Goal: Information Seeking & Learning: Find specific fact

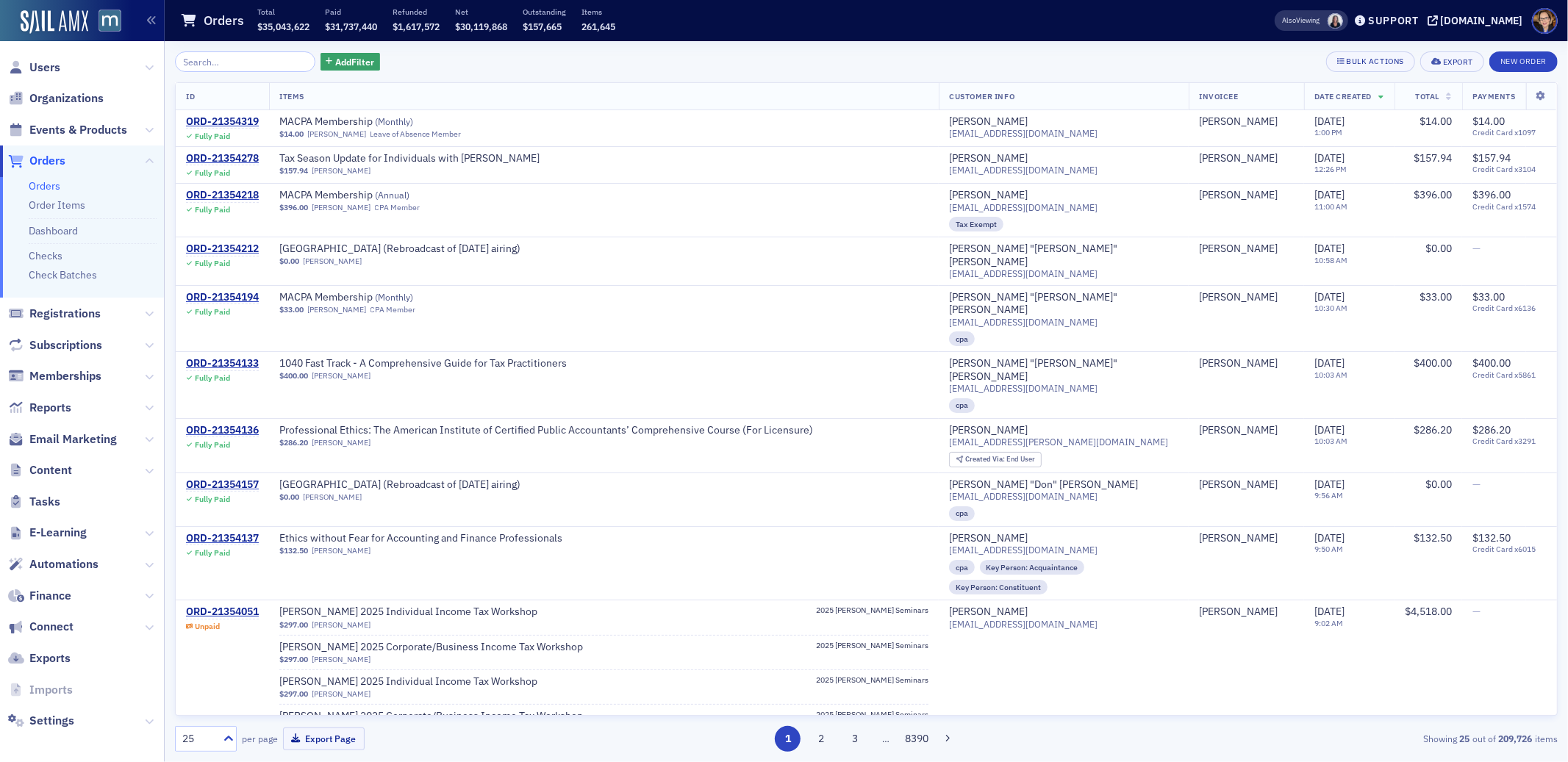
scroll to position [4, 0]
click at [49, 154] on span "Orders" at bounding box center [47, 157] width 36 height 16
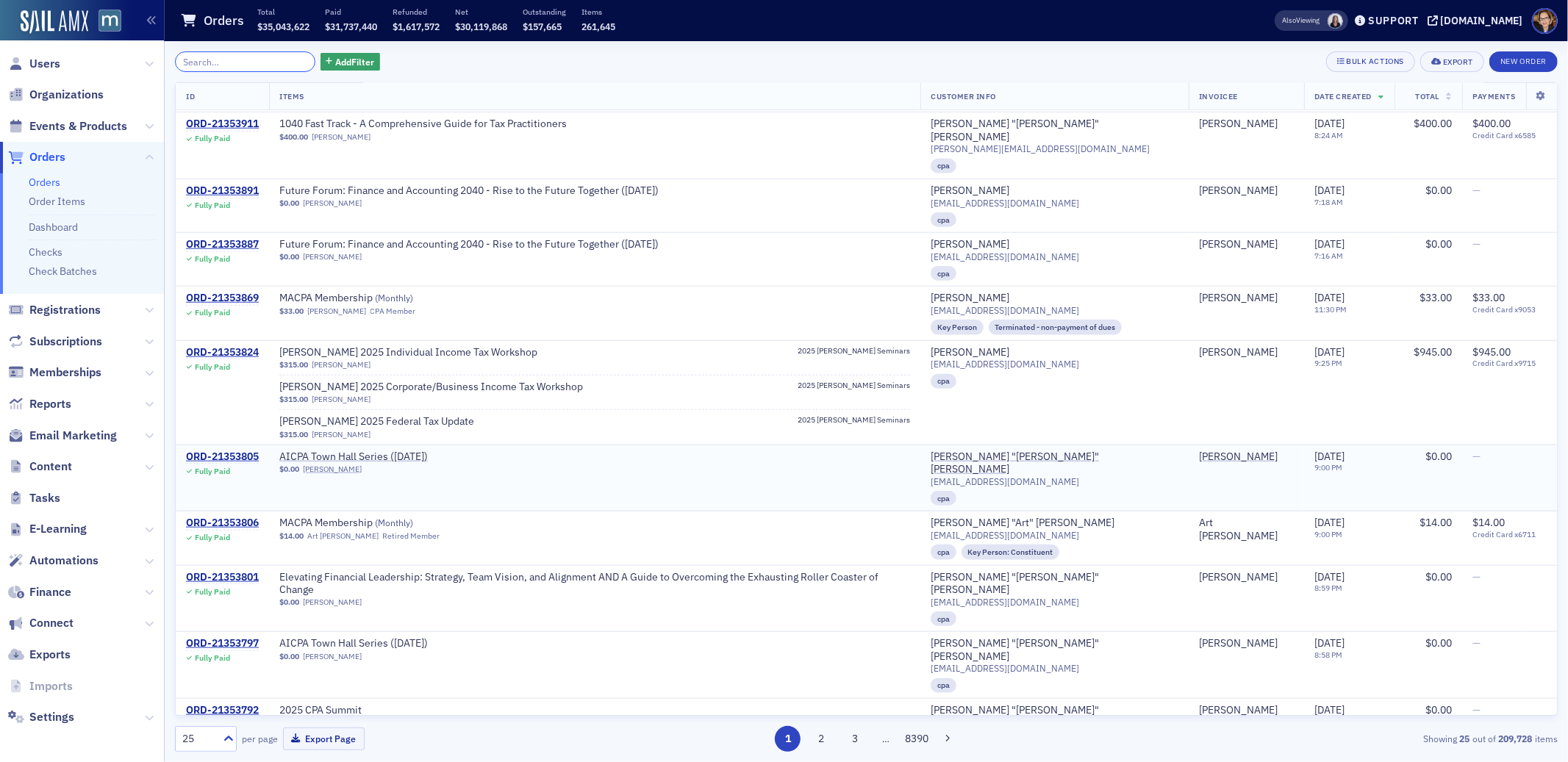
scroll to position [1209, 0]
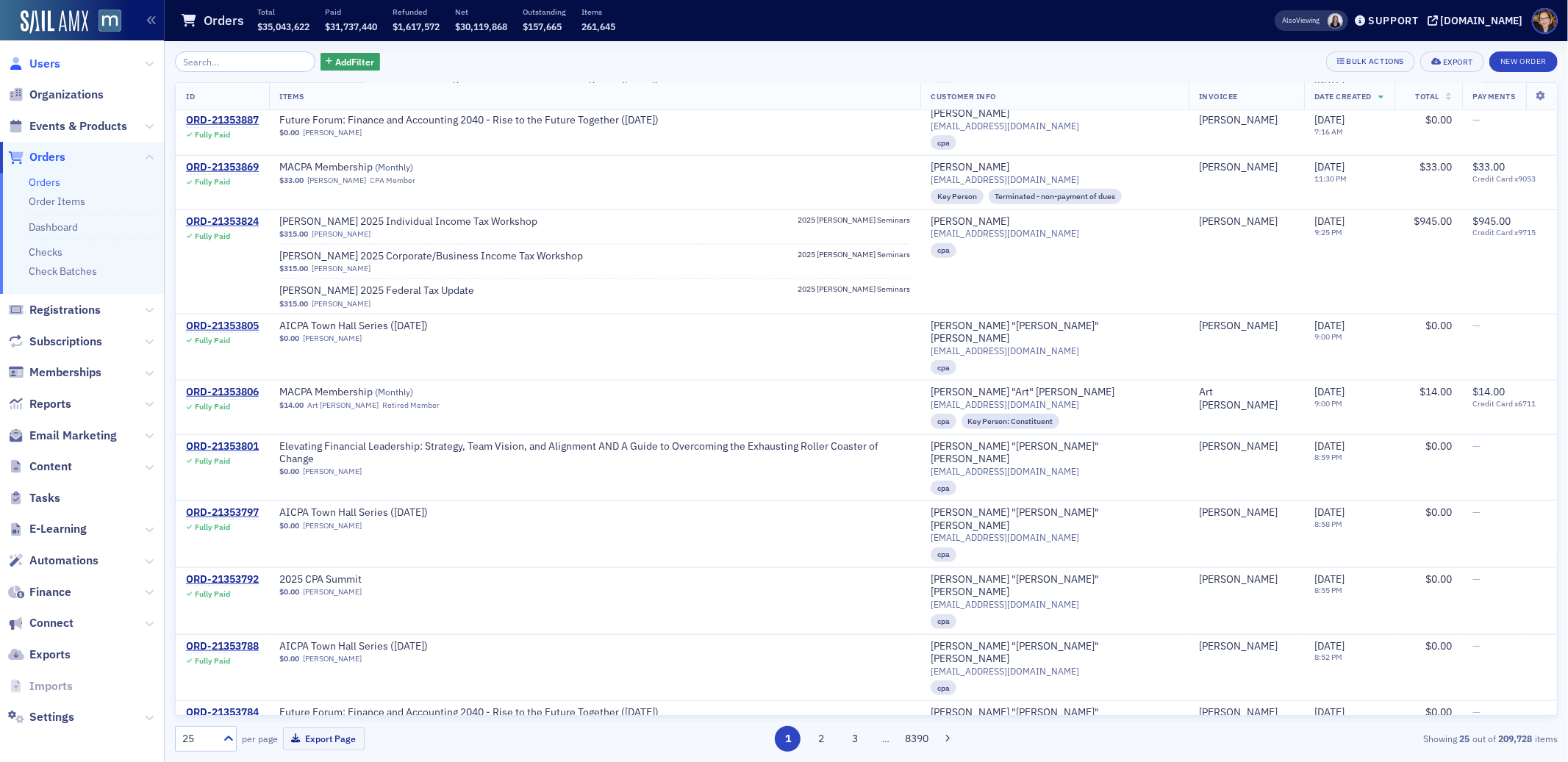
click at [39, 68] on span "Users" at bounding box center [45, 64] width 31 height 16
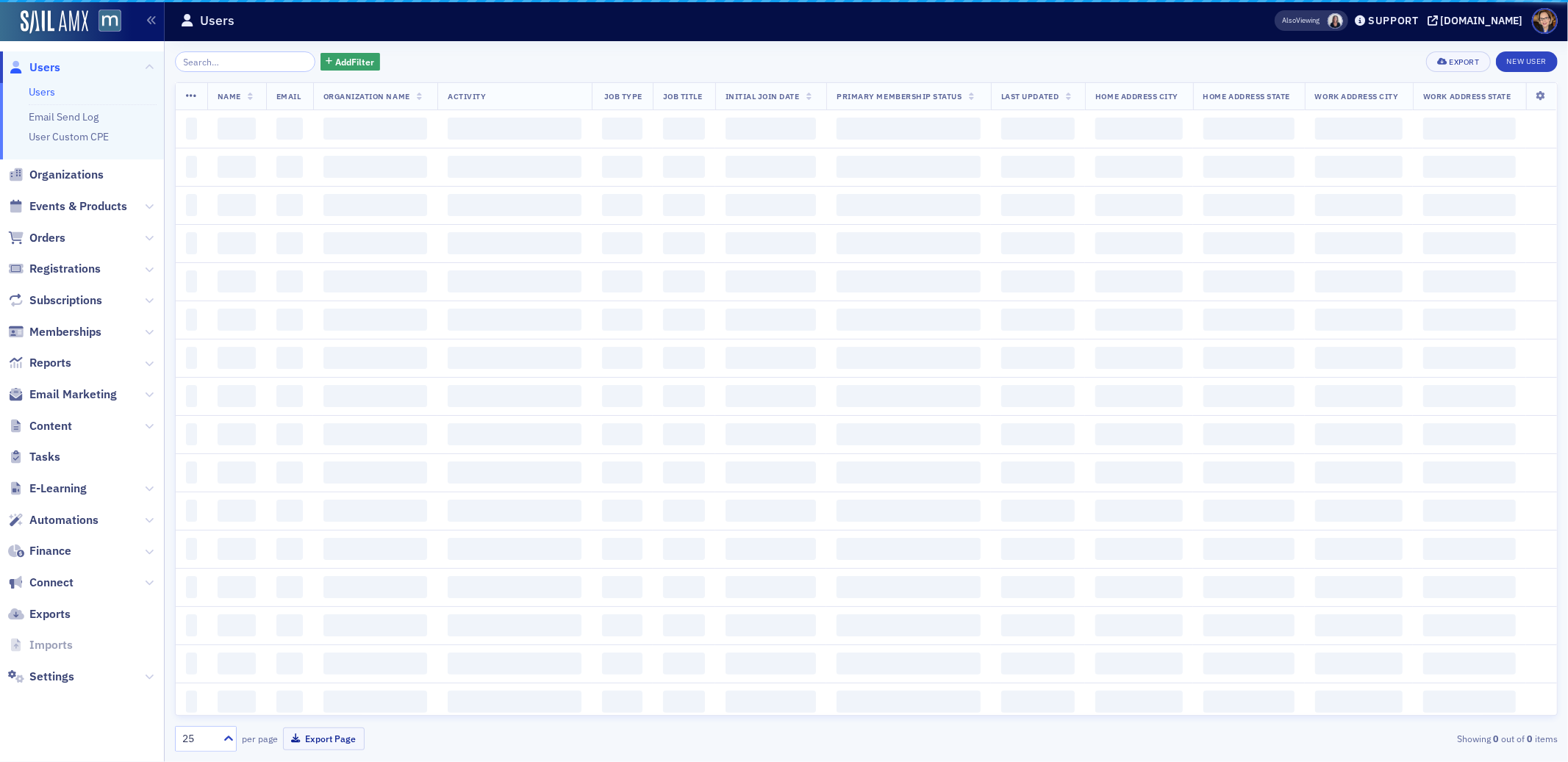
click at [258, 60] on input "search" at bounding box center [245, 62] width 140 height 21
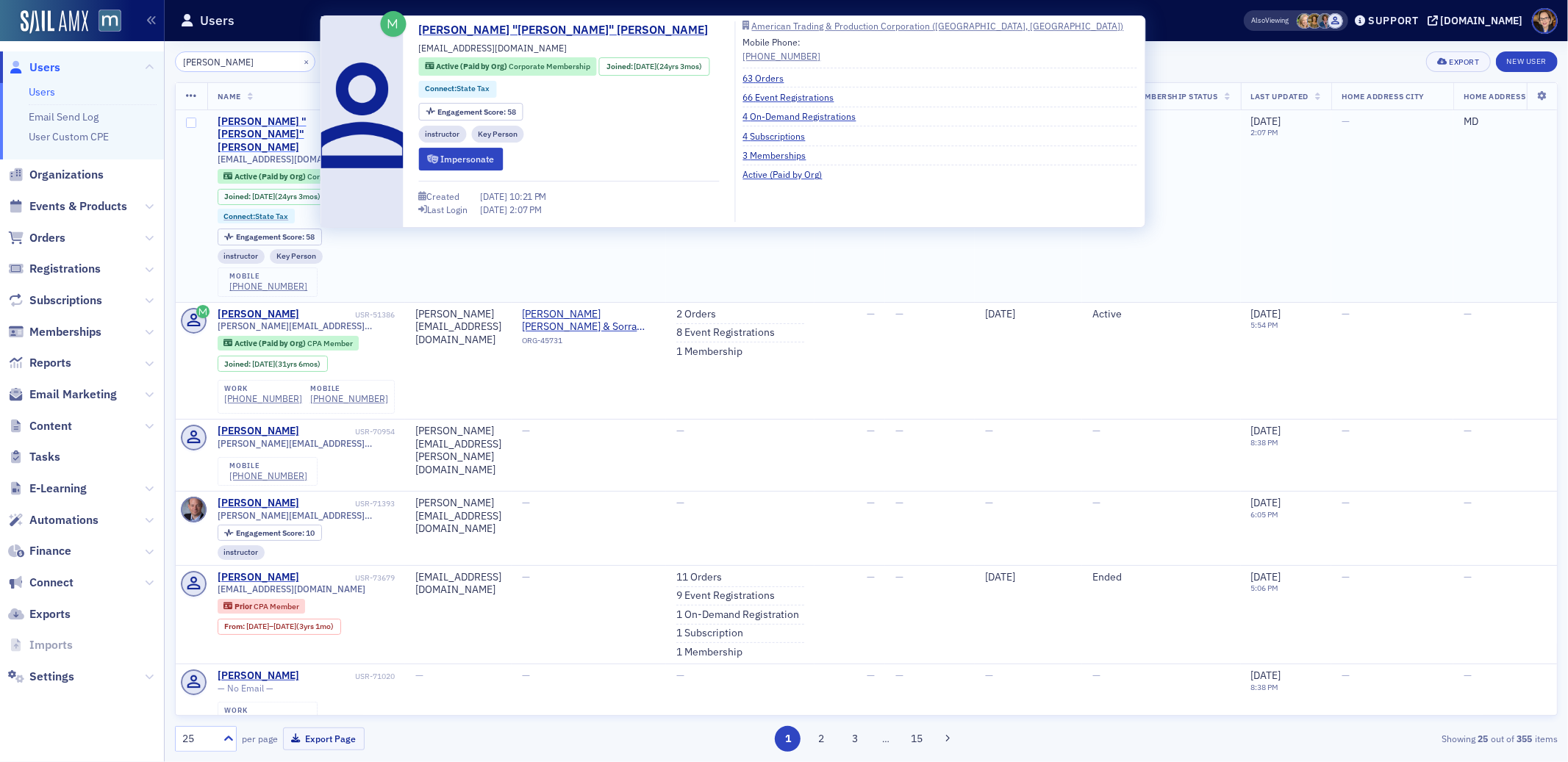
type input "[PERSON_NAME]"
click at [288, 122] on div "[PERSON_NAME] "[PERSON_NAME]" [PERSON_NAME]" at bounding box center [284, 134] width 134 height 39
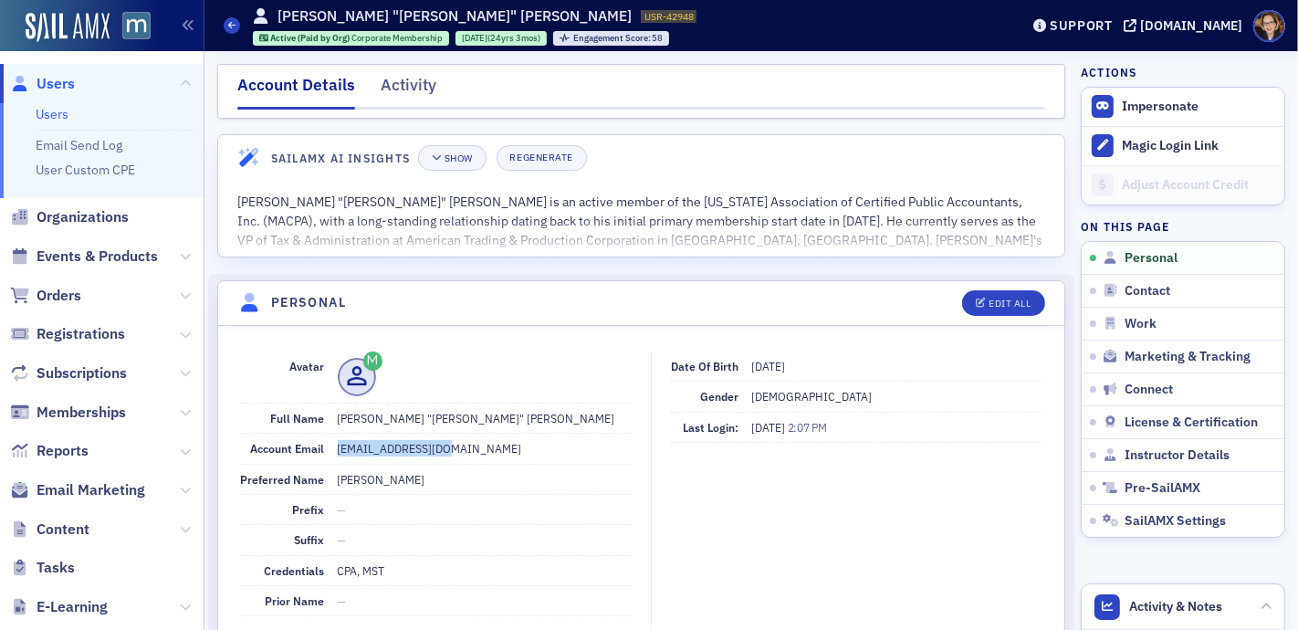
drag, startPoint x: 333, startPoint y: 447, endPoint x: 455, endPoint y: 454, distance: 121.6
click at [455, 454] on div "Account Email [EMAIL_ADDRESS][DOMAIN_NAME]" at bounding box center [436, 449] width 391 height 30
copy dd "[EMAIL_ADDRESS][DOMAIN_NAME]"
click at [52, 82] on span "Users" at bounding box center [56, 84] width 38 height 20
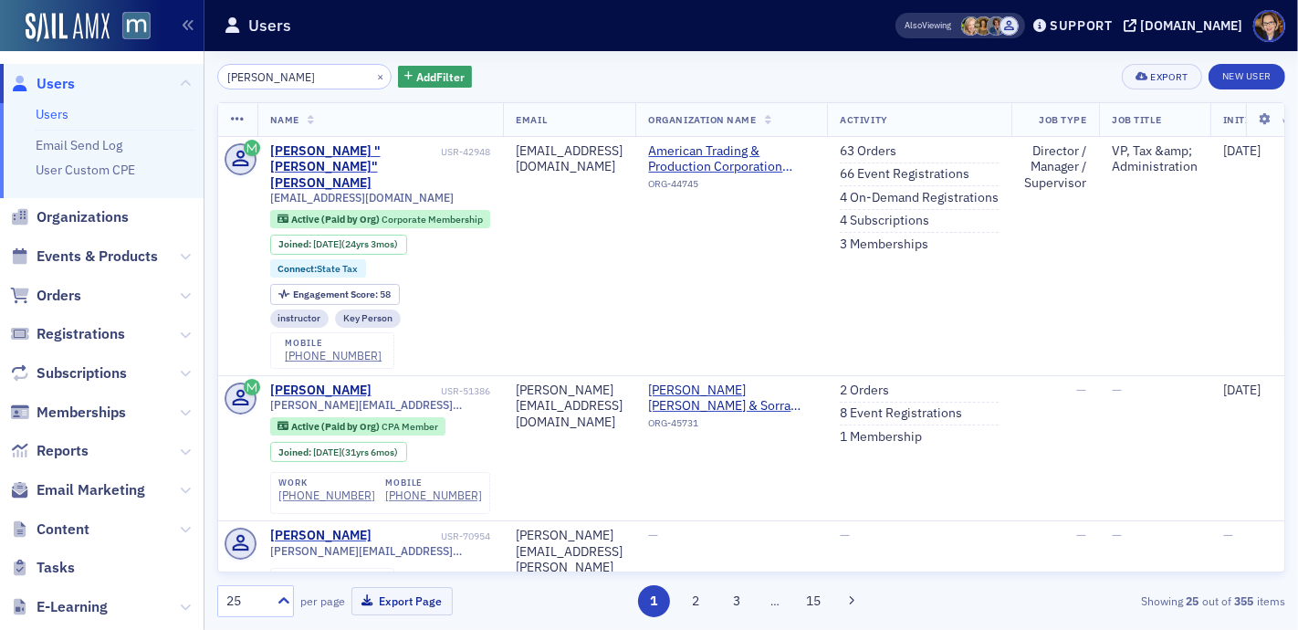
drag, startPoint x: 320, startPoint y: 79, endPoint x: 219, endPoint y: 75, distance: 101.5
click at [219, 75] on input "[PERSON_NAME]" at bounding box center [304, 77] width 174 height 26
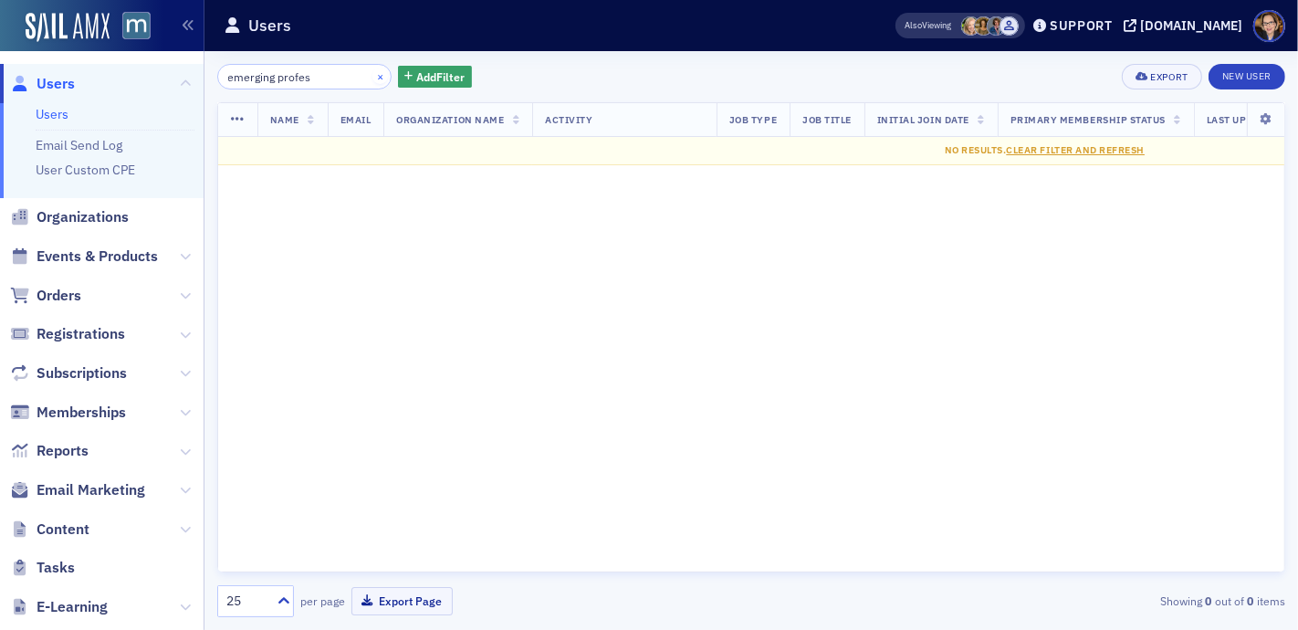
type input "emerging profes"
click at [373, 76] on button "×" at bounding box center [381, 76] width 16 height 16
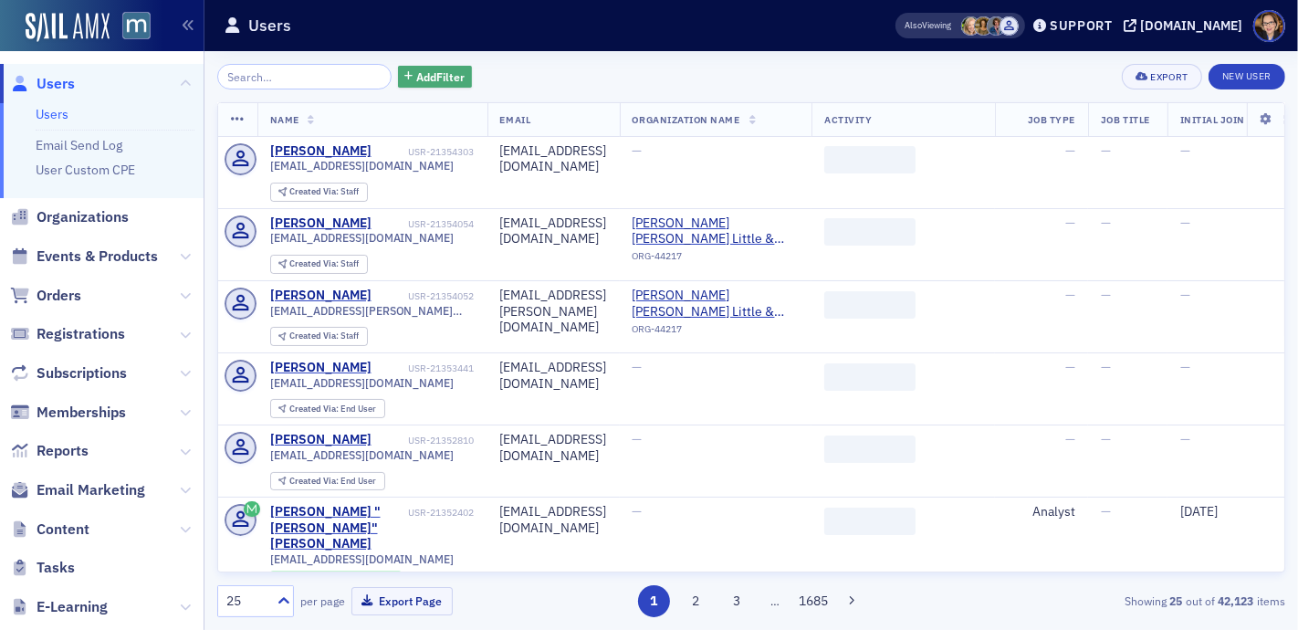
click at [405, 76] on icon "button" at bounding box center [409, 77] width 8 height 10
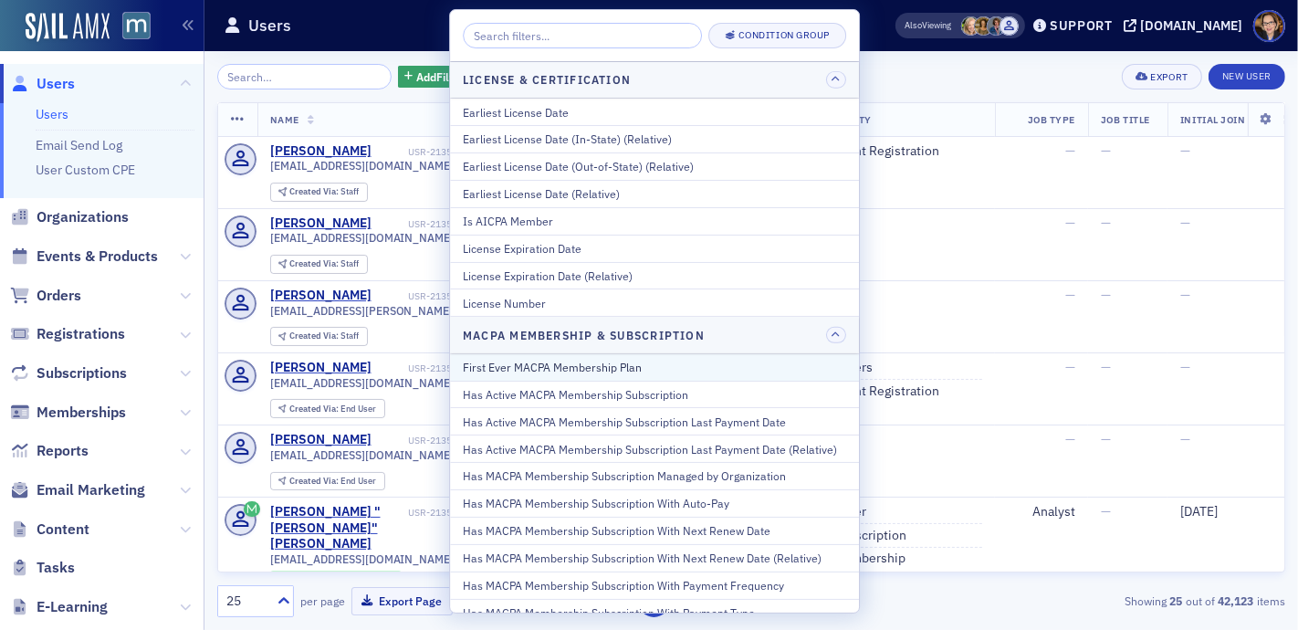
scroll to position [1138, 0]
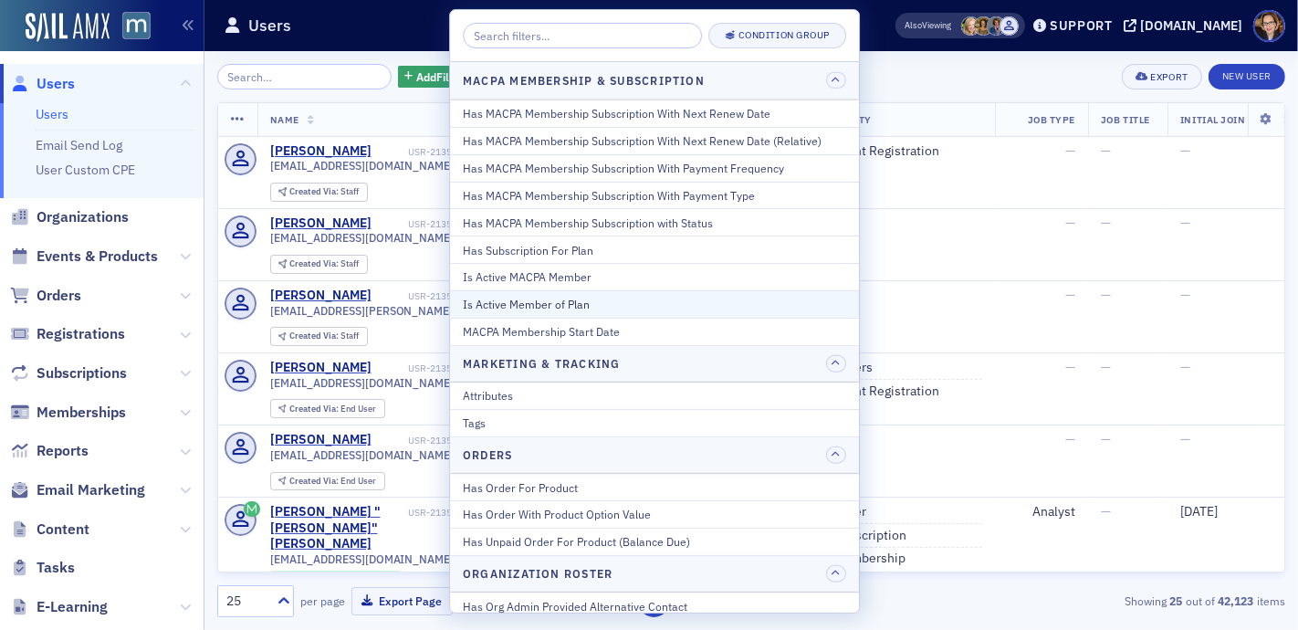
click at [574, 296] on div "Is Active Member of Plan" at bounding box center [654, 304] width 383 height 16
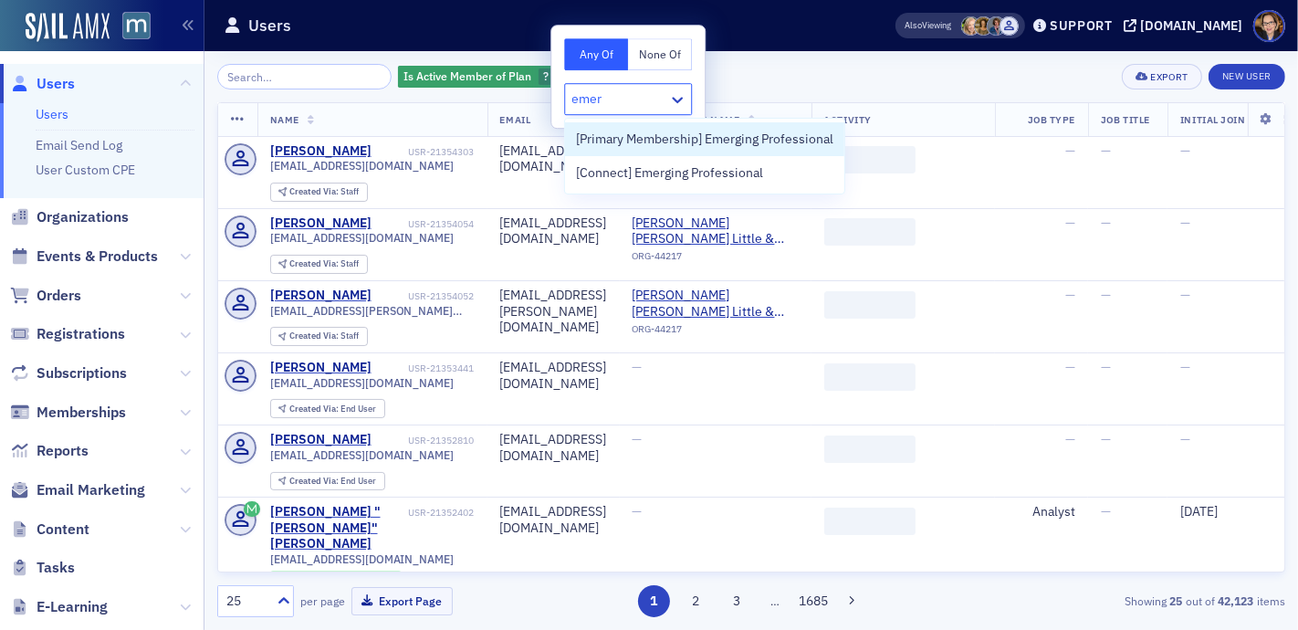
type input "emerg"
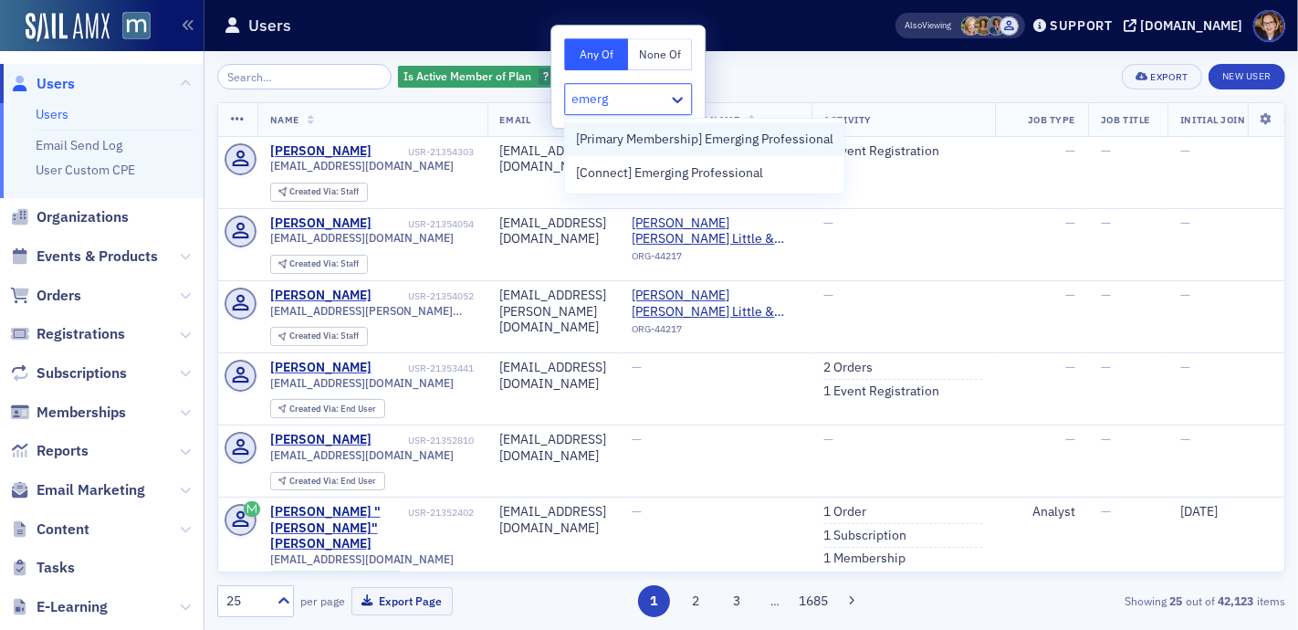
click at [670, 137] on span "[Primary Membership] Emerging Professional" at bounding box center [704, 139] width 257 height 19
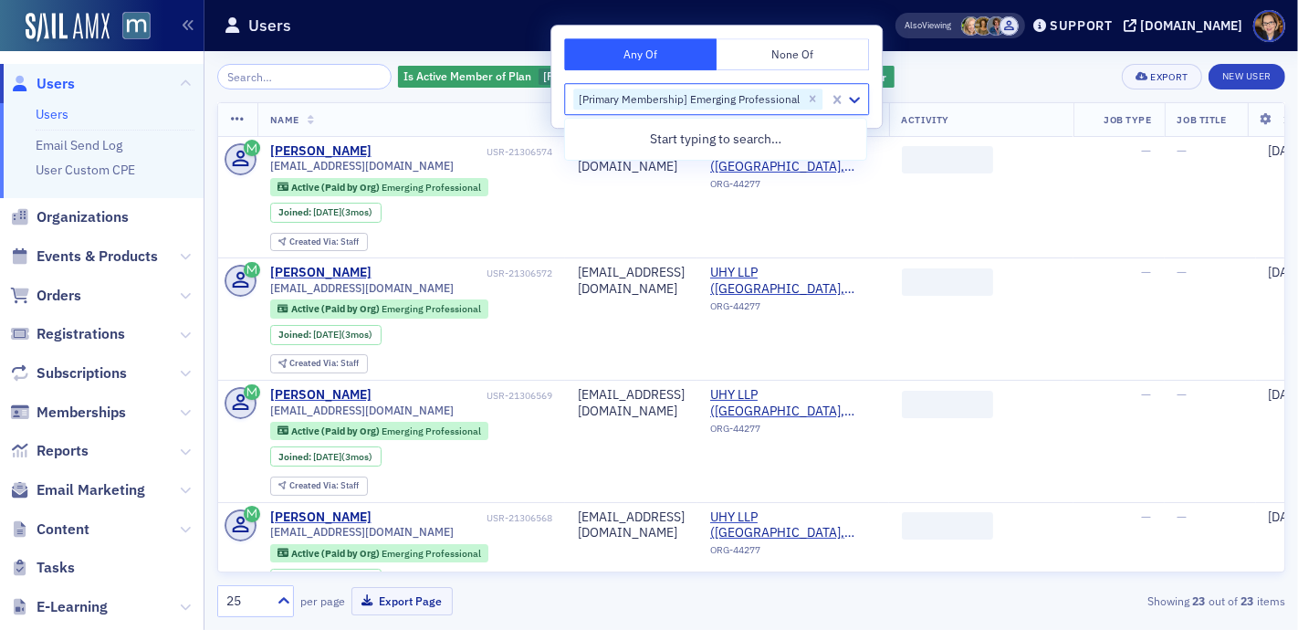
click at [963, 69] on div "Is Active Member of Plan [Primary Membership] Emerging Professional Add Filter …" at bounding box center [751, 77] width 1068 height 26
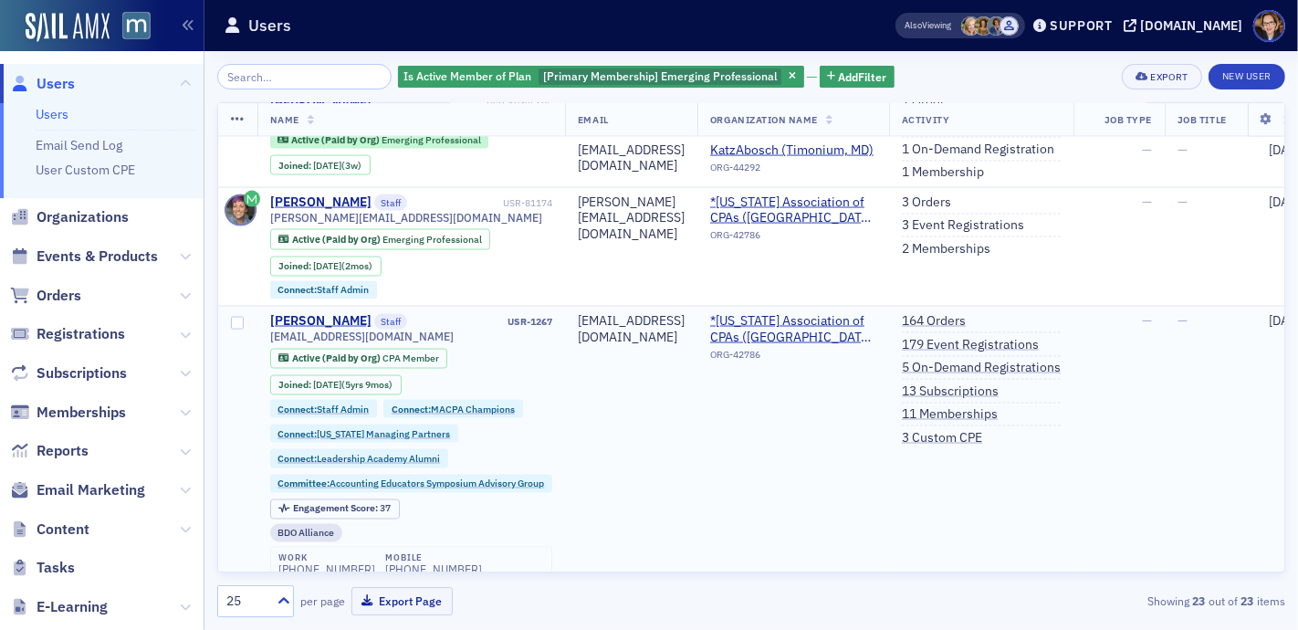
scroll to position [2610, 0]
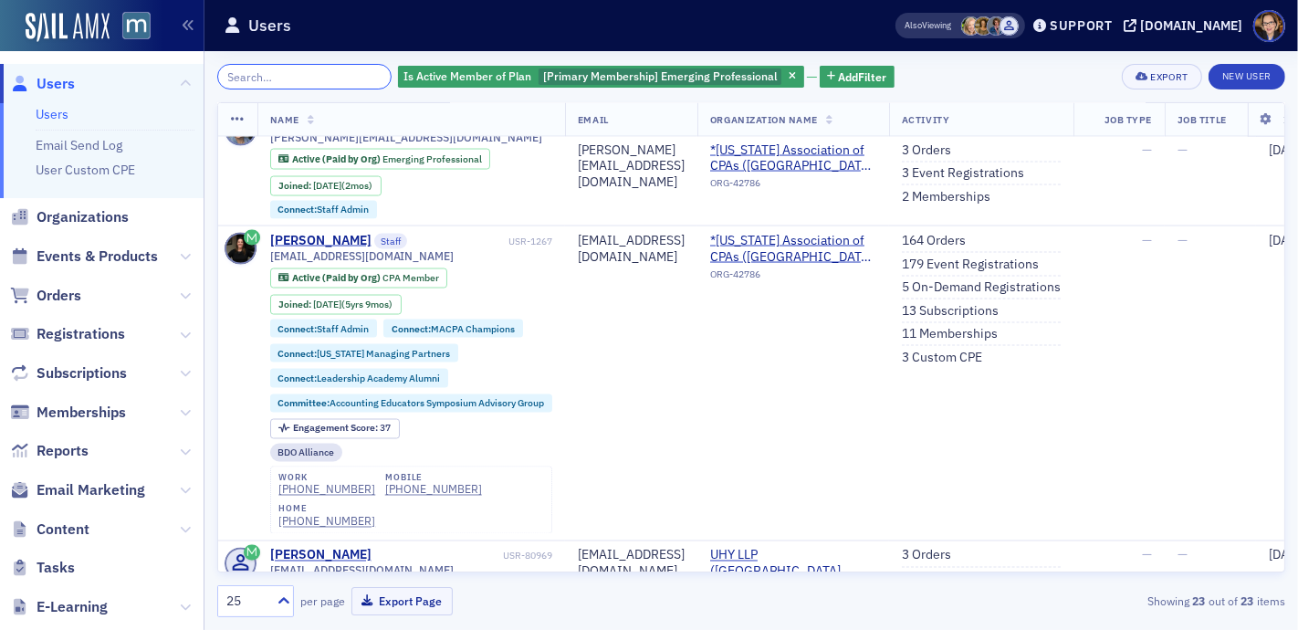
click at [268, 73] on input "search" at bounding box center [304, 77] width 174 height 26
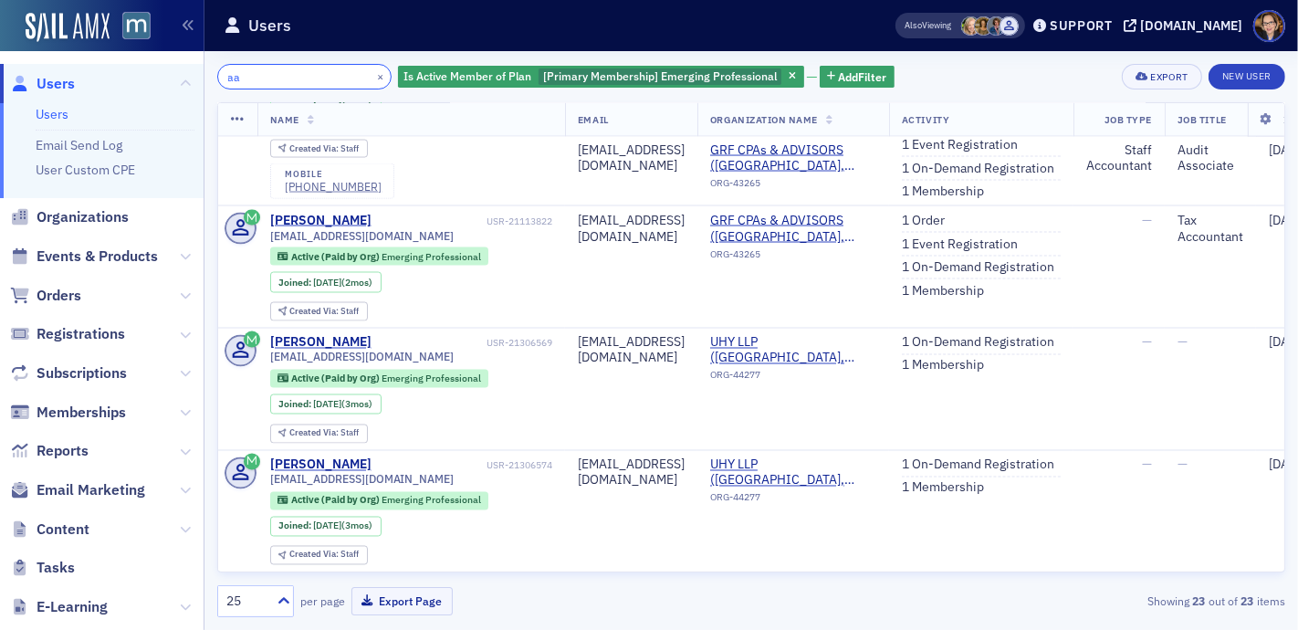
scroll to position [3681, 0]
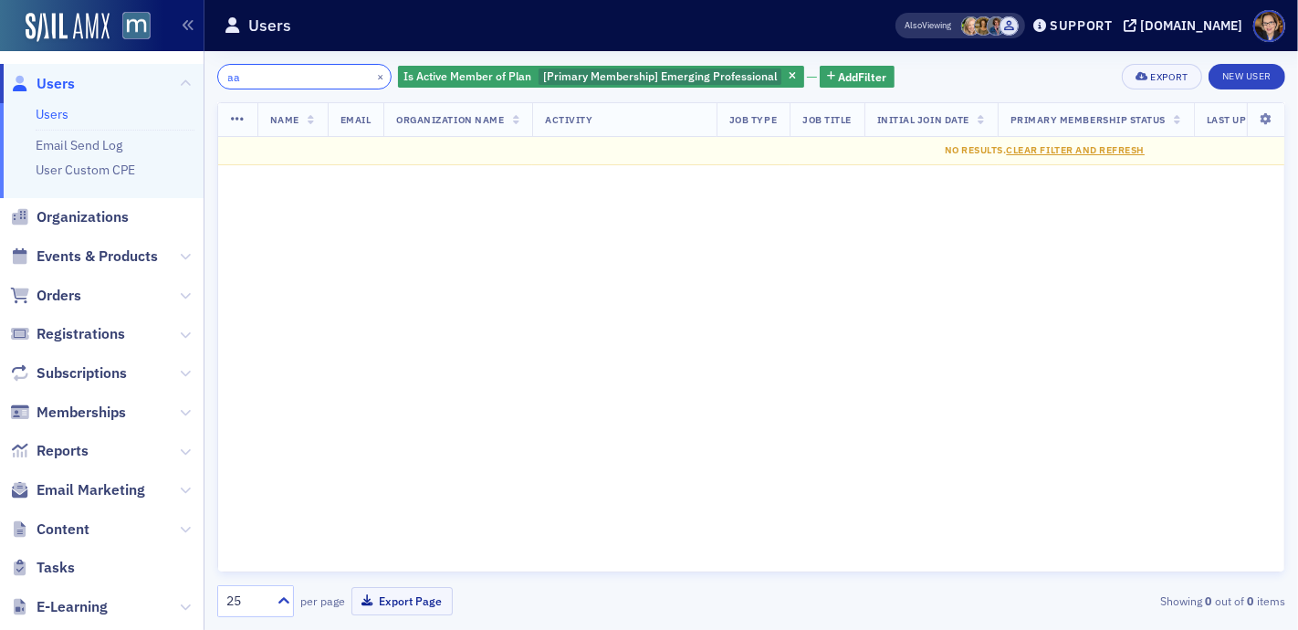
type input "a"
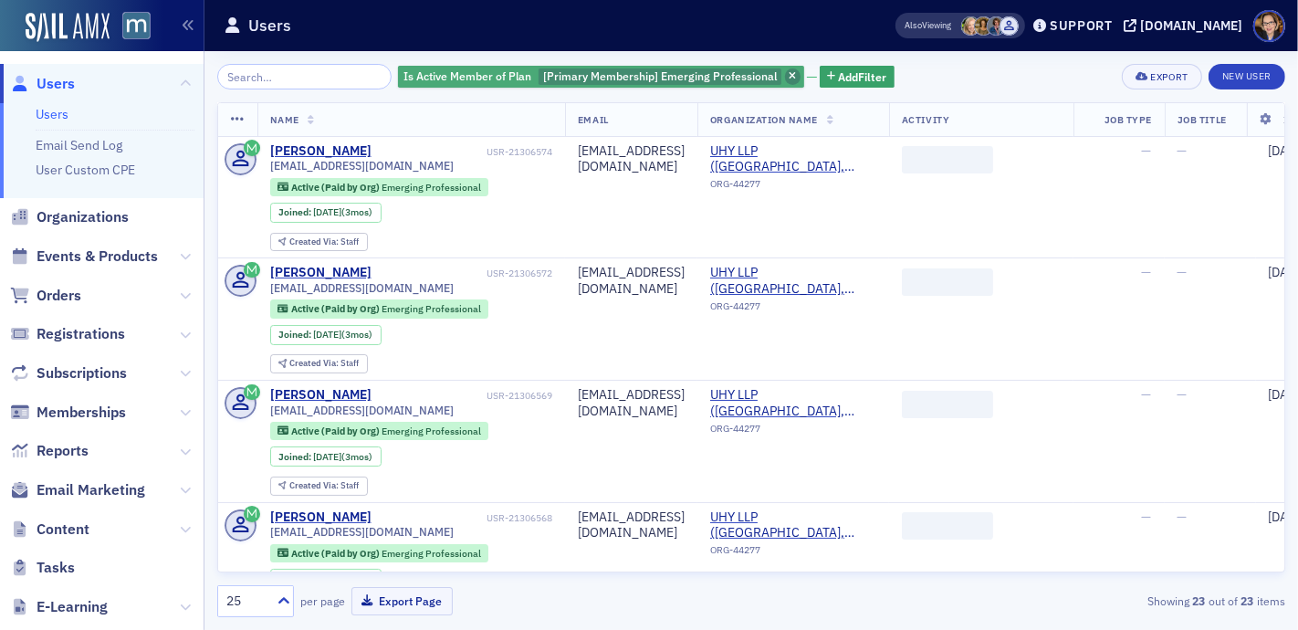
click at [789, 74] on icon "button" at bounding box center [792, 77] width 7 height 10
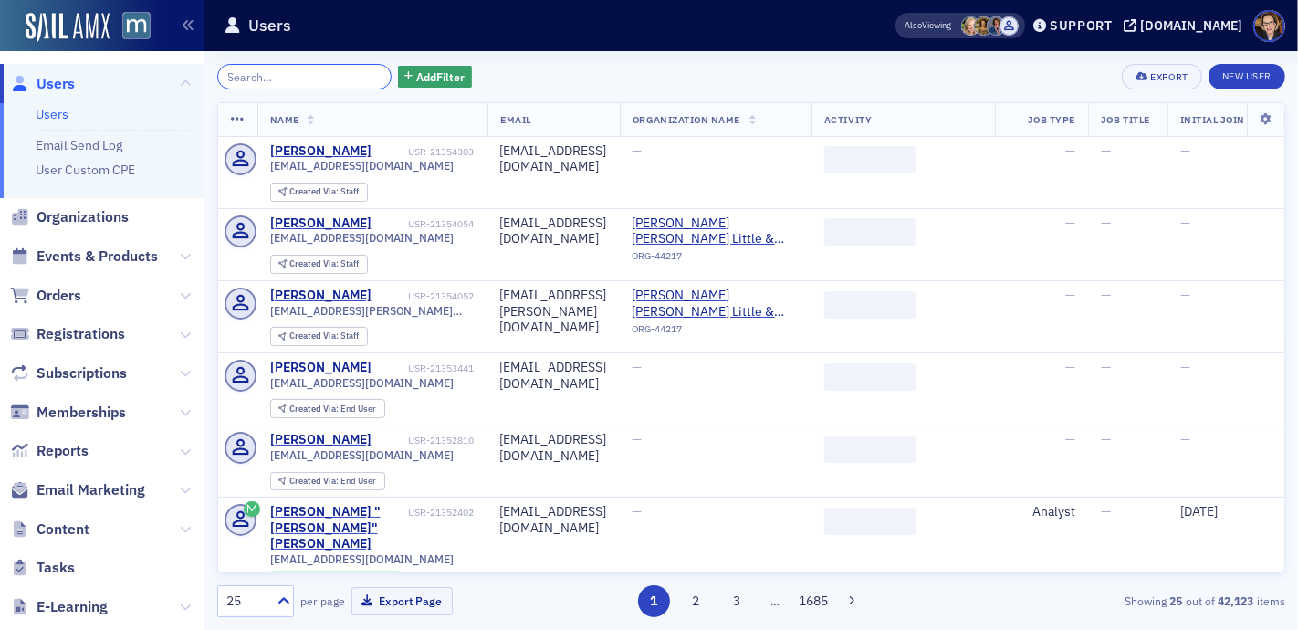
click at [279, 73] on input "search" at bounding box center [304, 77] width 174 height 26
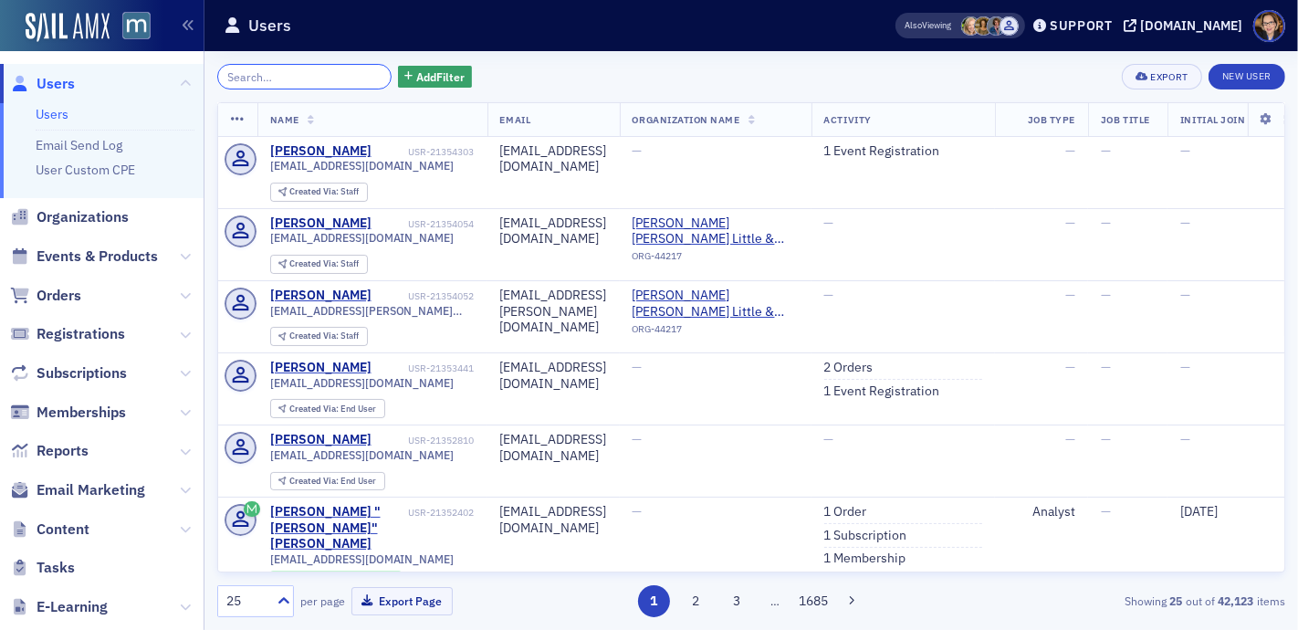
type input "s"
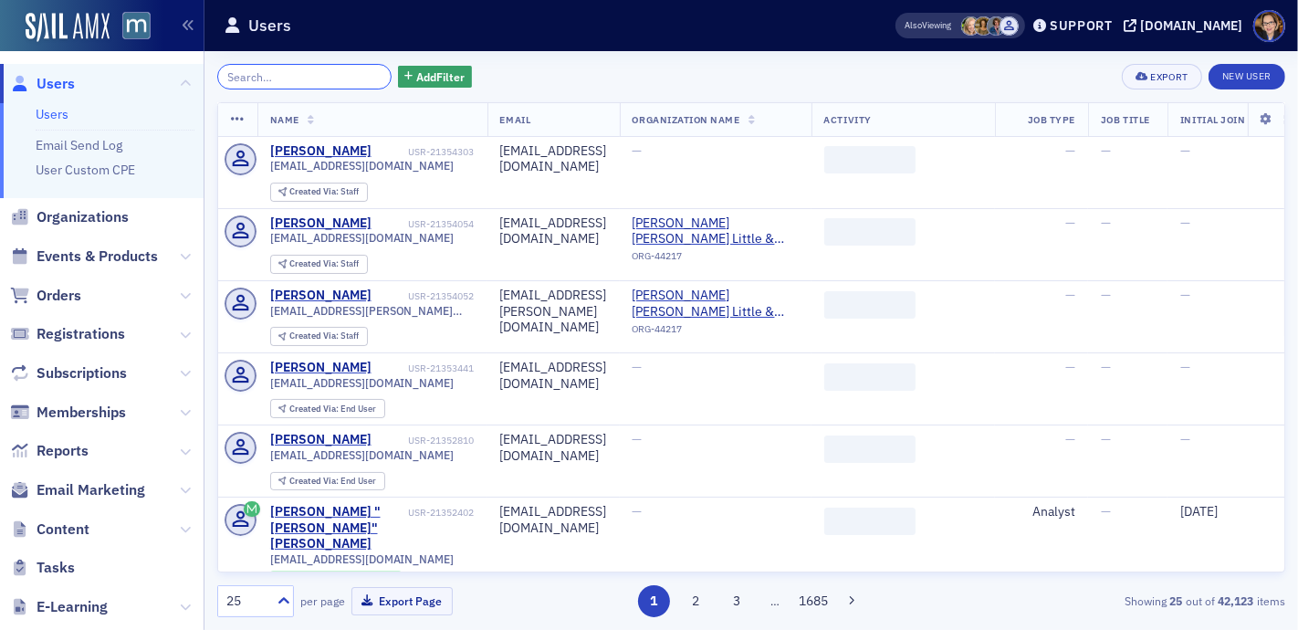
type input "l"
click at [425, 80] on span "Add Filter" at bounding box center [440, 76] width 48 height 16
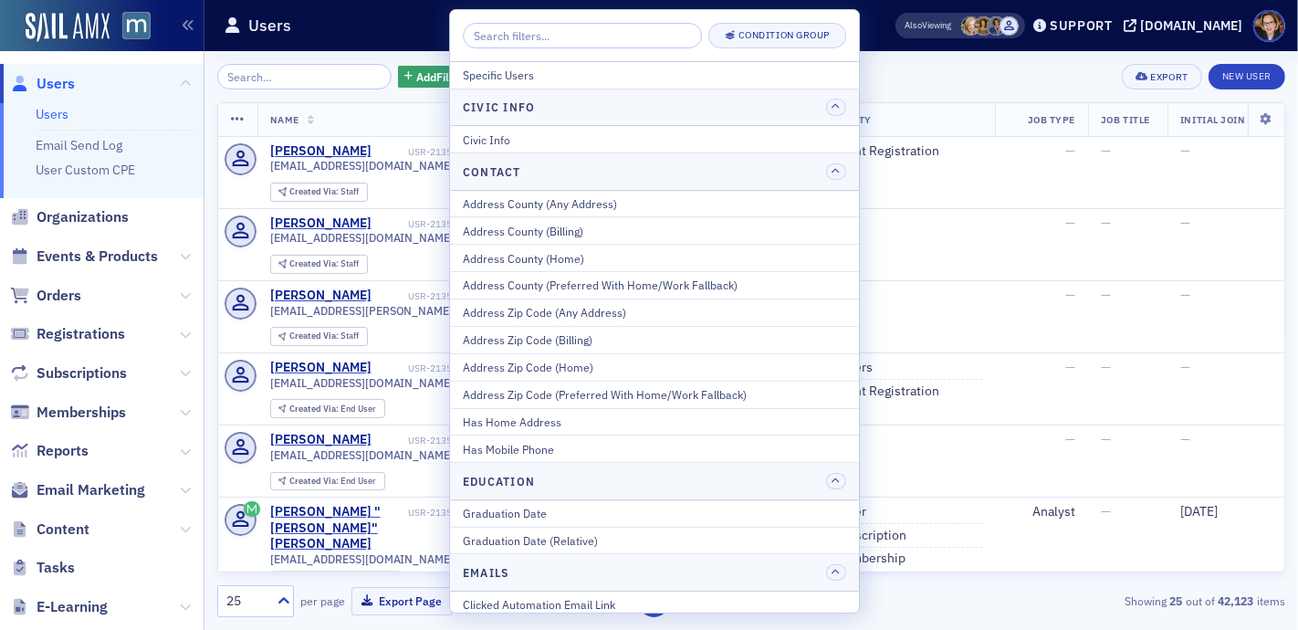
scroll to position [2075, 0]
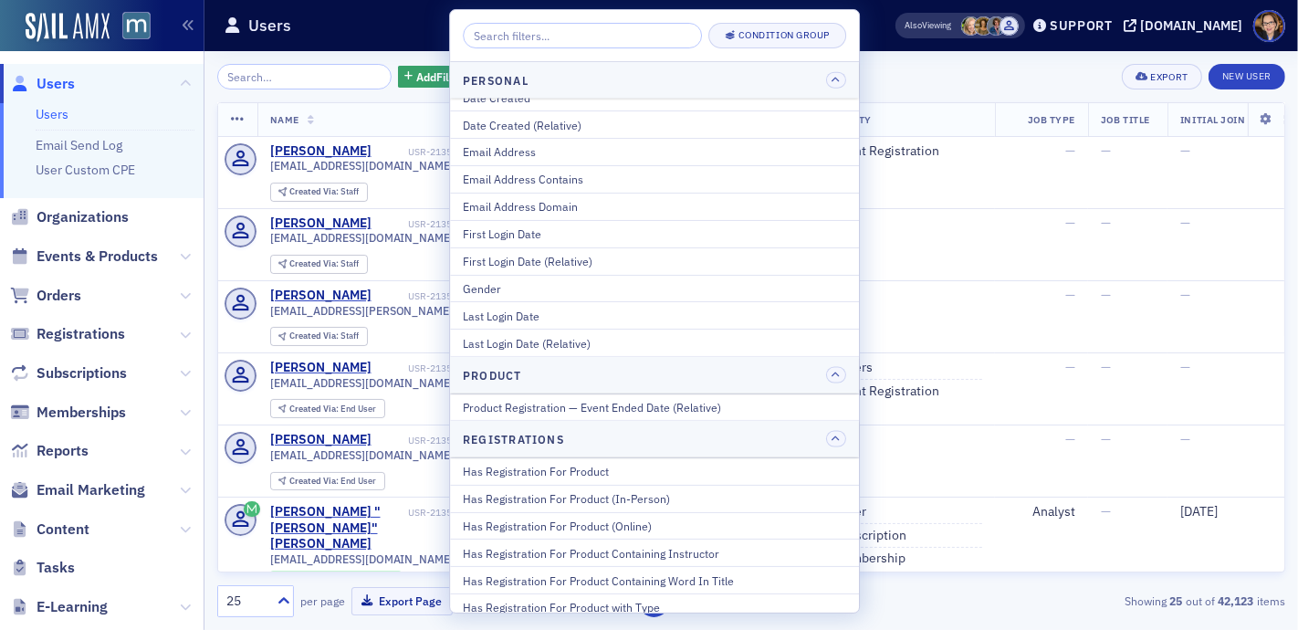
drag, startPoint x: 604, startPoint y: 455, endPoint x: 580, endPoint y: 355, distance: 102.3
click at [604, 490] on div "Has Registration For Product (In-Person)" at bounding box center [654, 498] width 383 height 16
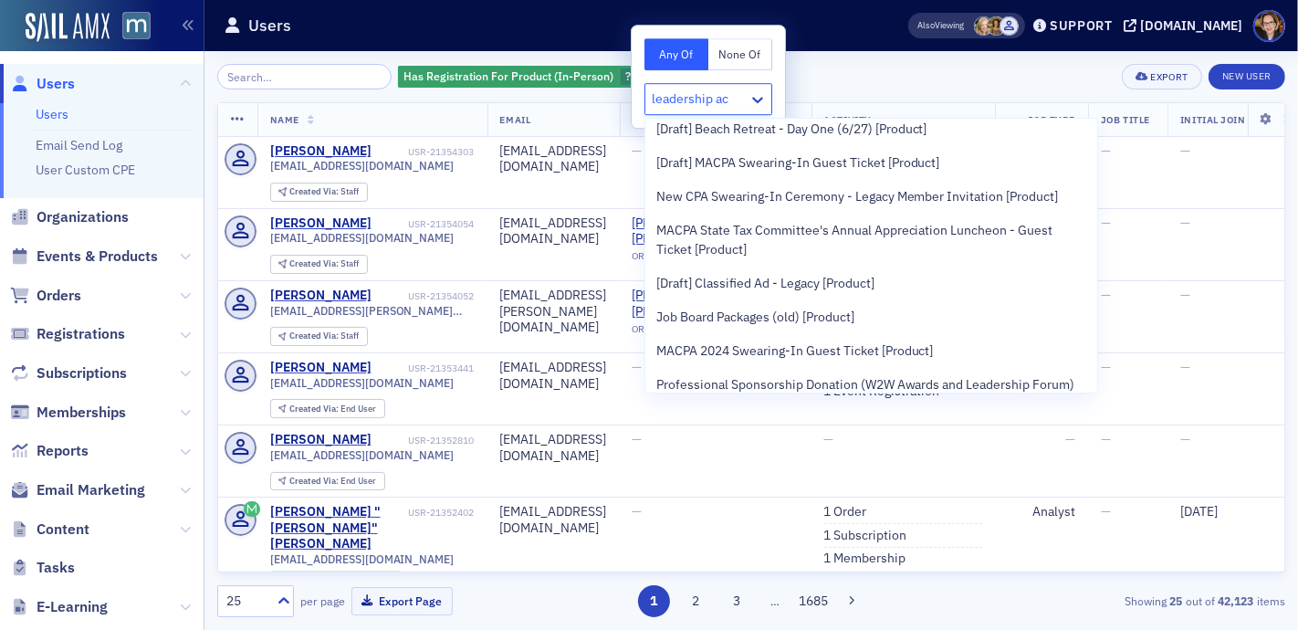
scroll to position [980, 0]
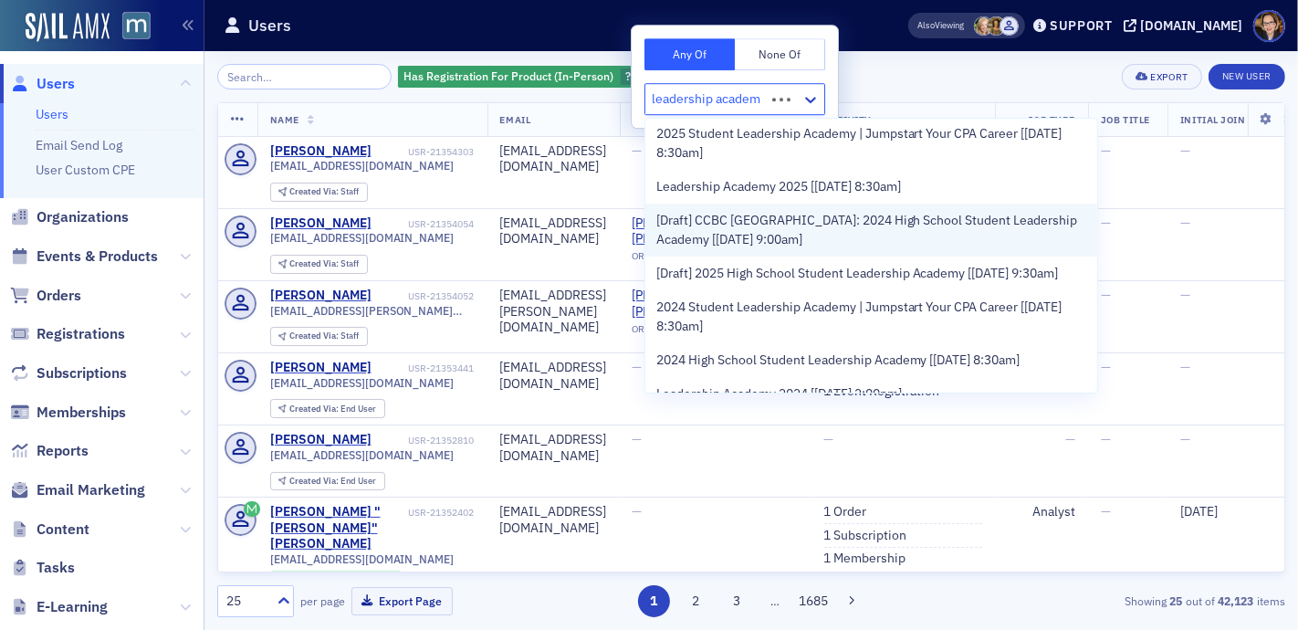
type input "leadership academy"
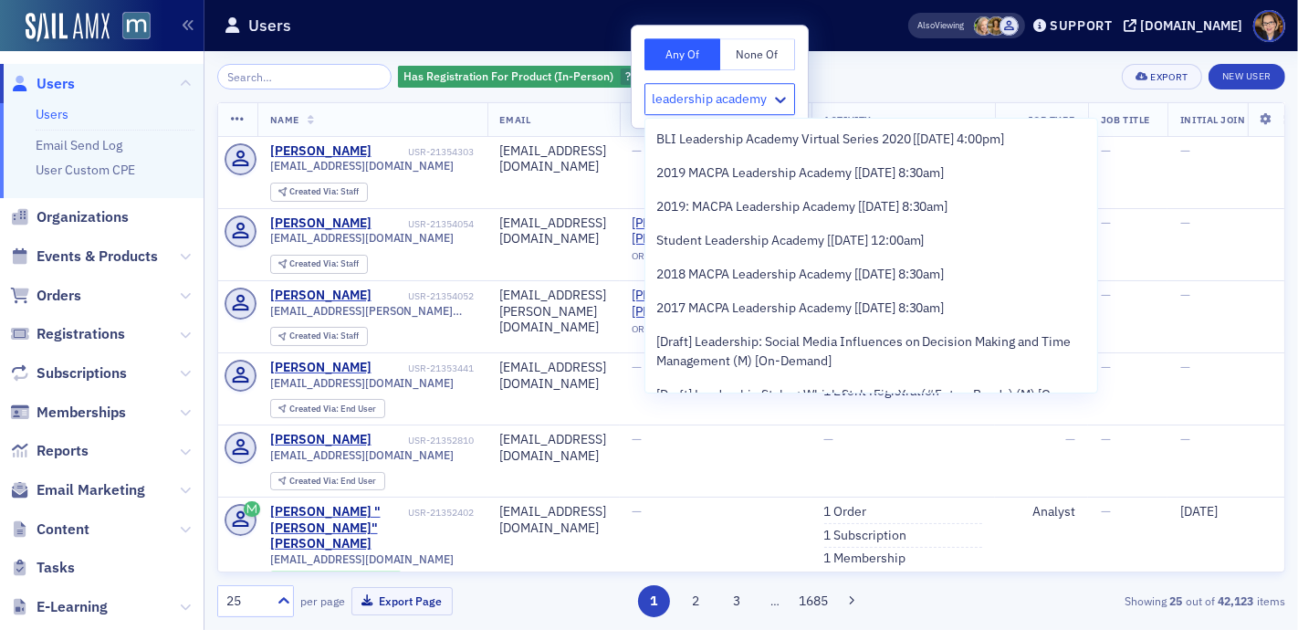
scroll to position [99, 0]
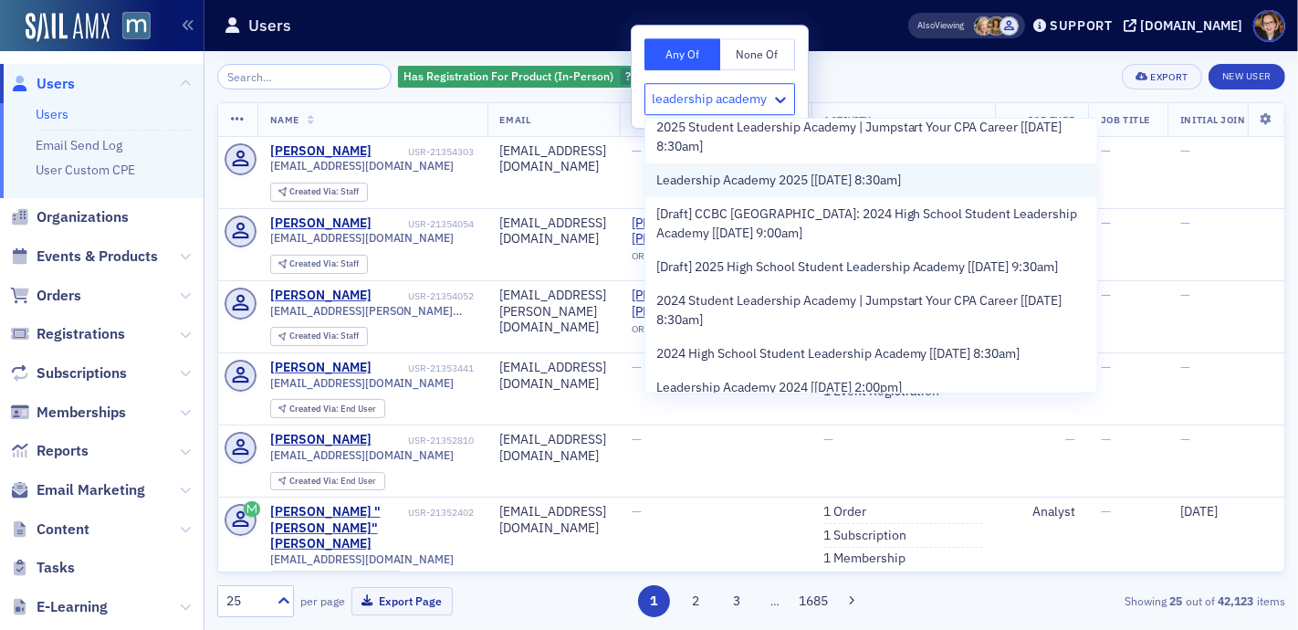
click at [753, 180] on span "Leadership Academy 2025 [[DATE] 8:30am]" at bounding box center [779, 180] width 245 height 19
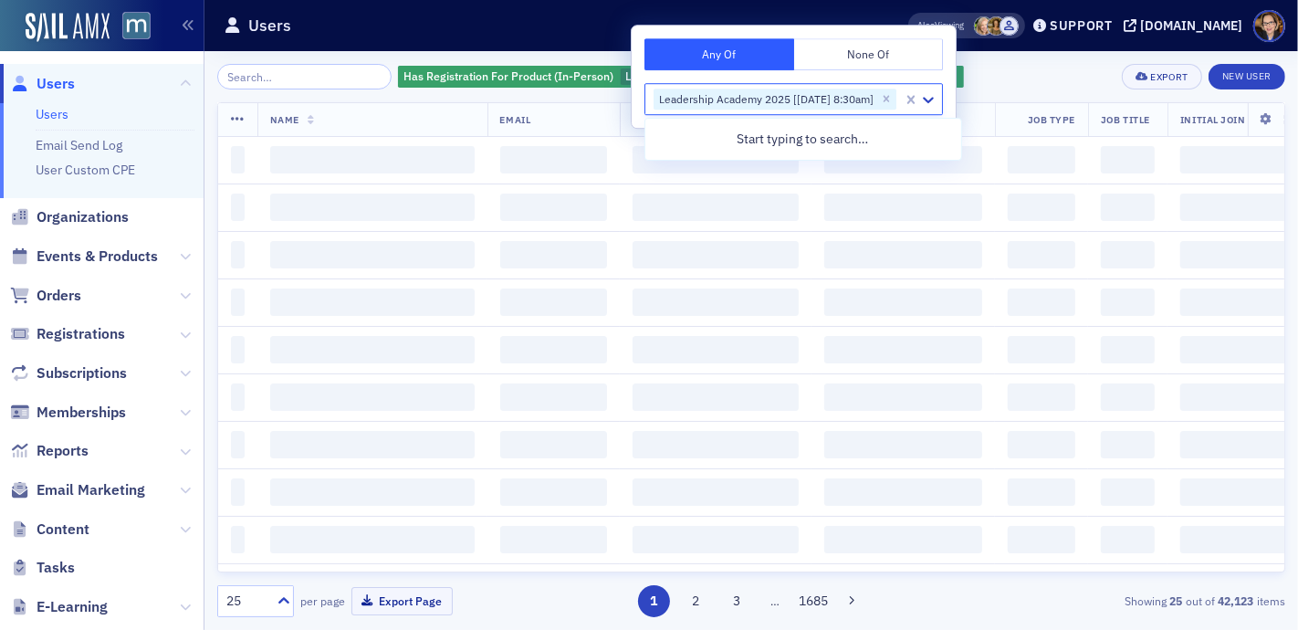
scroll to position [0, 0]
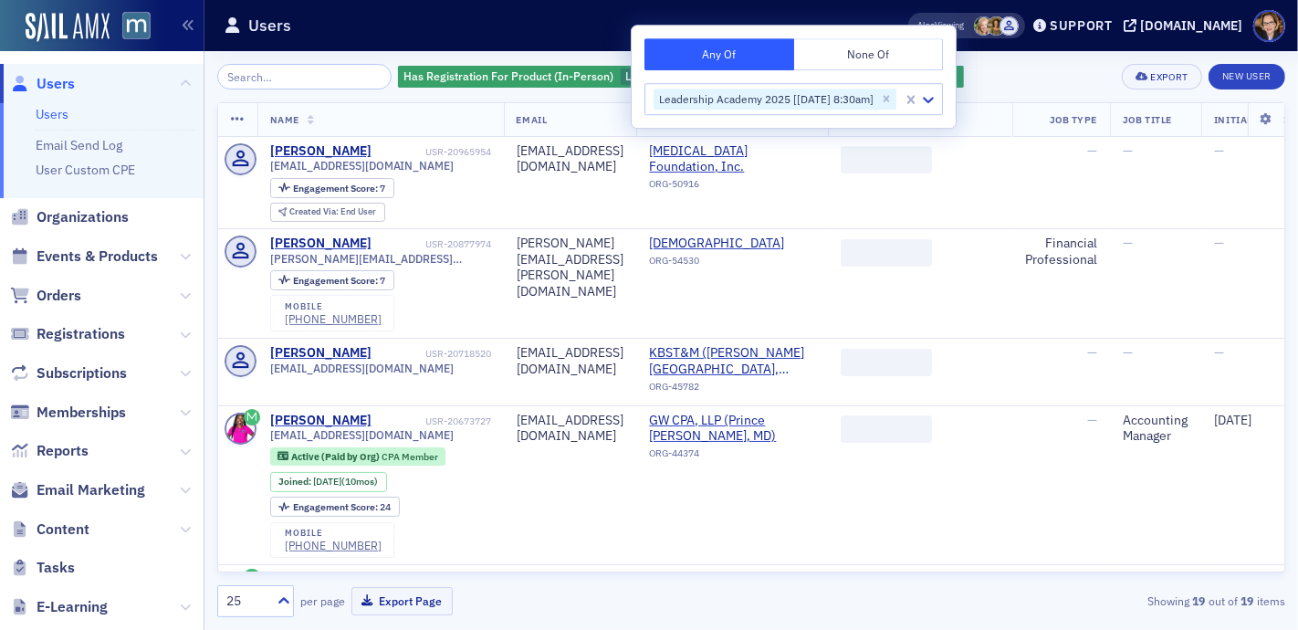
click at [1029, 70] on div "Has Registration For Product (In-Person) Leadership Academy 2025 [[DATE] 8:30am…" at bounding box center [751, 77] width 1068 height 26
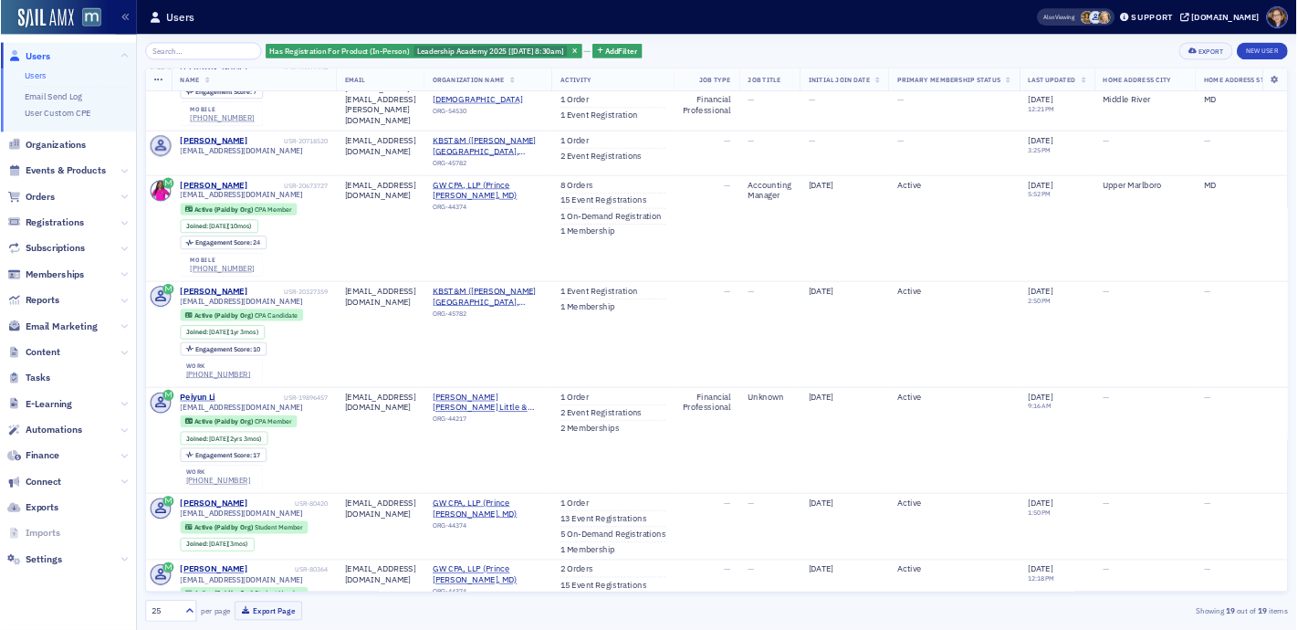
scroll to position [142, 0]
click at [59, 296] on span "Orders" at bounding box center [59, 296] width 45 height 20
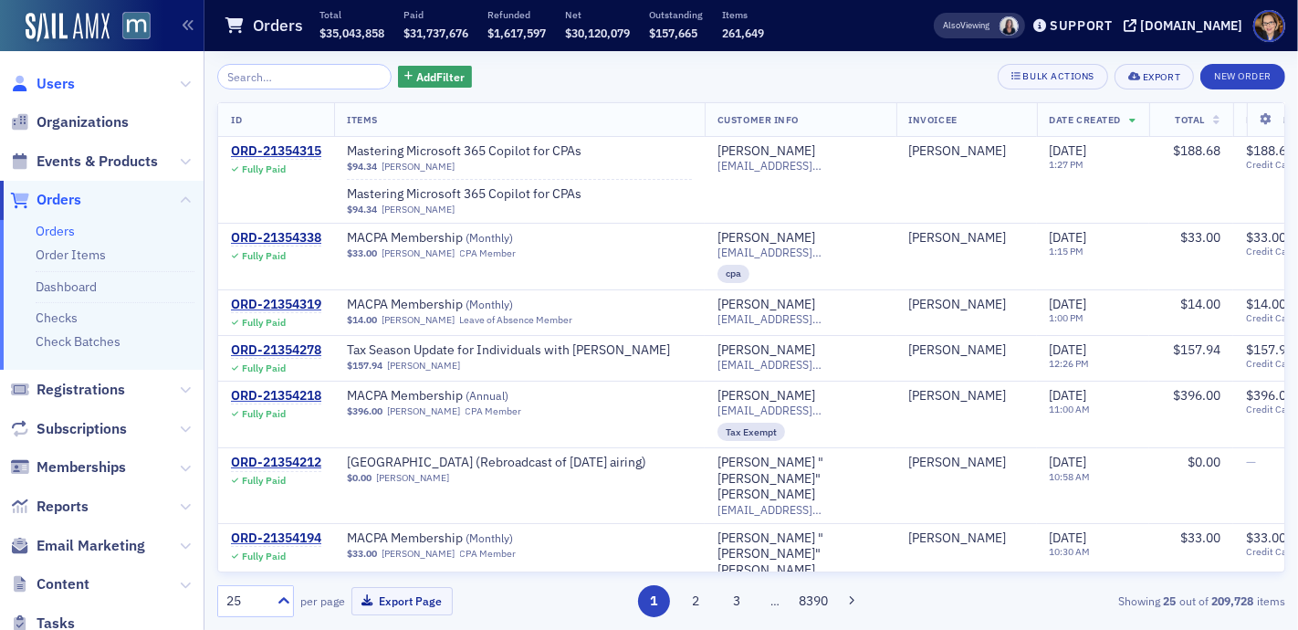
click at [64, 89] on span "Users" at bounding box center [56, 84] width 38 height 20
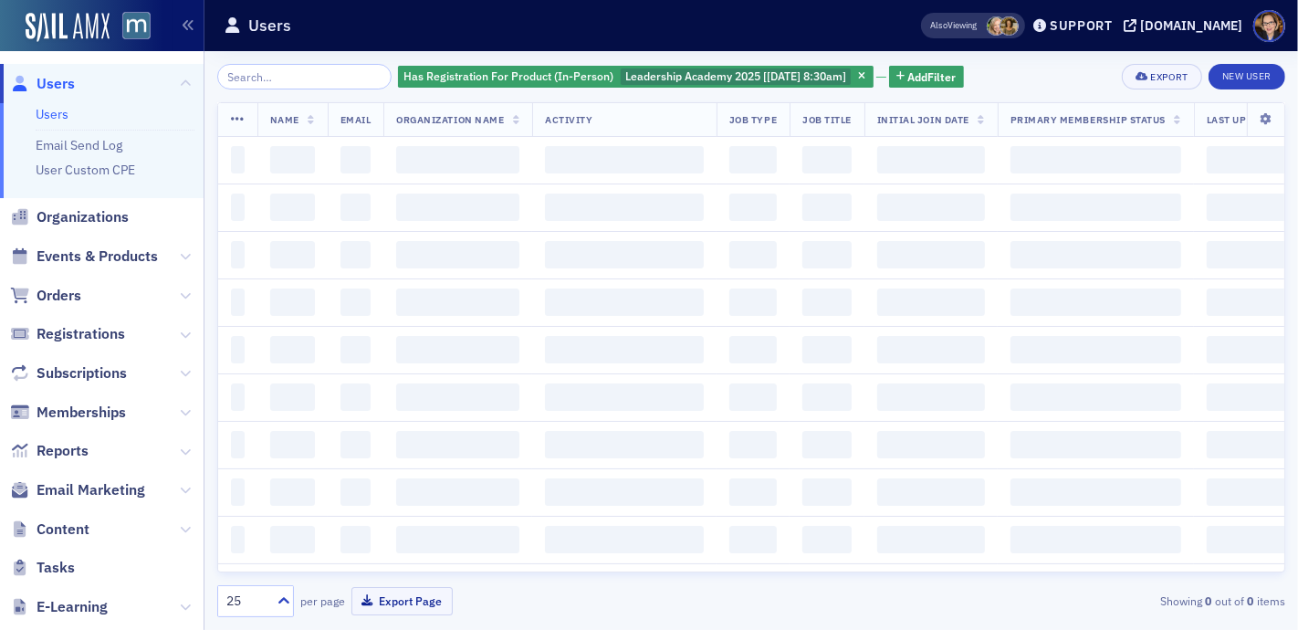
click at [318, 77] on input "search" at bounding box center [304, 77] width 174 height 26
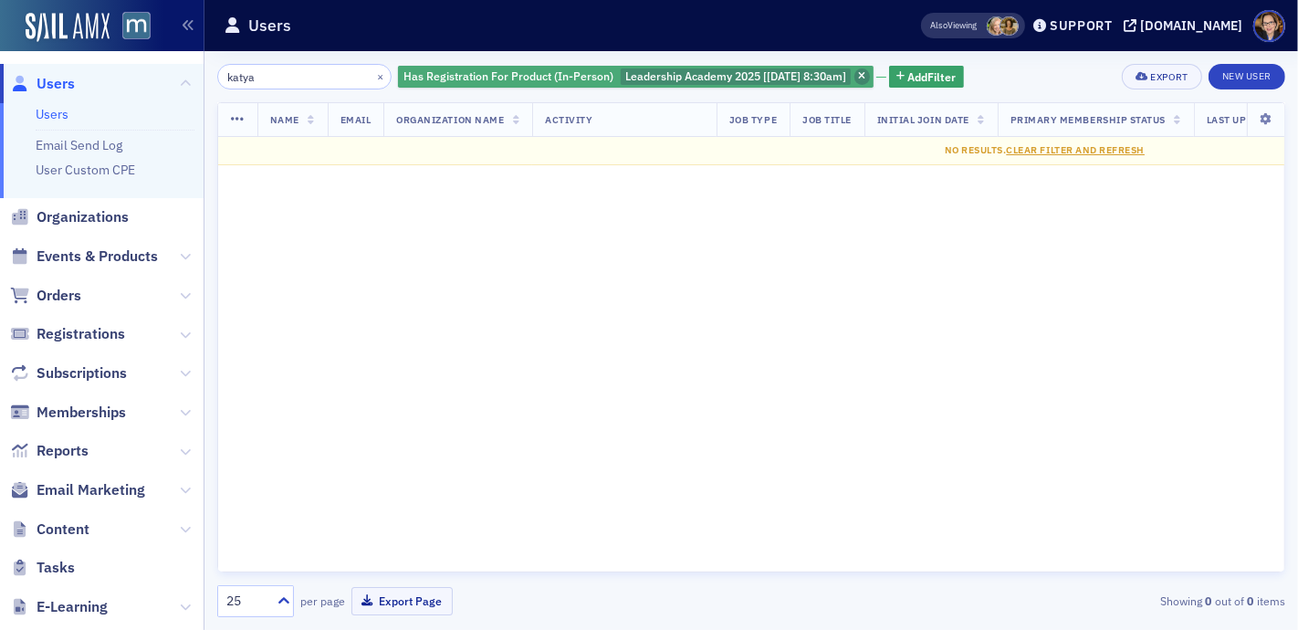
type input "katya"
click at [862, 79] on icon "button" at bounding box center [861, 77] width 7 height 10
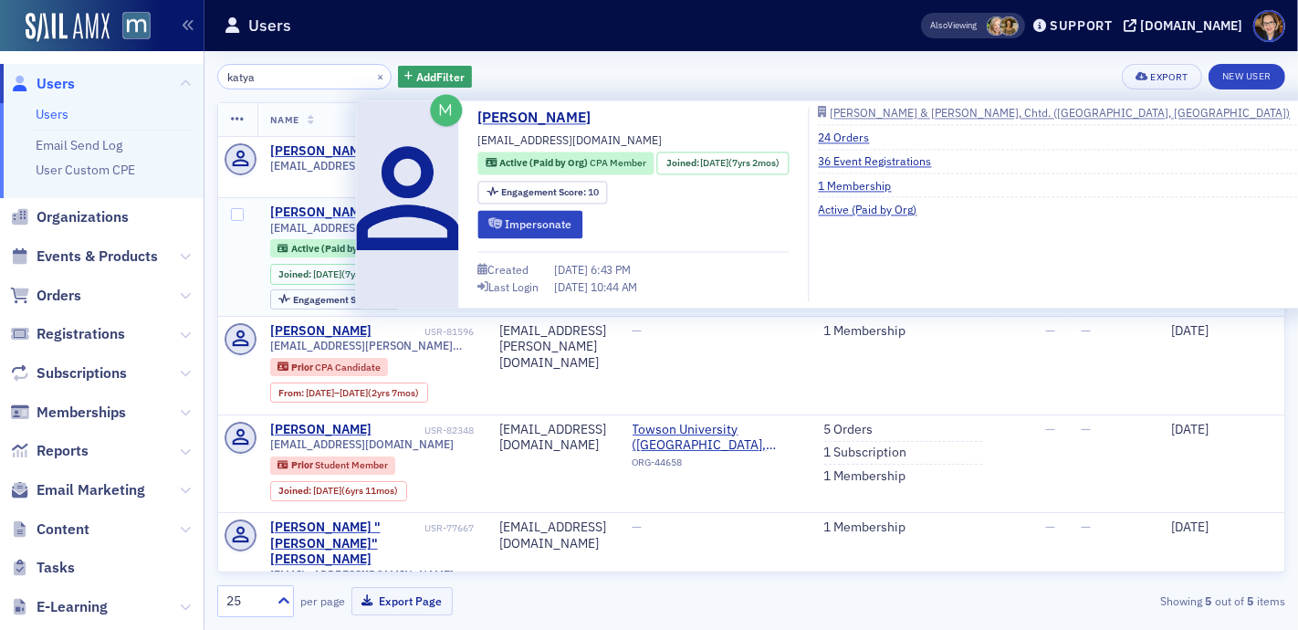
click at [320, 205] on div "[PERSON_NAME]" at bounding box center [320, 213] width 101 height 16
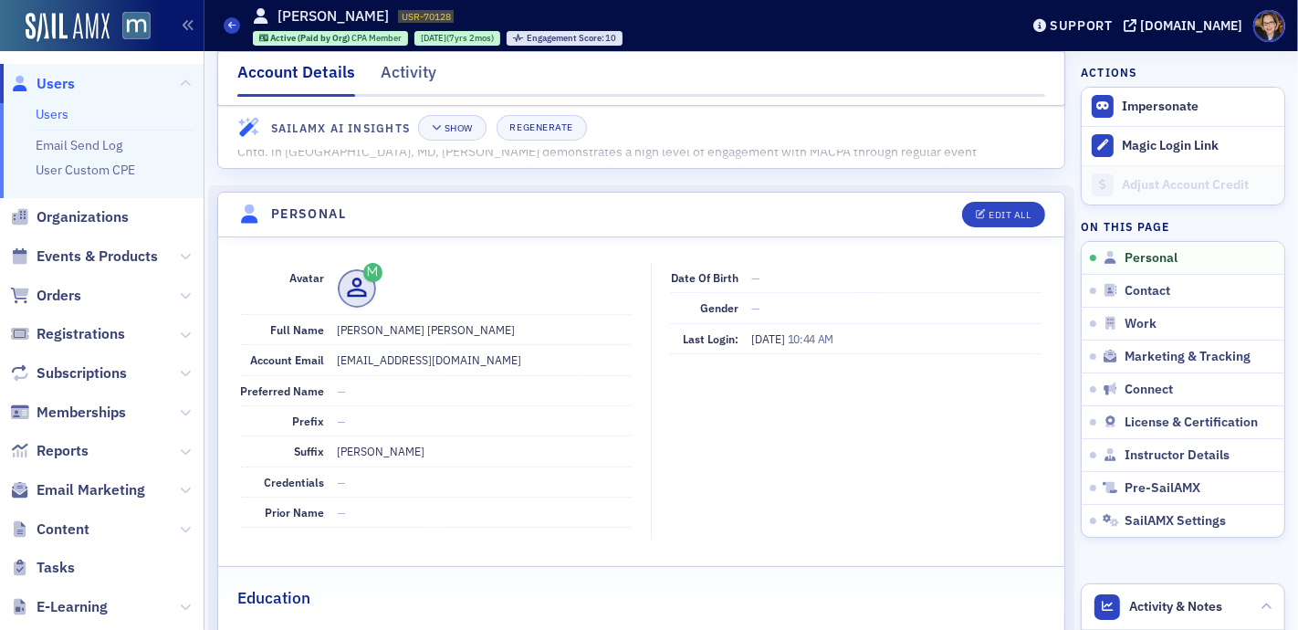
scroll to position [170, 0]
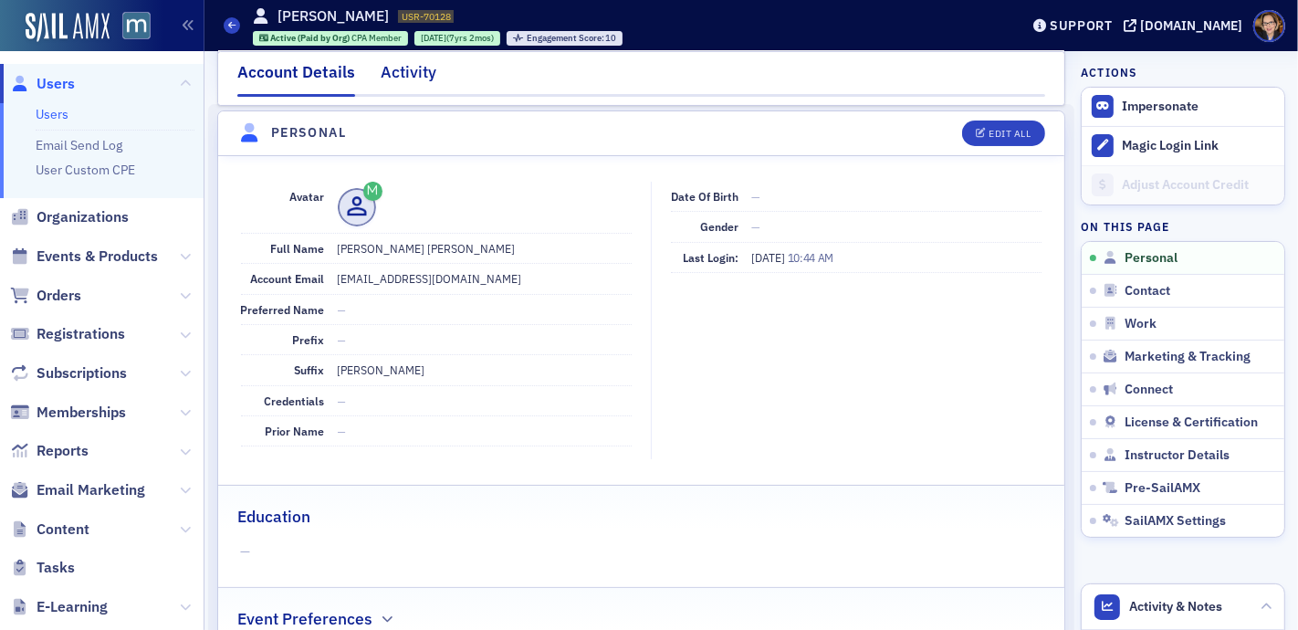
click at [413, 67] on div "Activity" at bounding box center [409, 77] width 56 height 34
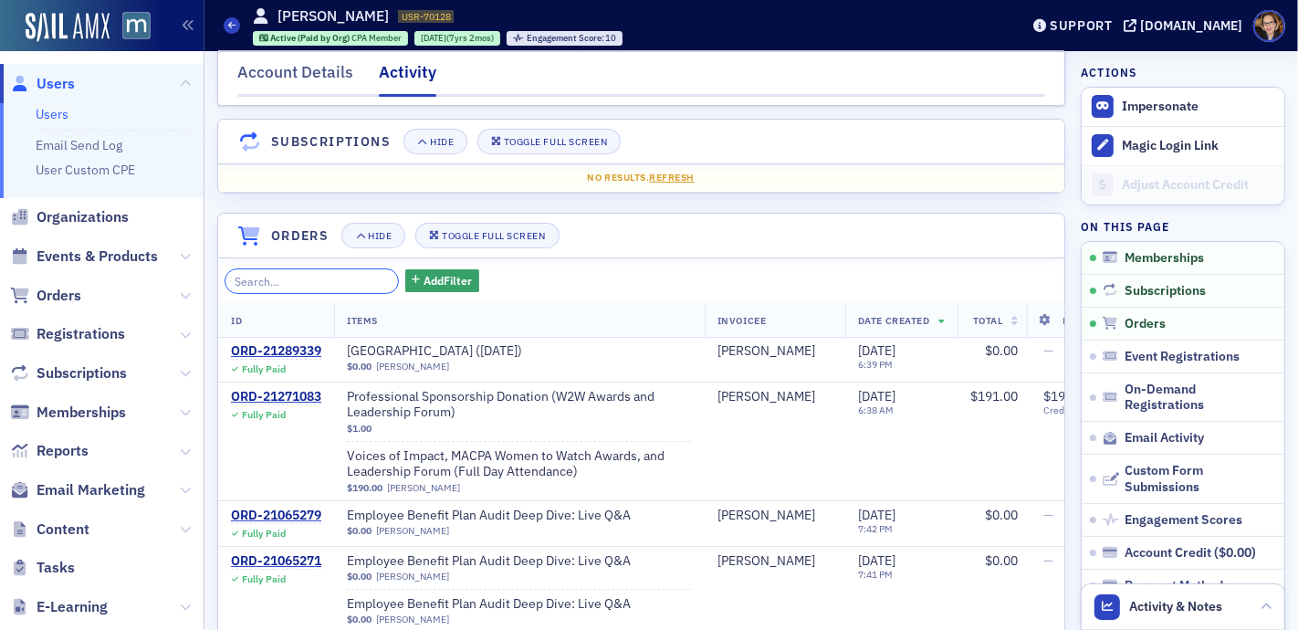
click at [294, 273] on input "search" at bounding box center [312, 281] width 174 height 26
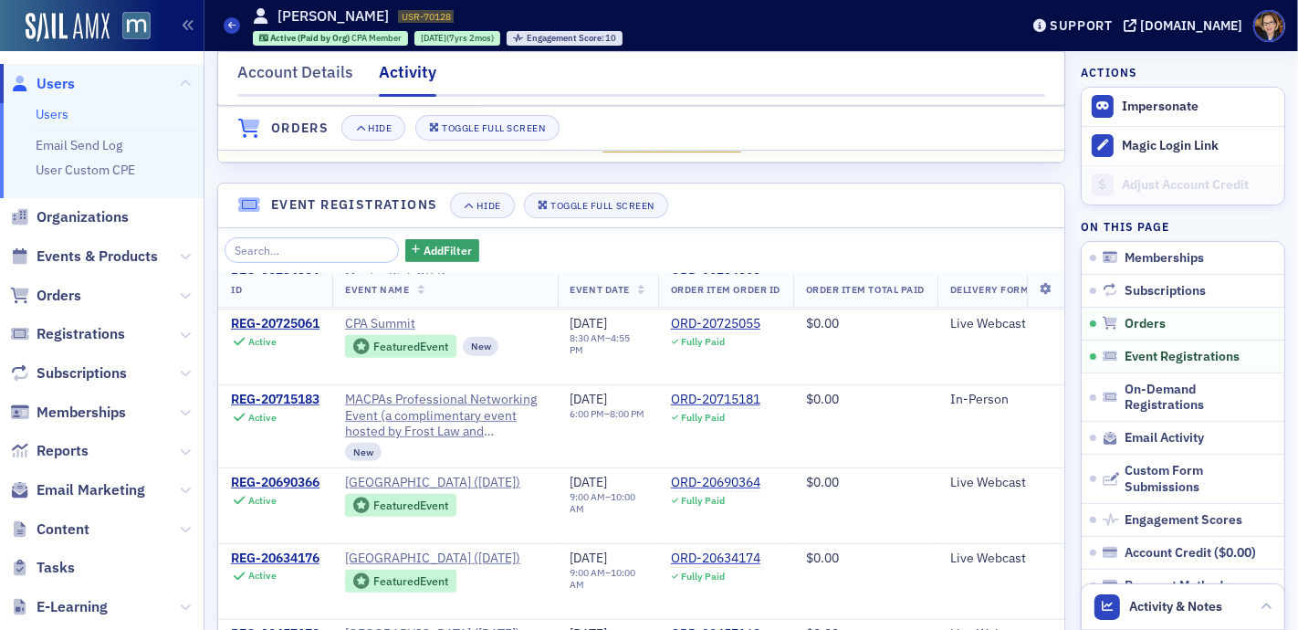
scroll to position [712, 0]
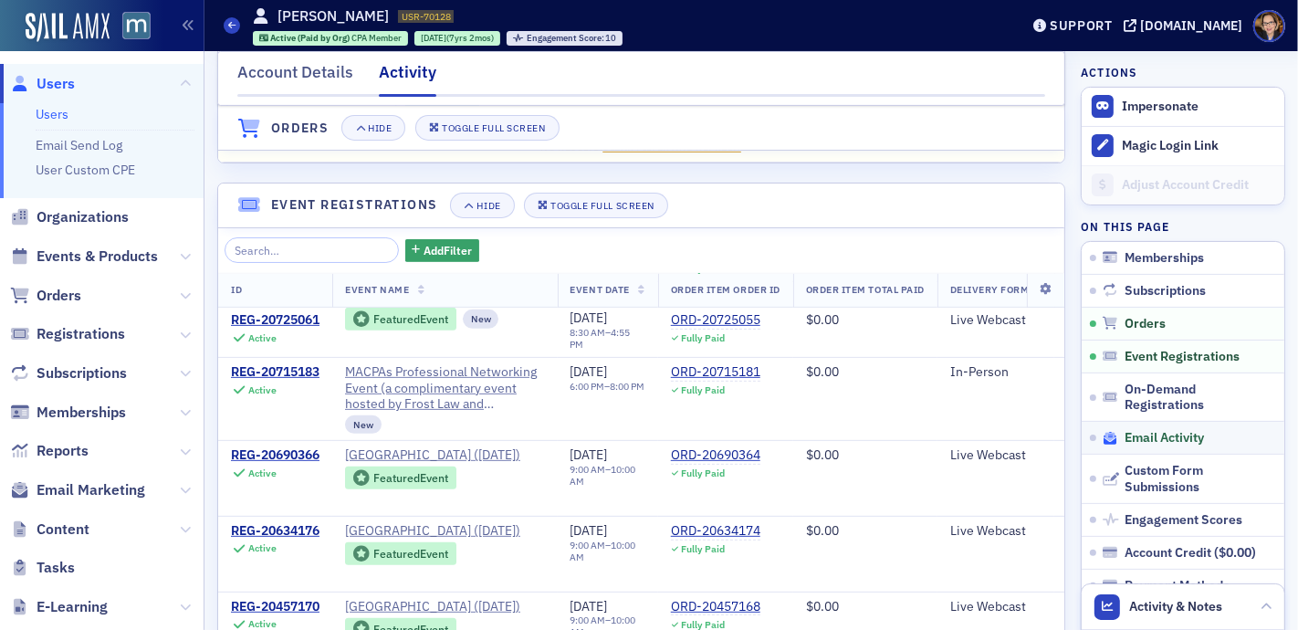
type input "[GEOGRAPHIC_DATA]"
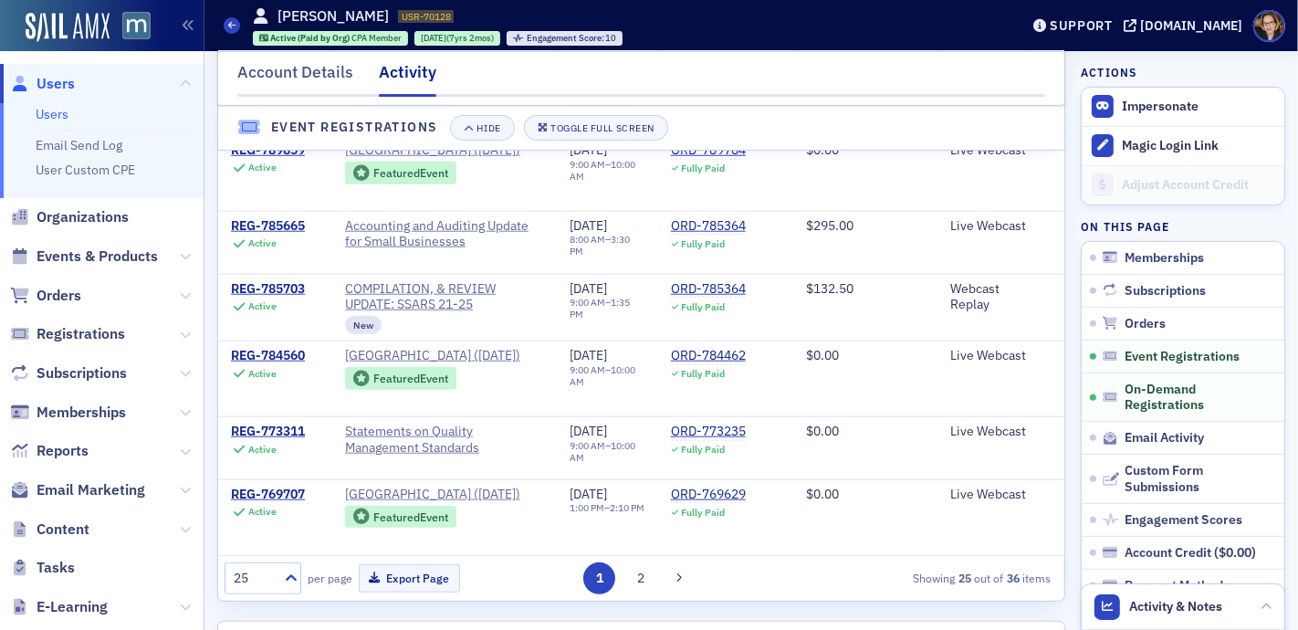
scroll to position [596, 0]
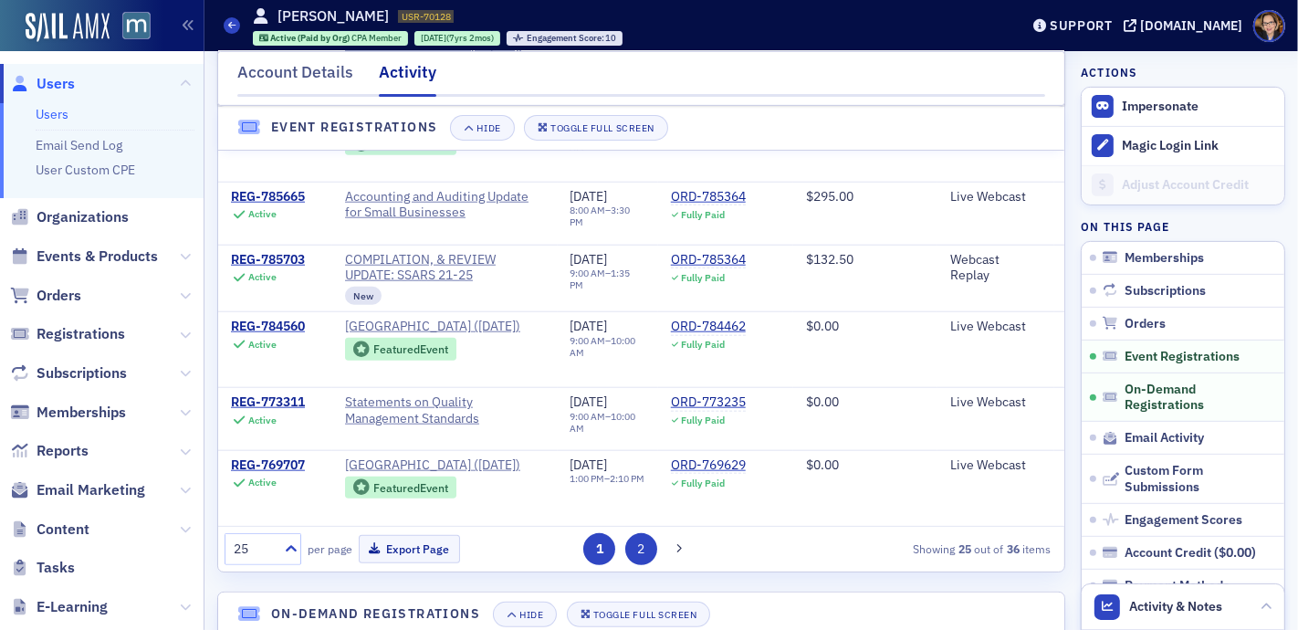
click at [636, 539] on button "2" at bounding box center [641, 549] width 32 height 32
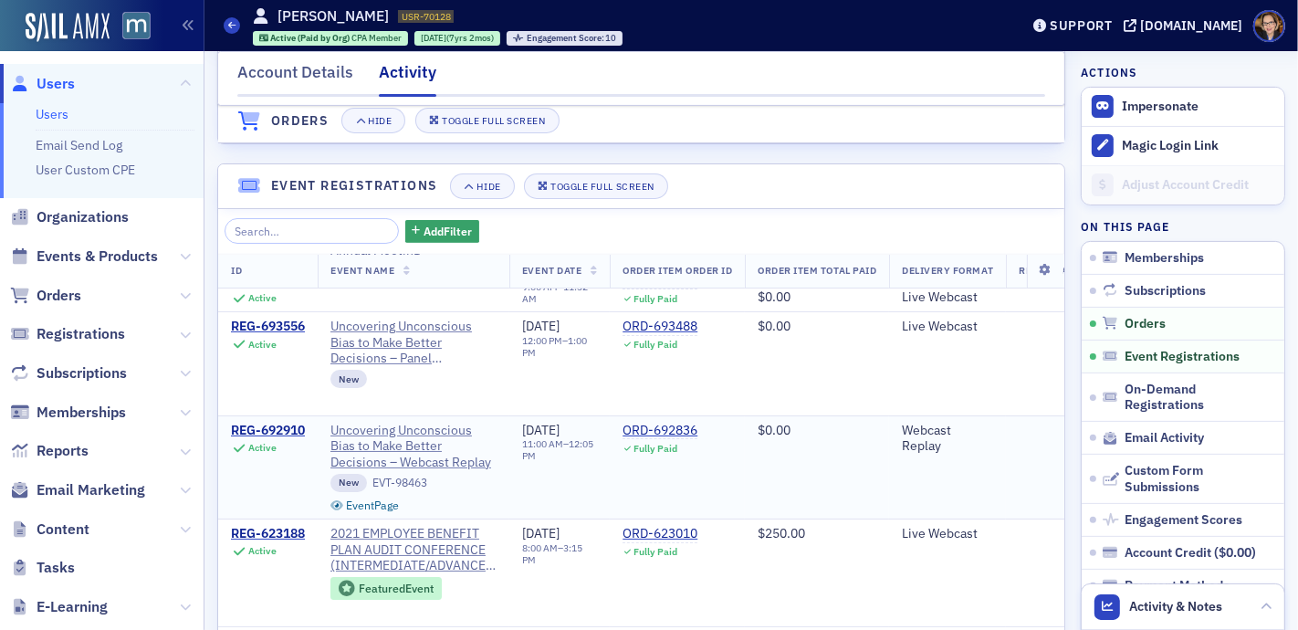
scroll to position [0, 0]
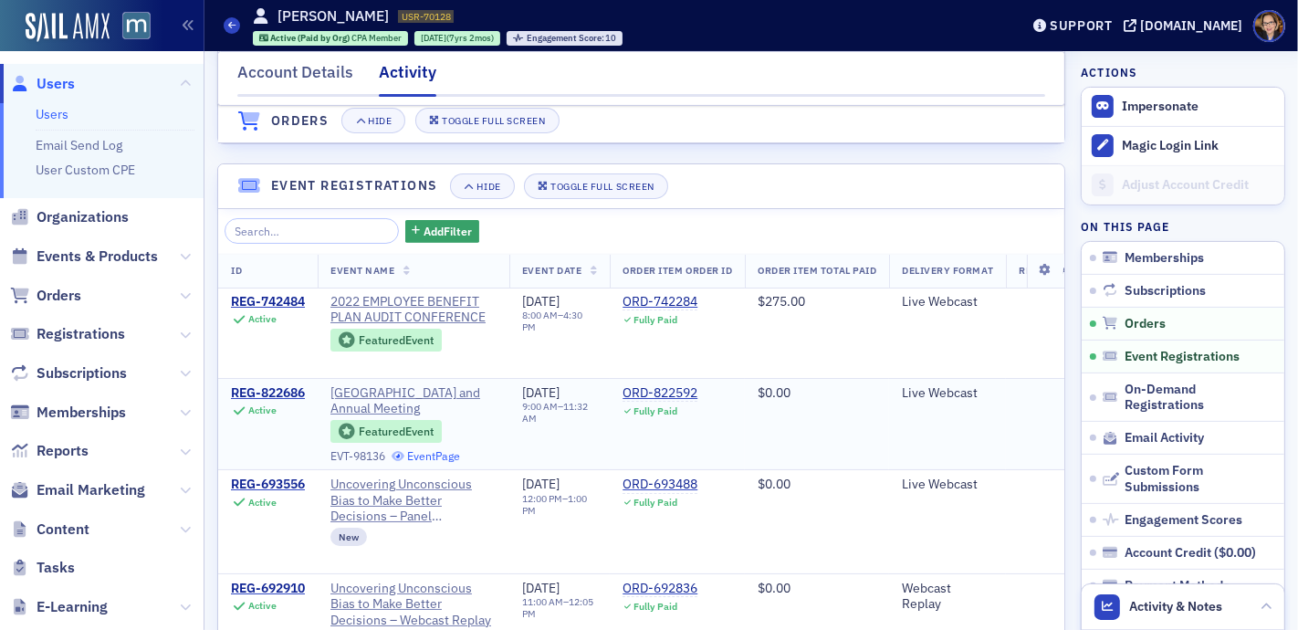
click at [417, 450] on link "Event Page" at bounding box center [426, 456] width 69 height 14
click at [69, 85] on span "Users" at bounding box center [56, 84] width 38 height 20
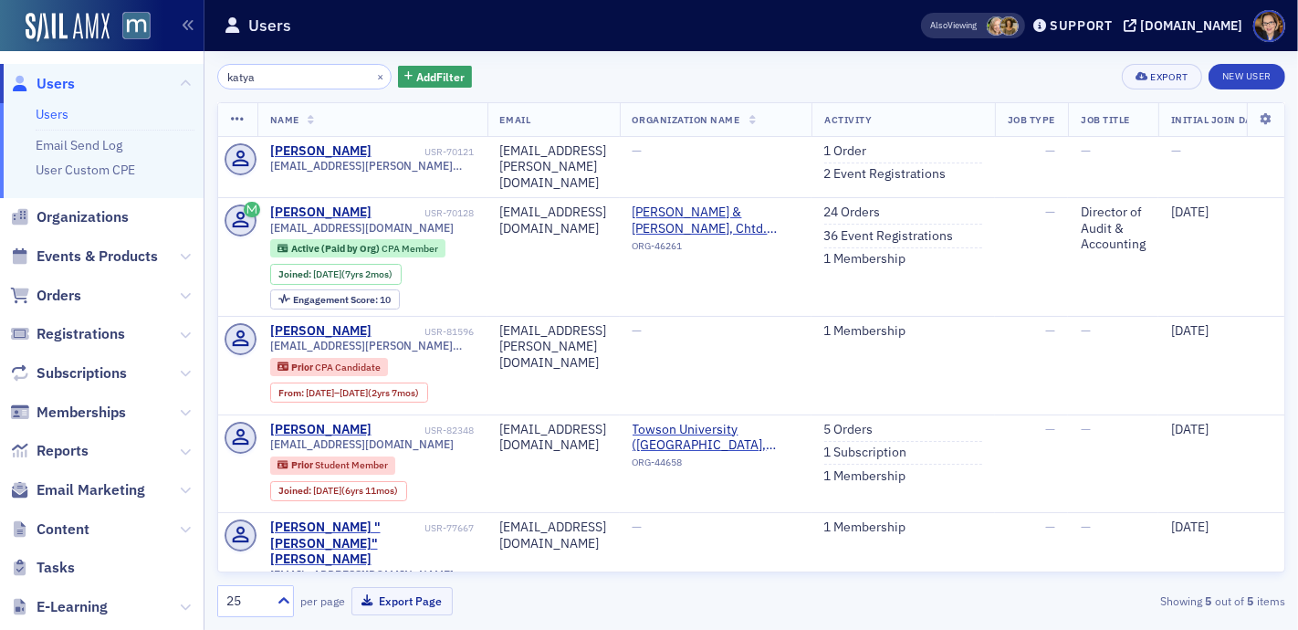
drag, startPoint x: 305, startPoint y: 82, endPoint x: 193, endPoint y: 84, distance: 112.3
click at [193, 84] on div "Users Users Email Send Log User Custom CPE Organizations Events & Products Orde…" at bounding box center [649, 315] width 1298 height 630
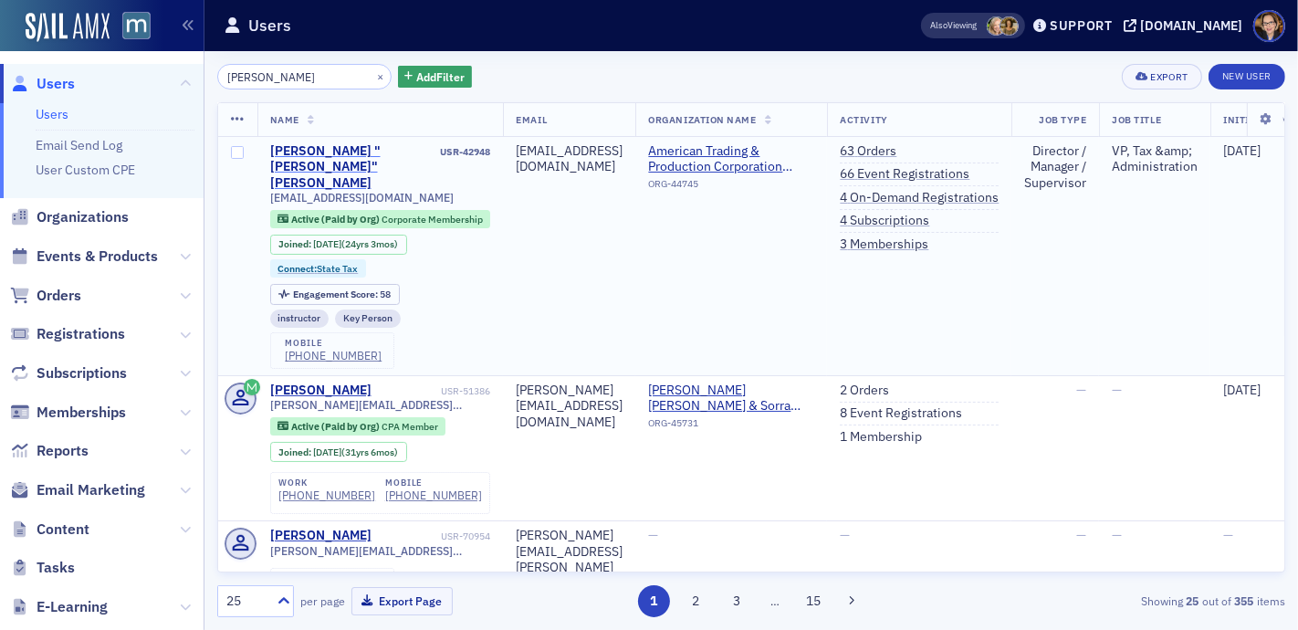
type input "[PERSON_NAME]"
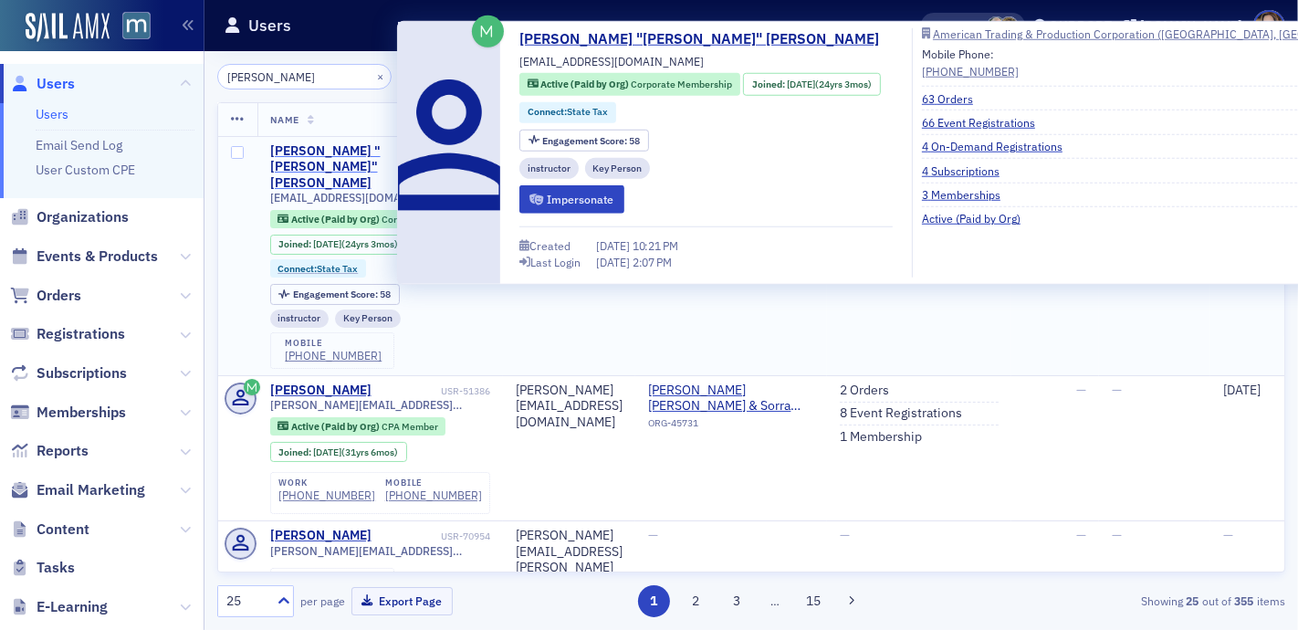
click at [356, 143] on div "[PERSON_NAME] "[PERSON_NAME]" [PERSON_NAME]" at bounding box center [353, 167] width 167 height 48
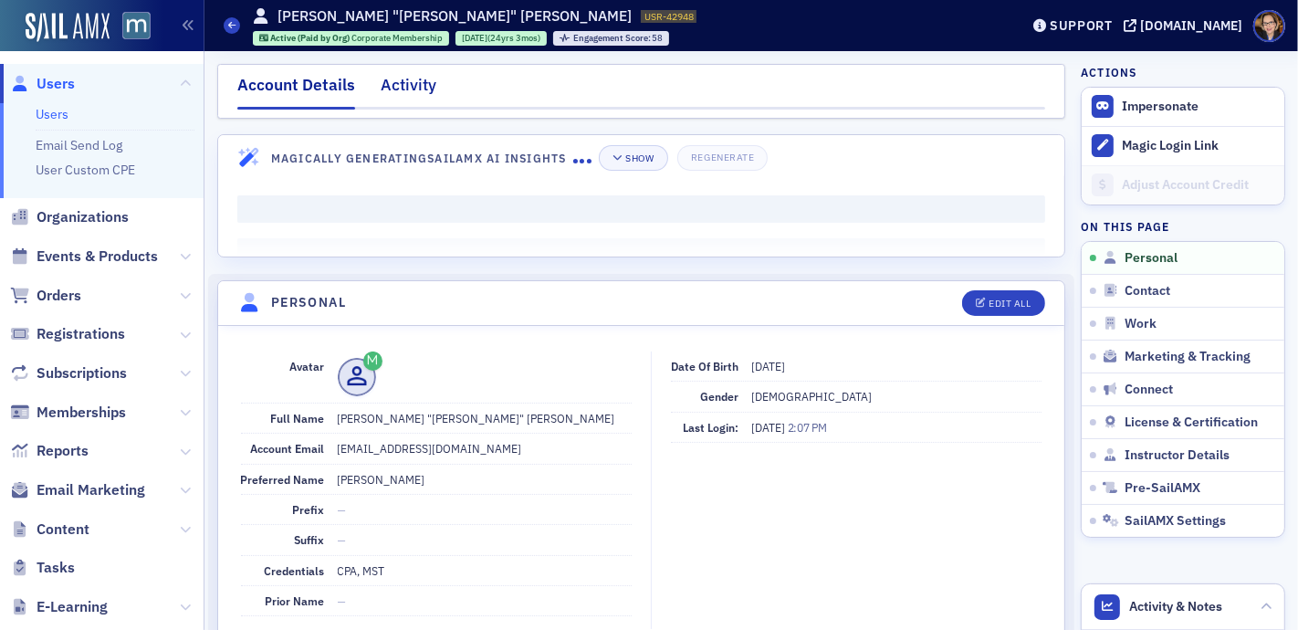
click at [422, 82] on div "Activity" at bounding box center [409, 90] width 56 height 34
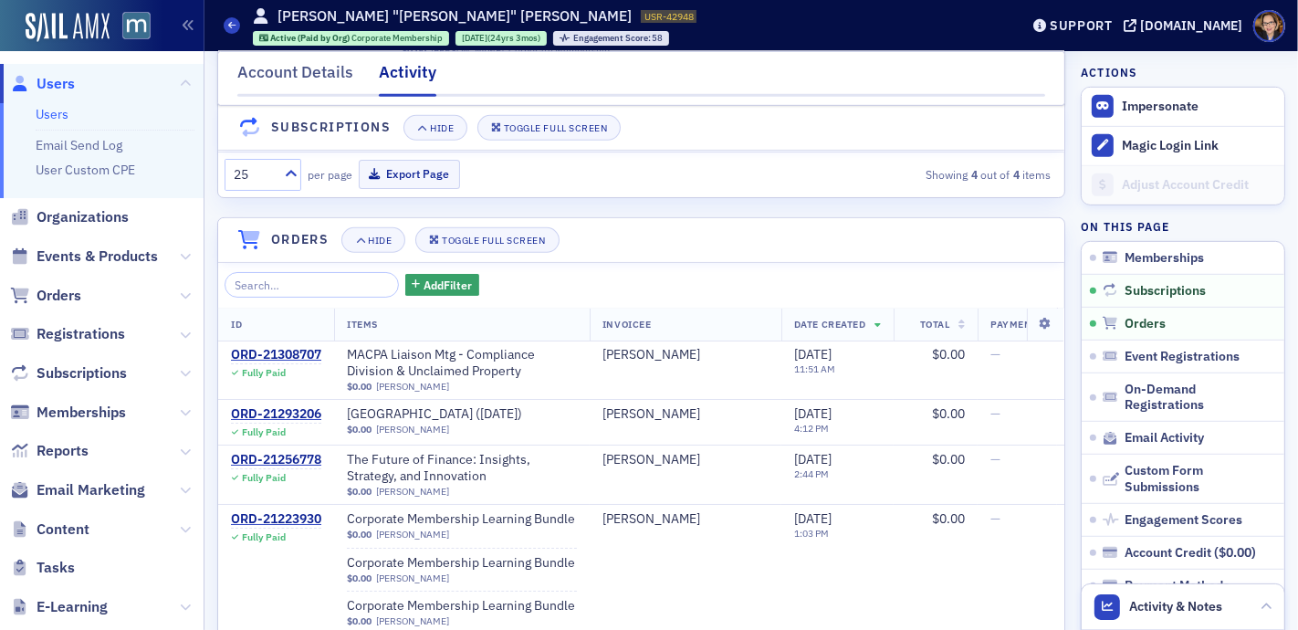
scroll to position [822, 0]
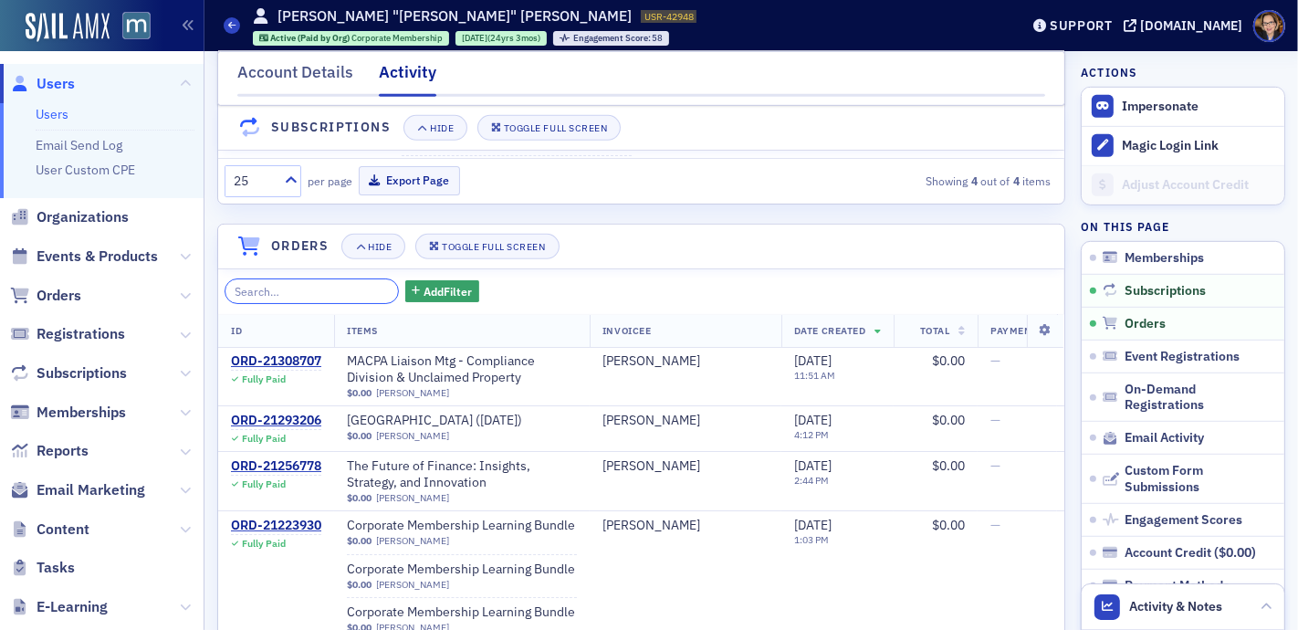
click at [303, 291] on input "search" at bounding box center [312, 291] width 174 height 26
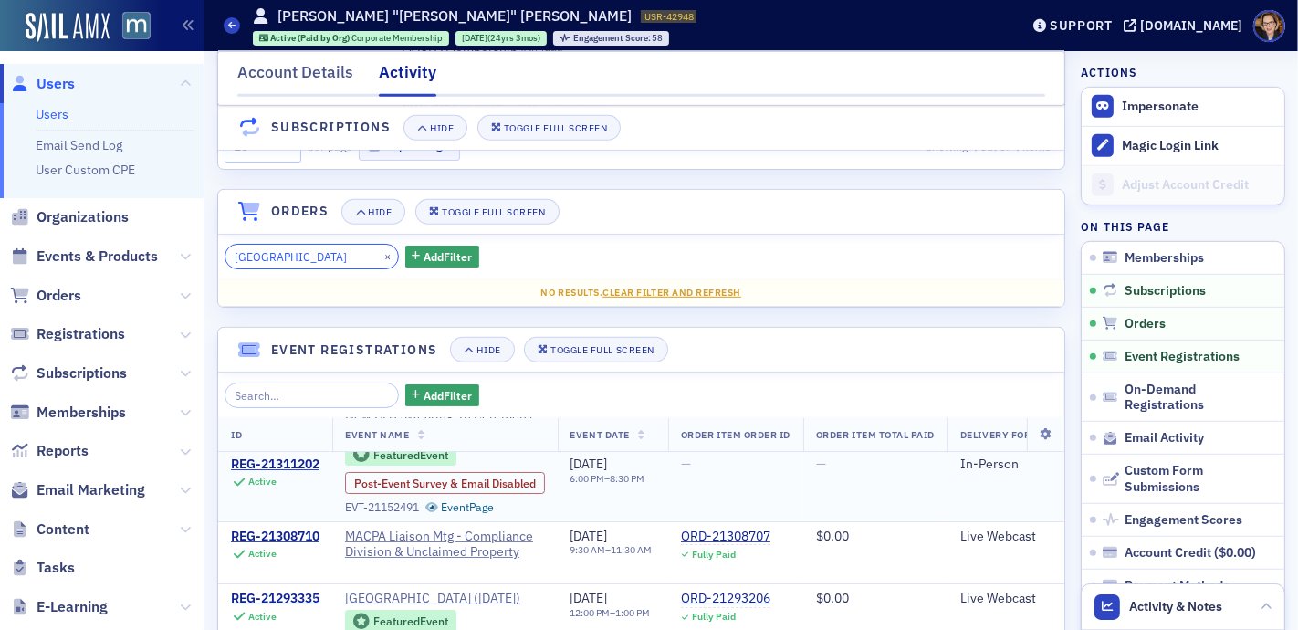
scroll to position [153, 0]
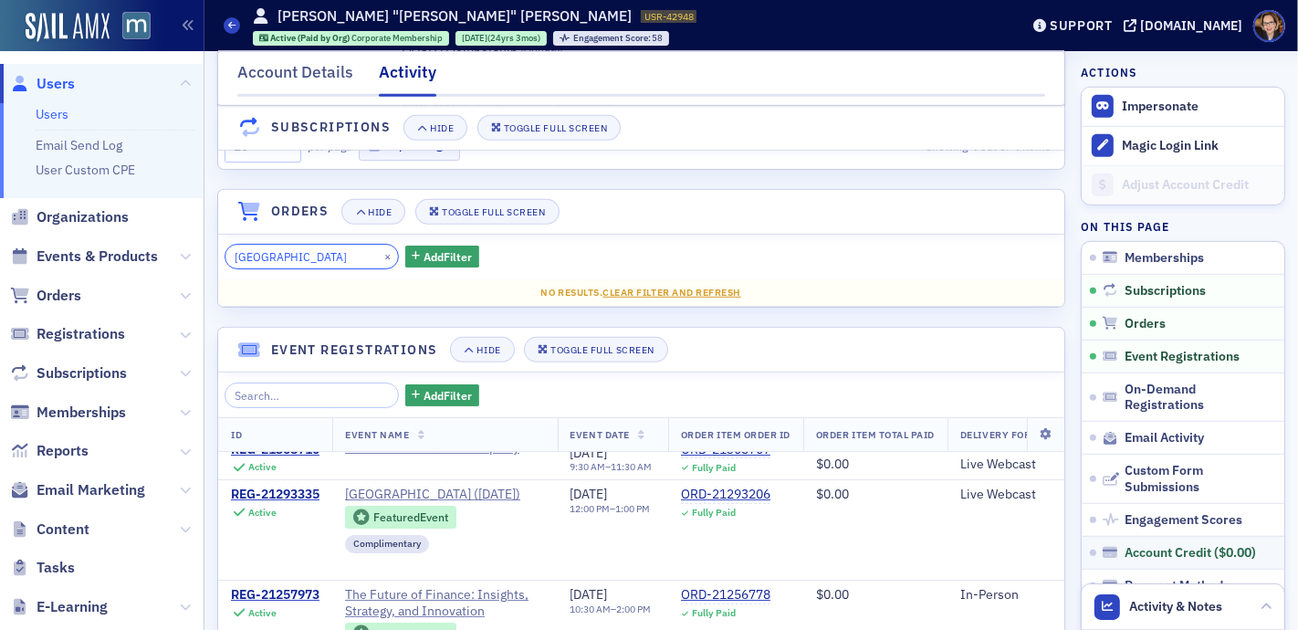
type input "[GEOGRAPHIC_DATA]"
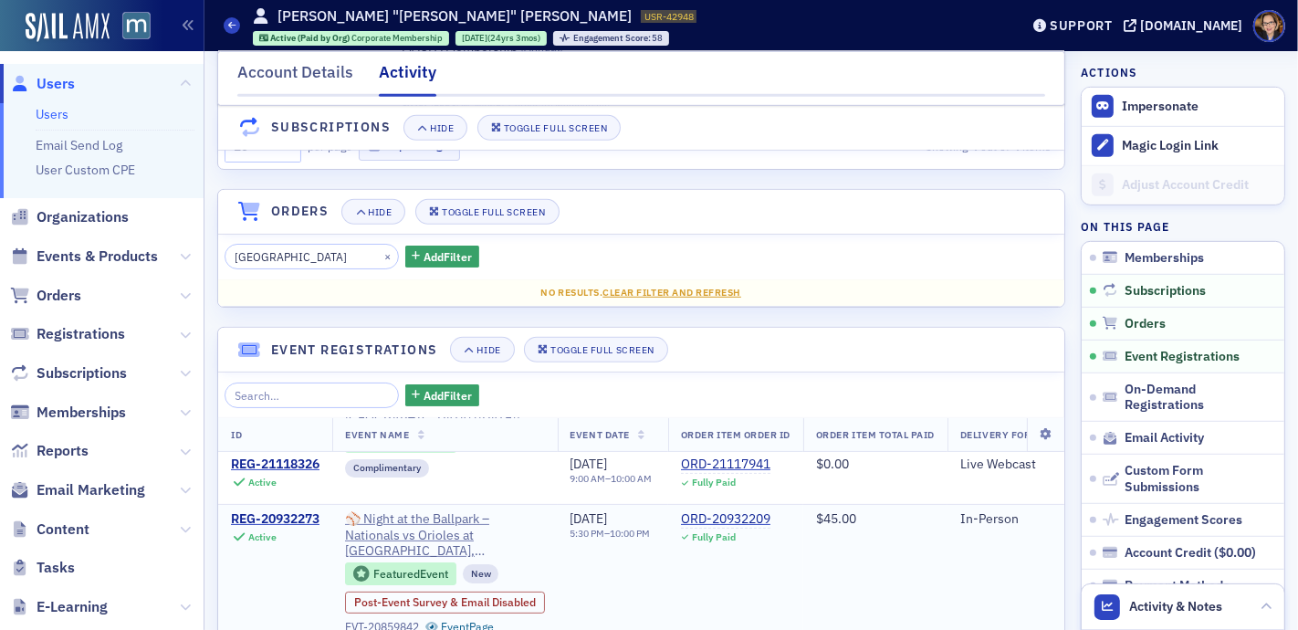
scroll to position [543, 0]
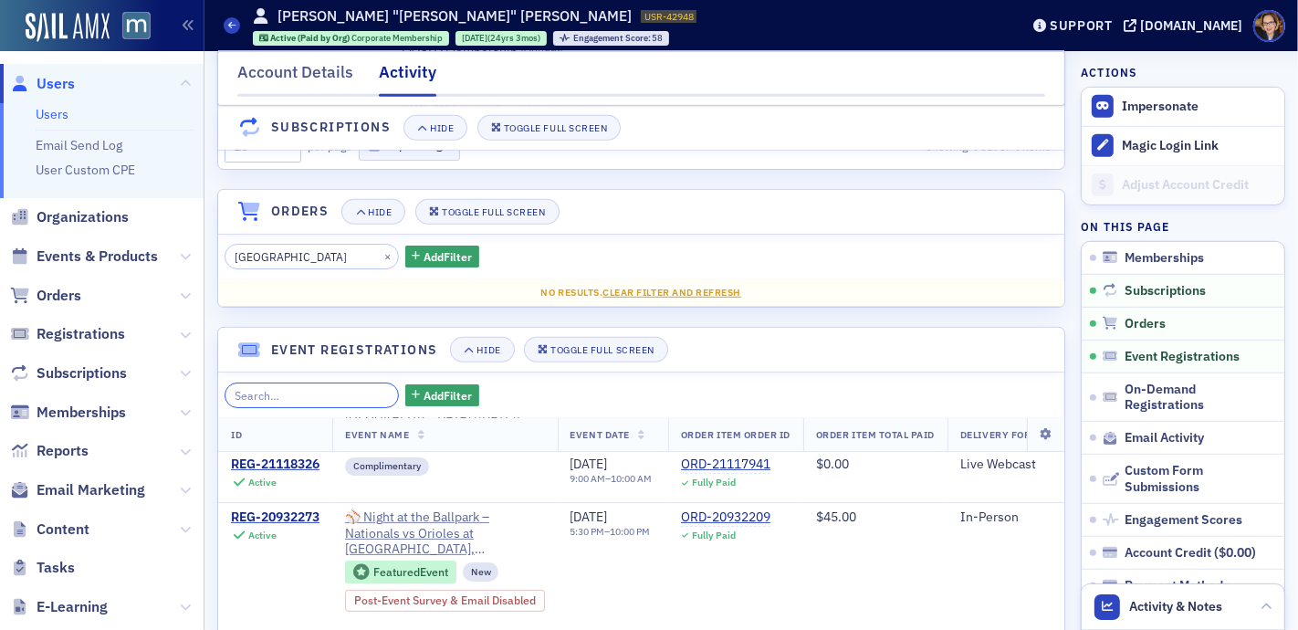
click at [308, 383] on input "search" at bounding box center [312, 396] width 174 height 26
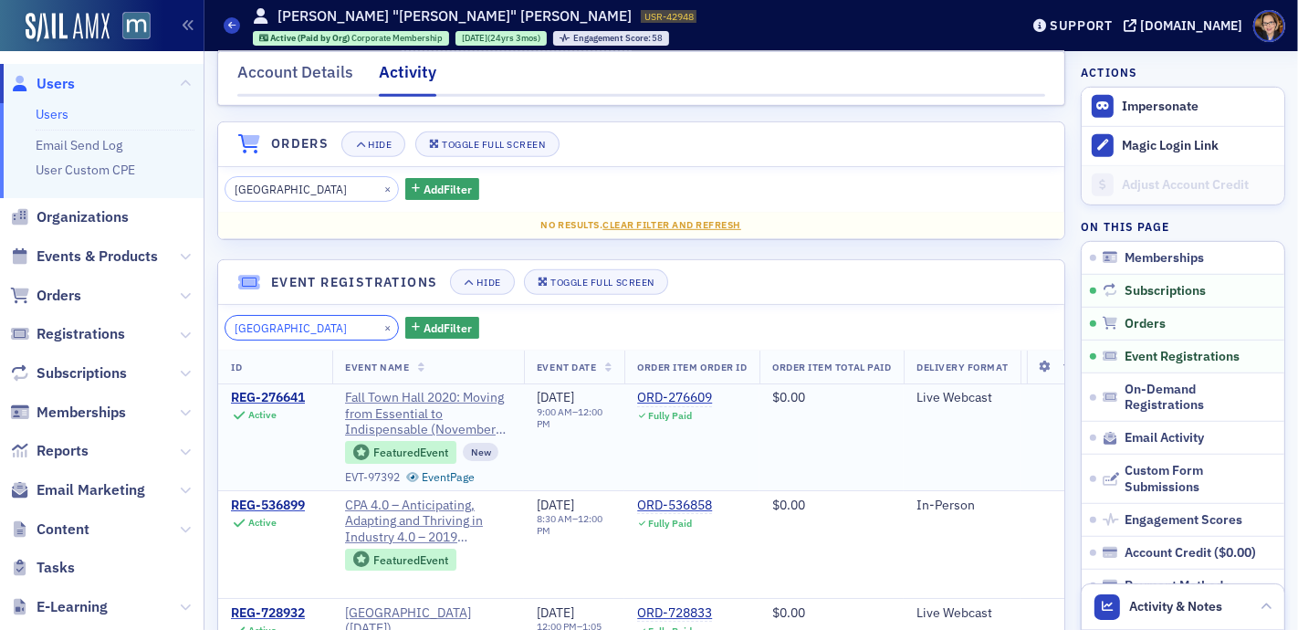
scroll to position [911, 0]
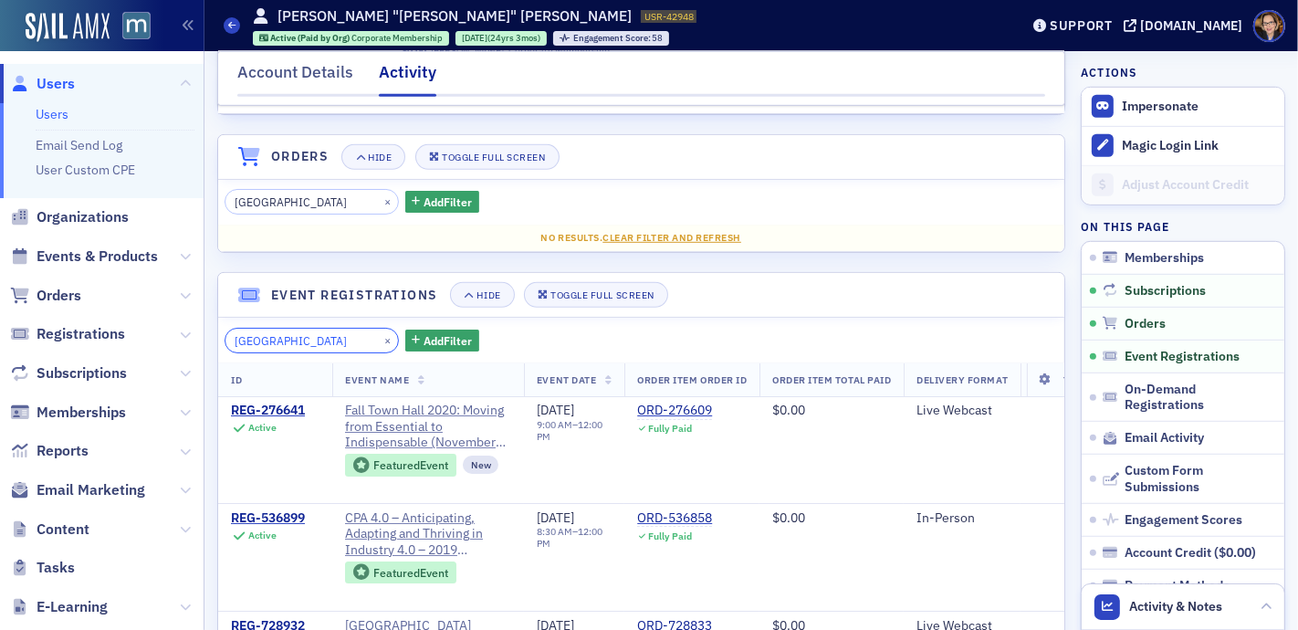
type input "[GEOGRAPHIC_DATA]"
click at [573, 374] on span "Event Date" at bounding box center [566, 379] width 59 height 13
click at [565, 373] on span "Event Date" at bounding box center [566, 379] width 59 height 13
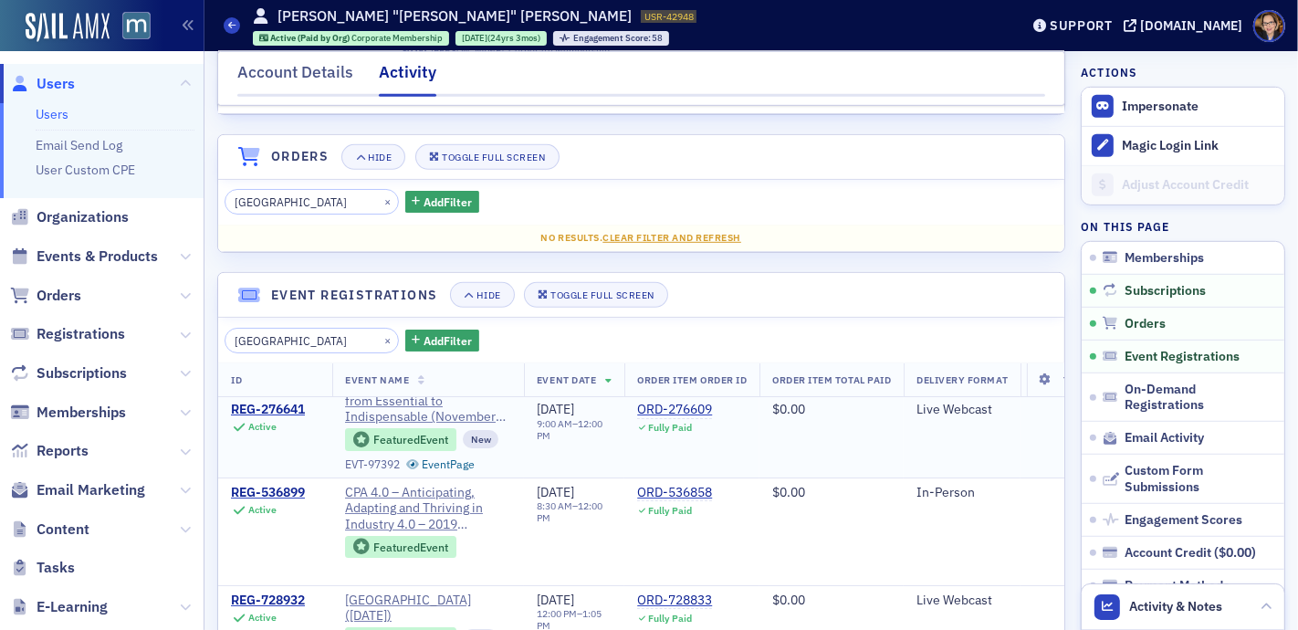
scroll to position [170, 0]
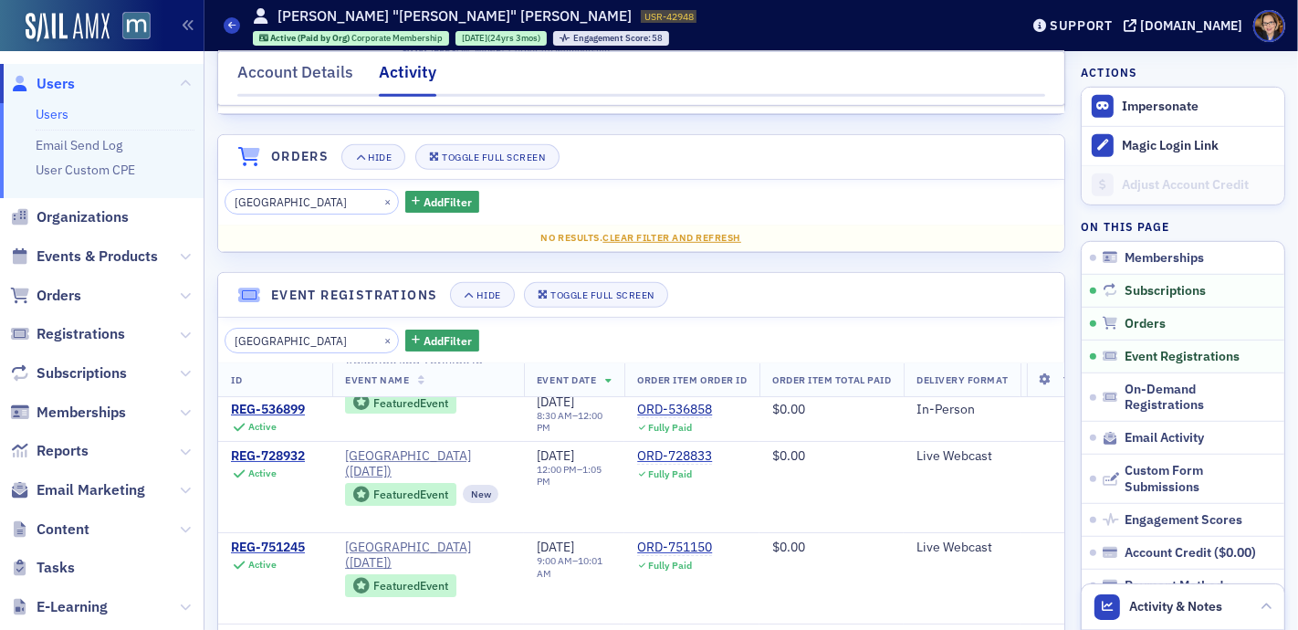
click at [587, 373] on span "Event Date" at bounding box center [566, 379] width 59 height 13
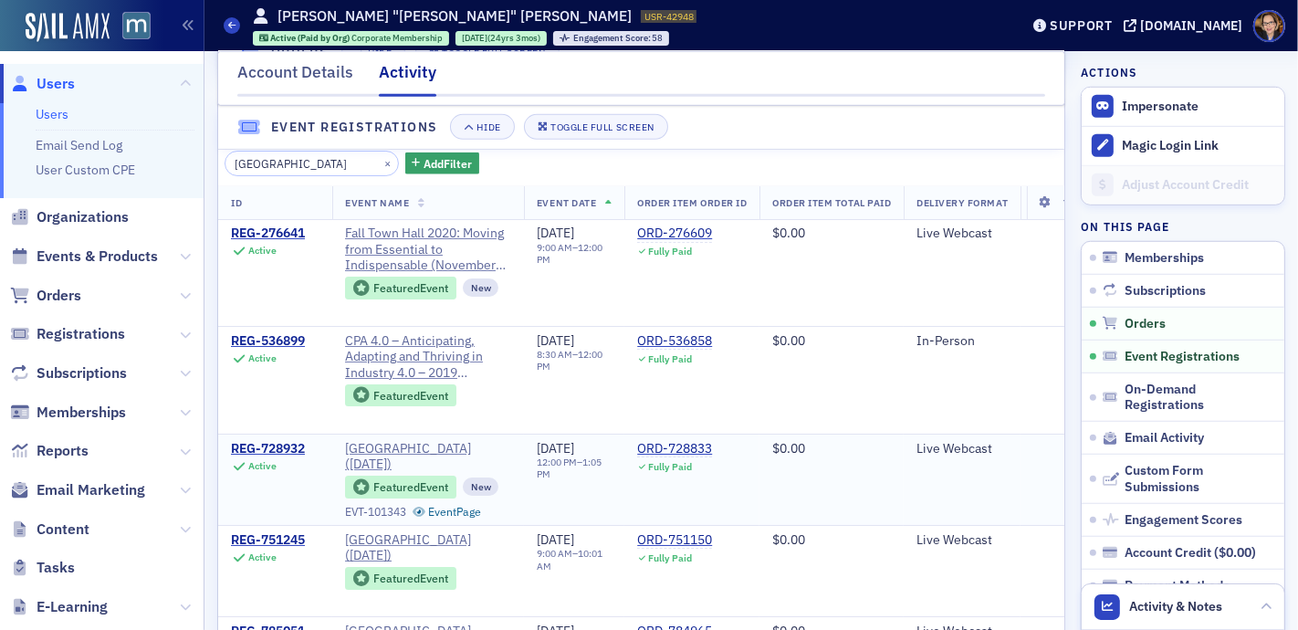
scroll to position [841, 0]
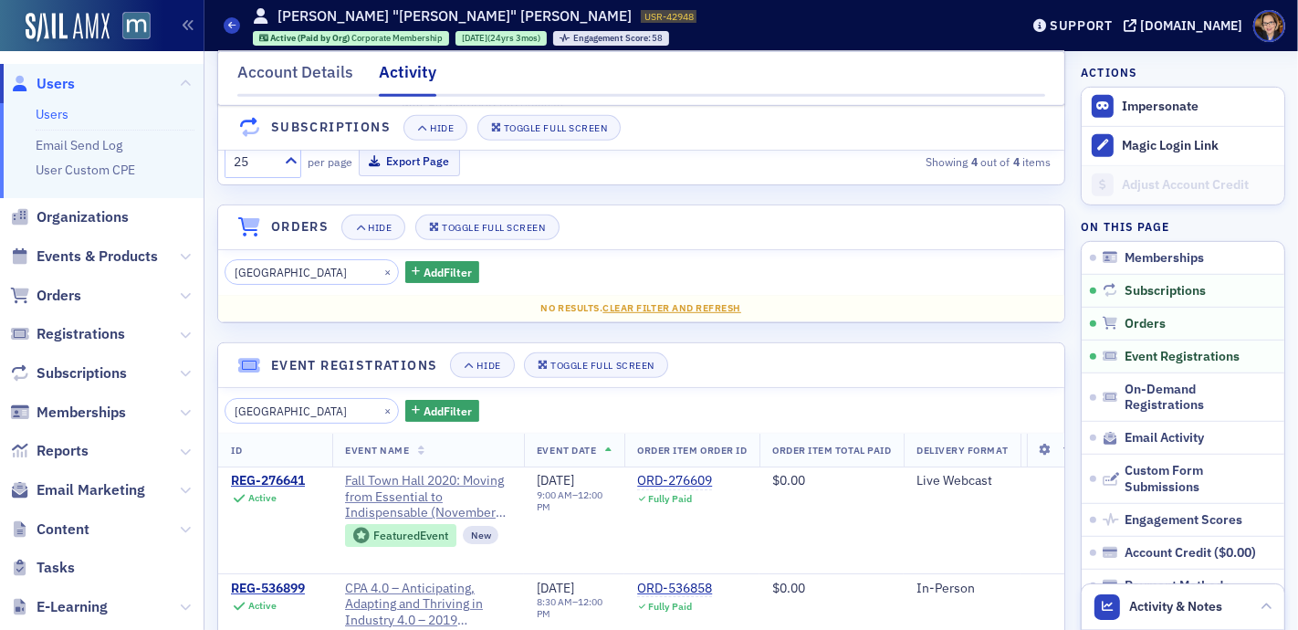
click at [570, 445] on span "Event Date" at bounding box center [566, 450] width 59 height 13
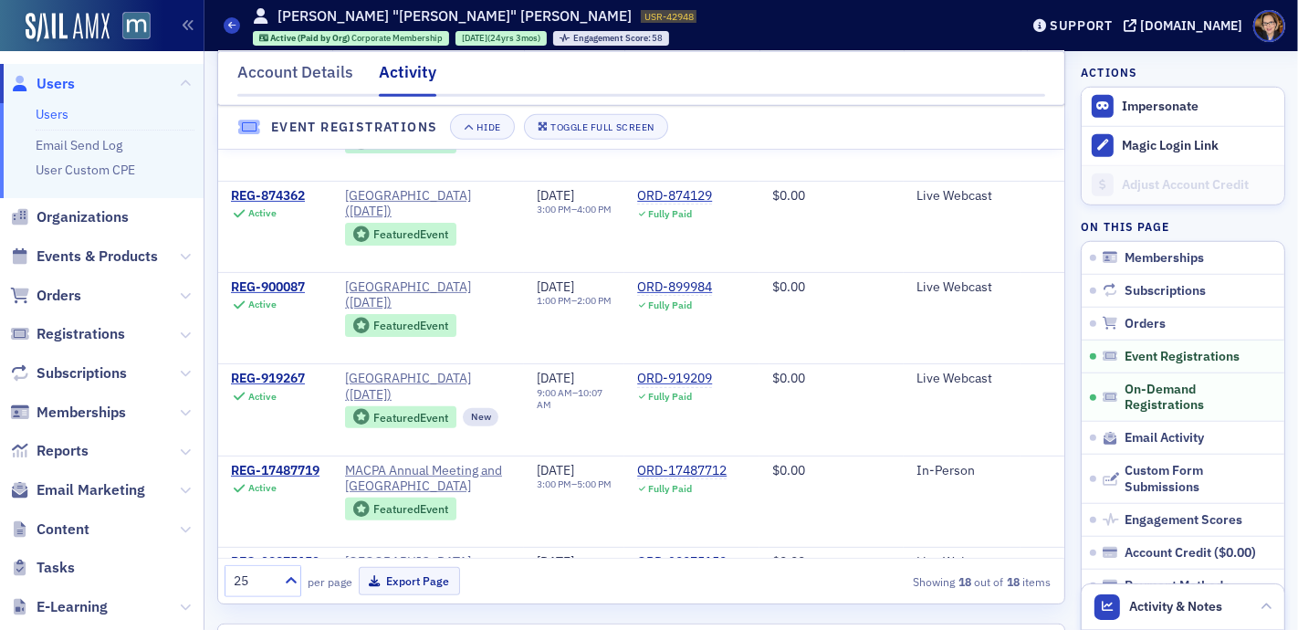
scroll to position [0, 0]
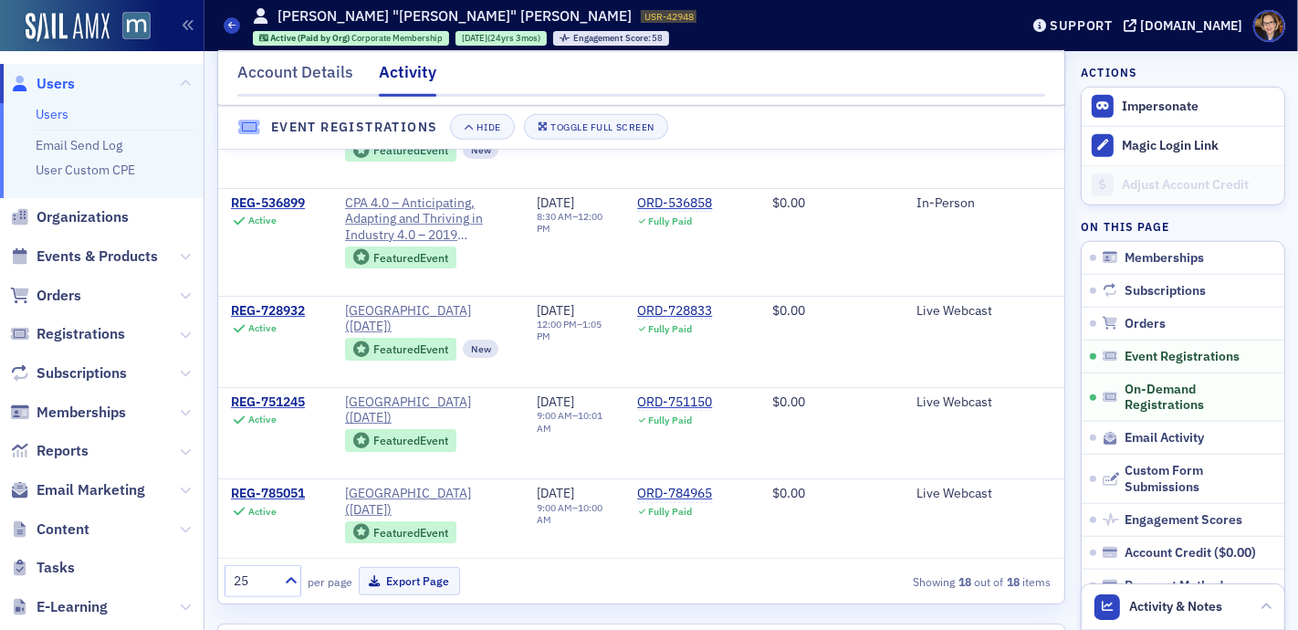
click at [48, 80] on span "Users" at bounding box center [56, 84] width 38 height 20
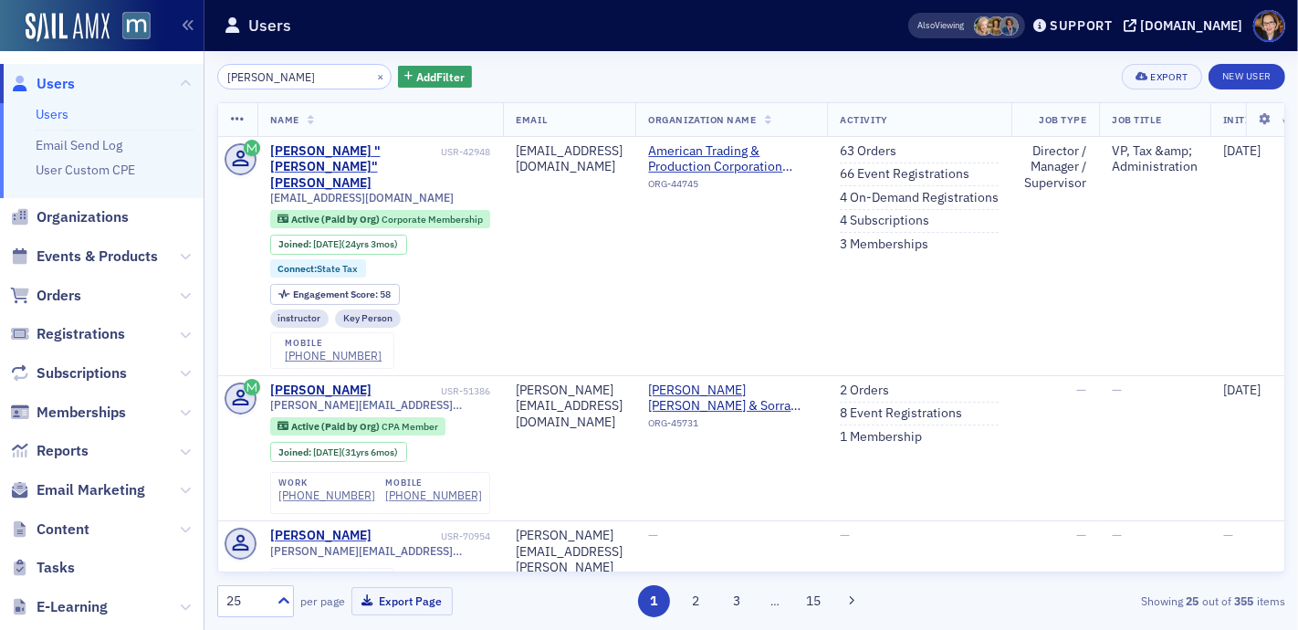
drag, startPoint x: 306, startPoint y: 81, endPoint x: 207, endPoint y: 80, distance: 98.6
click at [207, 80] on div "[PERSON_NAME] × Add Filter Export New User Name Email Organization Name Activit…" at bounding box center [752, 340] width 1094 height 579
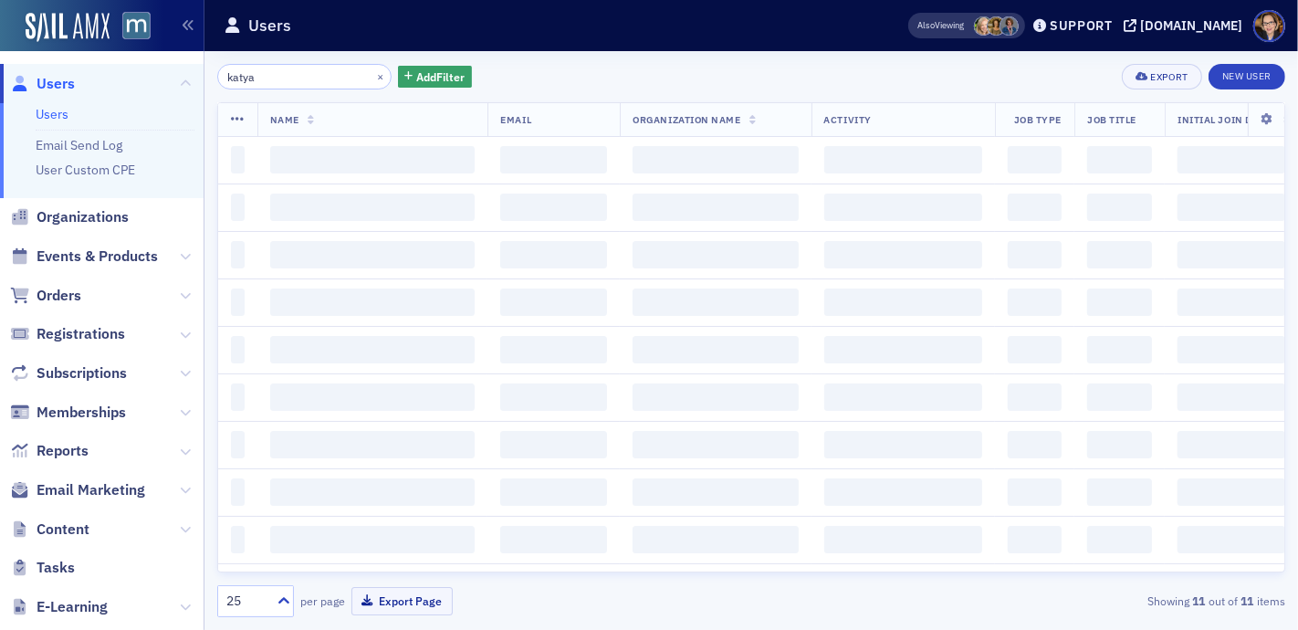
type input "katya"
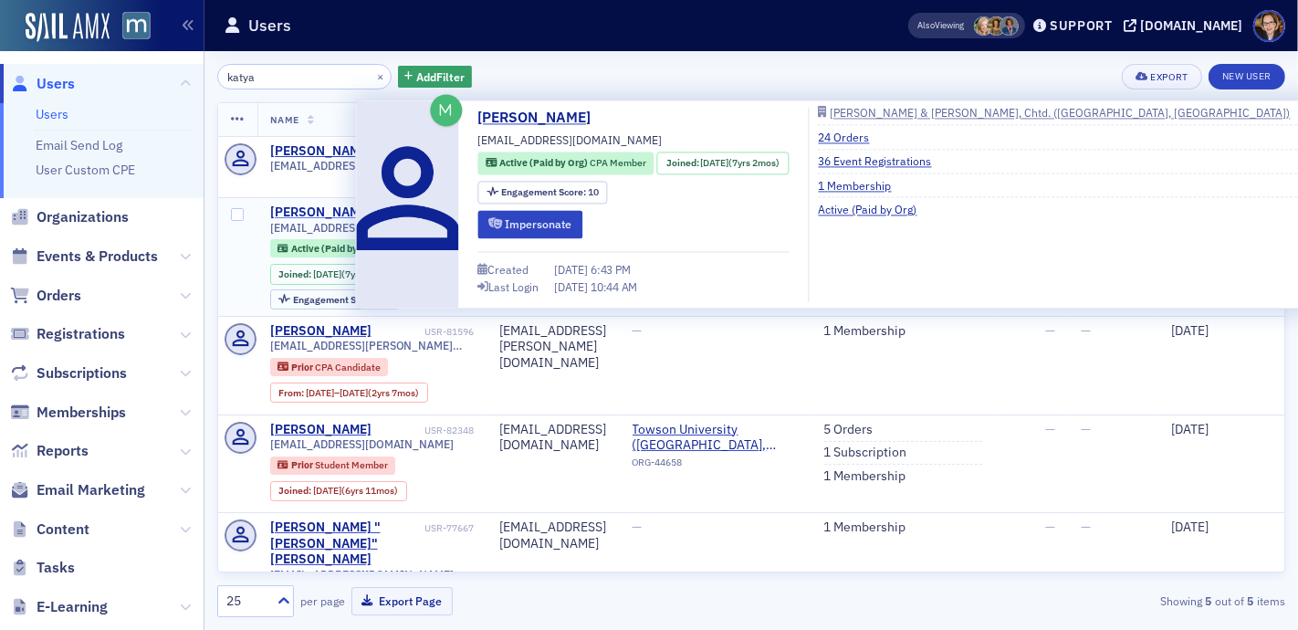
click at [328, 205] on div "[PERSON_NAME]" at bounding box center [320, 213] width 101 height 16
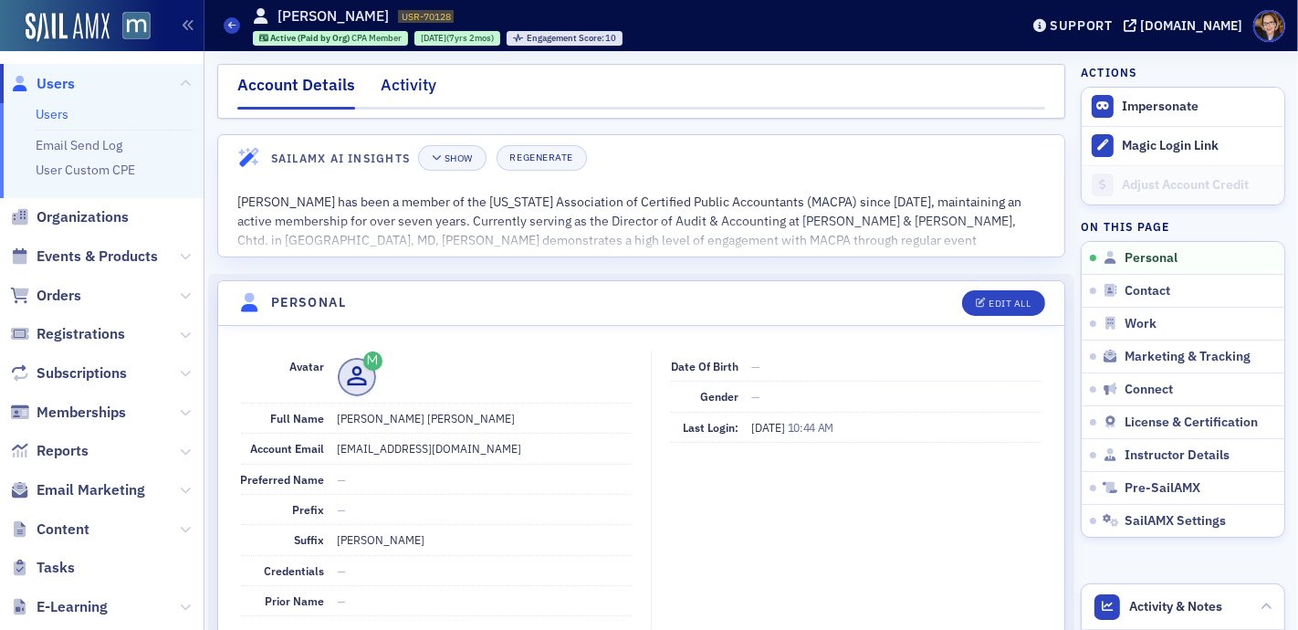
click at [402, 79] on div "Activity" at bounding box center [409, 90] width 56 height 34
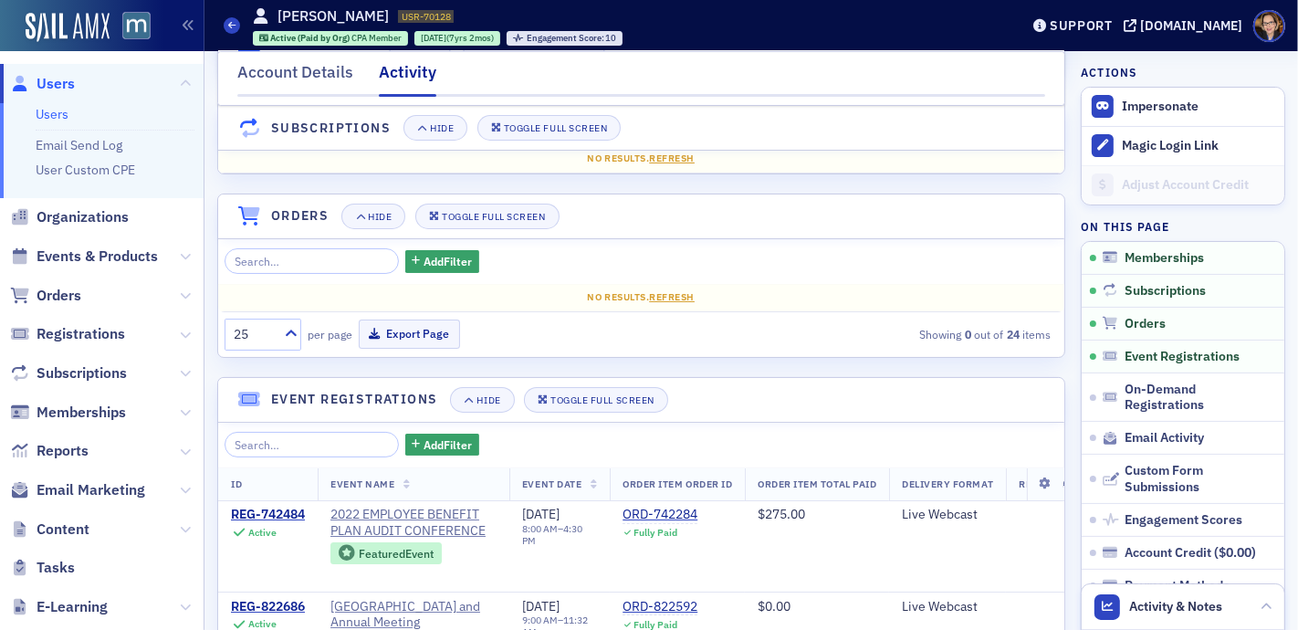
scroll to position [173, 0]
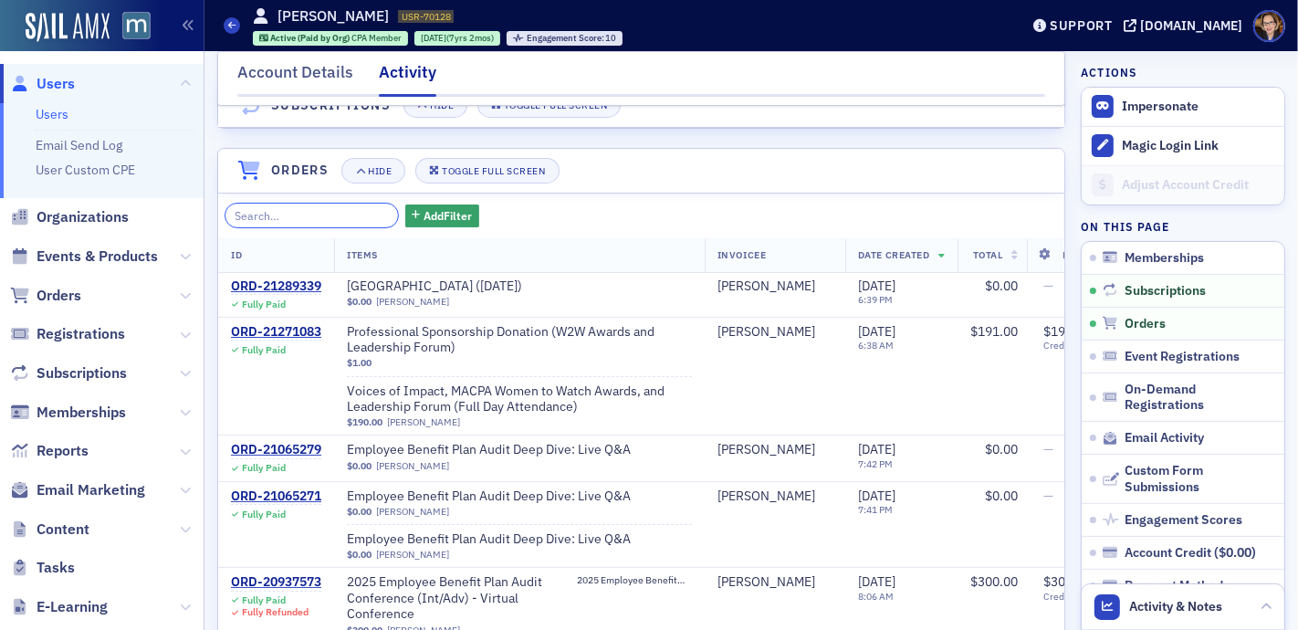
click at [281, 214] on input "search" at bounding box center [312, 216] width 174 height 26
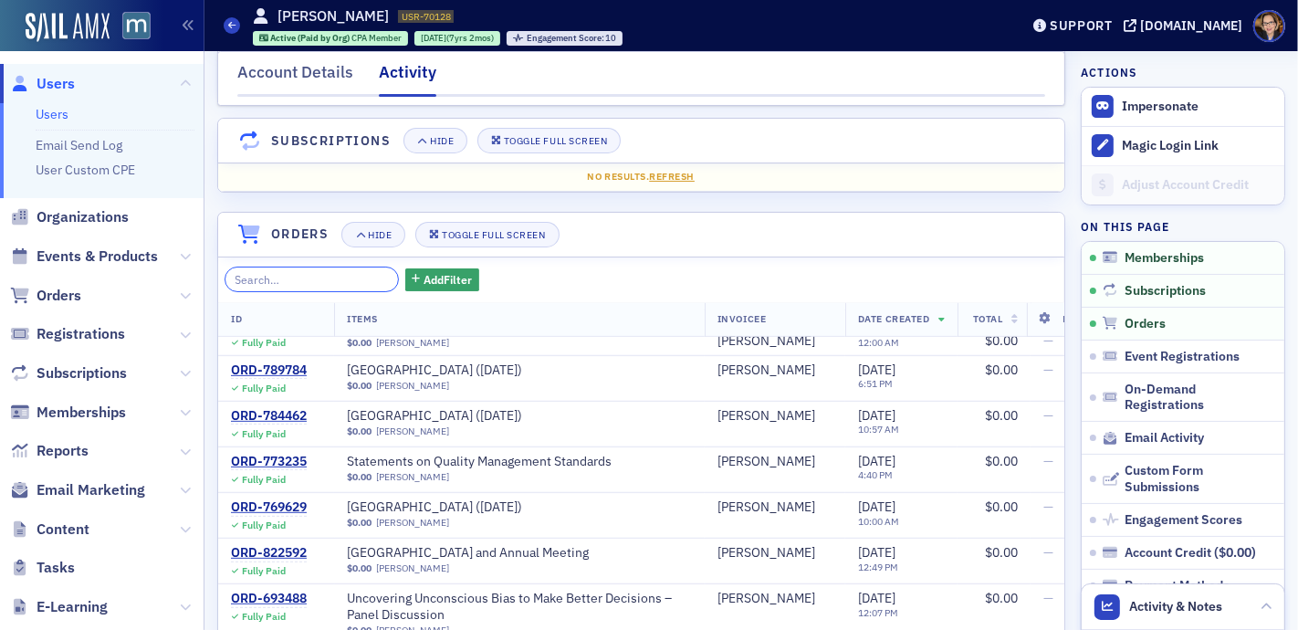
scroll to position [0, 0]
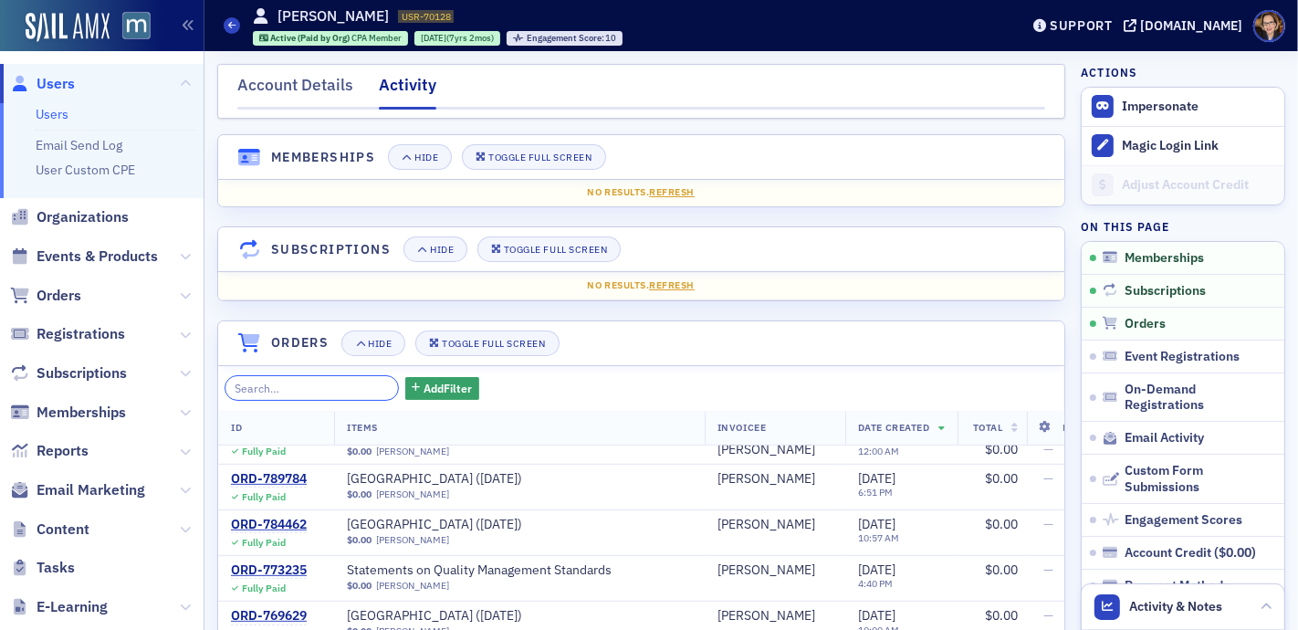
click at [262, 384] on input "search" at bounding box center [312, 388] width 174 height 26
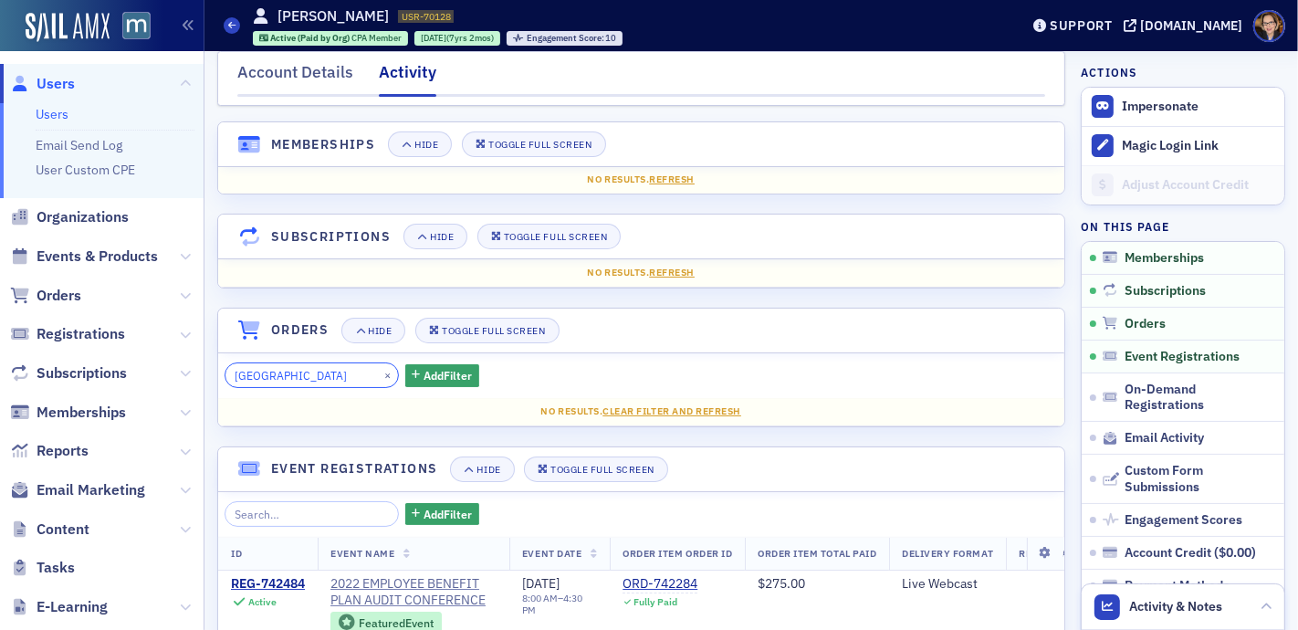
scroll to position [32, 0]
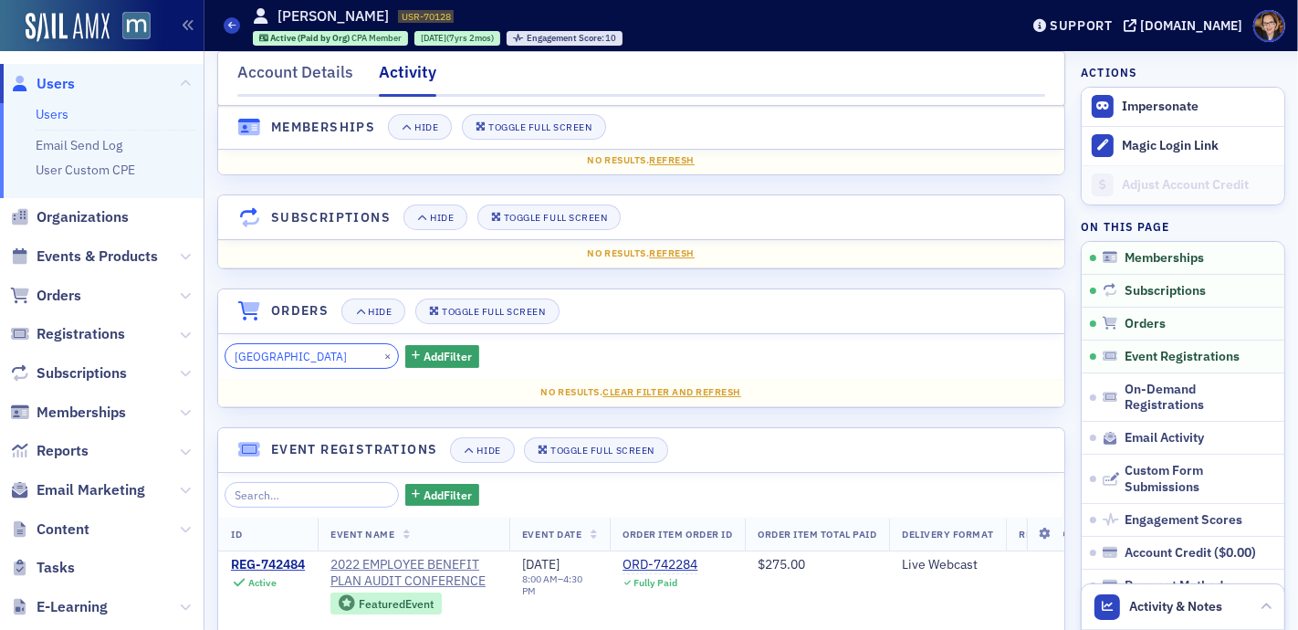
type input "[GEOGRAPHIC_DATA]"
click at [278, 495] on input "search" at bounding box center [312, 495] width 174 height 26
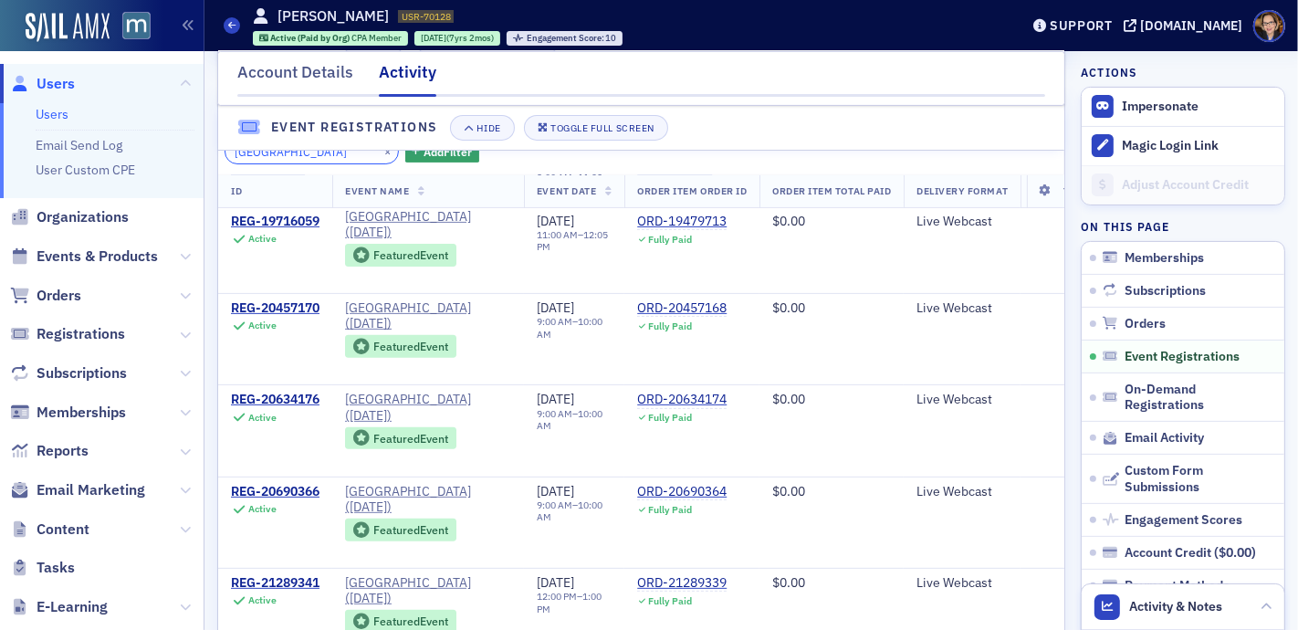
scroll to position [477, 0]
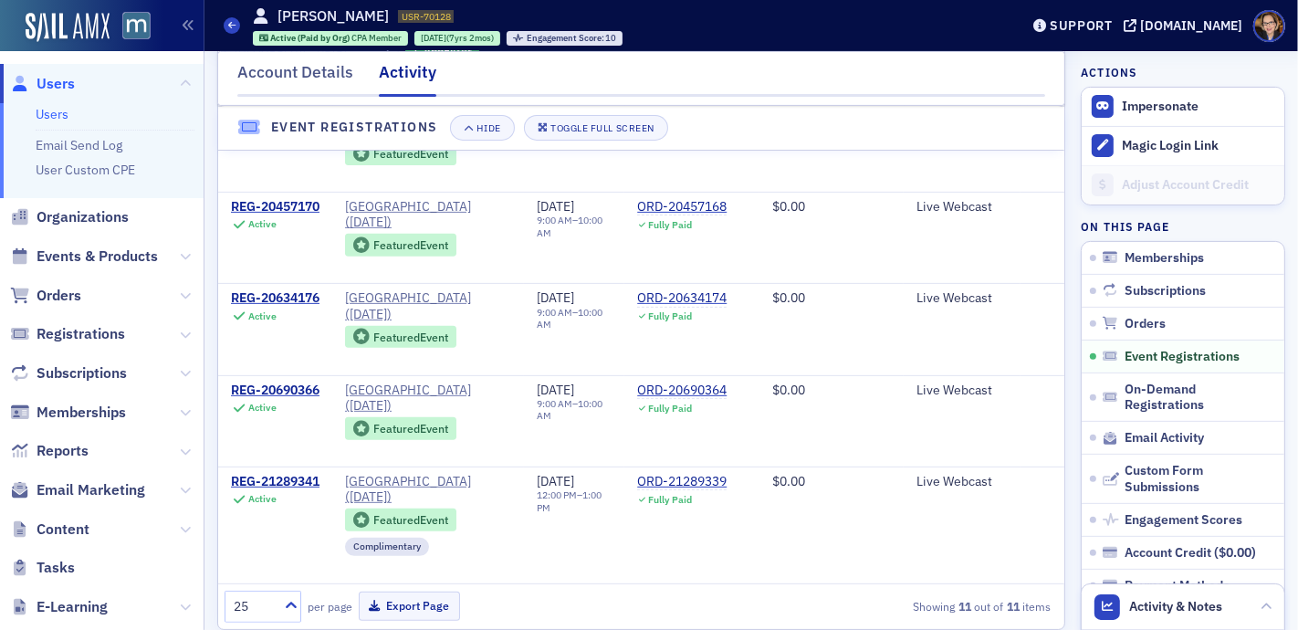
type input "[GEOGRAPHIC_DATA]"
click at [232, 28] on icon at bounding box center [231, 25] width 7 height 8
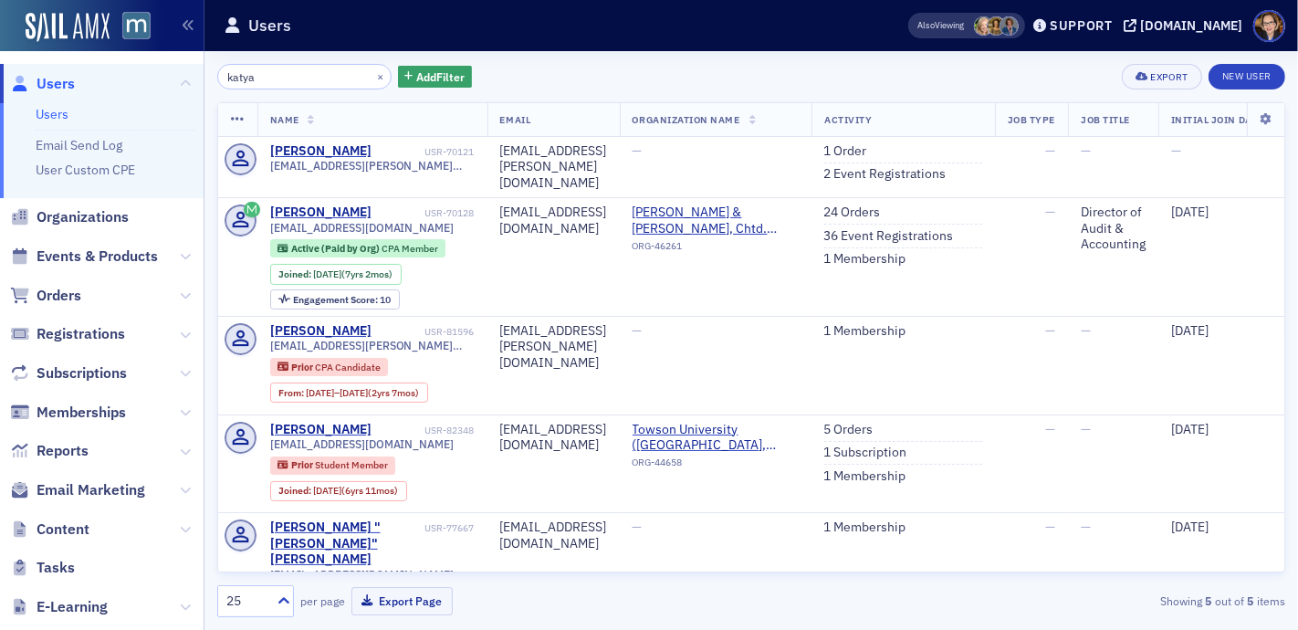
drag, startPoint x: 264, startPoint y: 77, endPoint x: 205, endPoint y: 71, distance: 58.7
click at [205, 71] on div "katya × Add Filter Export New User Name Email Organization Name Activity Job Ty…" at bounding box center [752, 340] width 1094 height 579
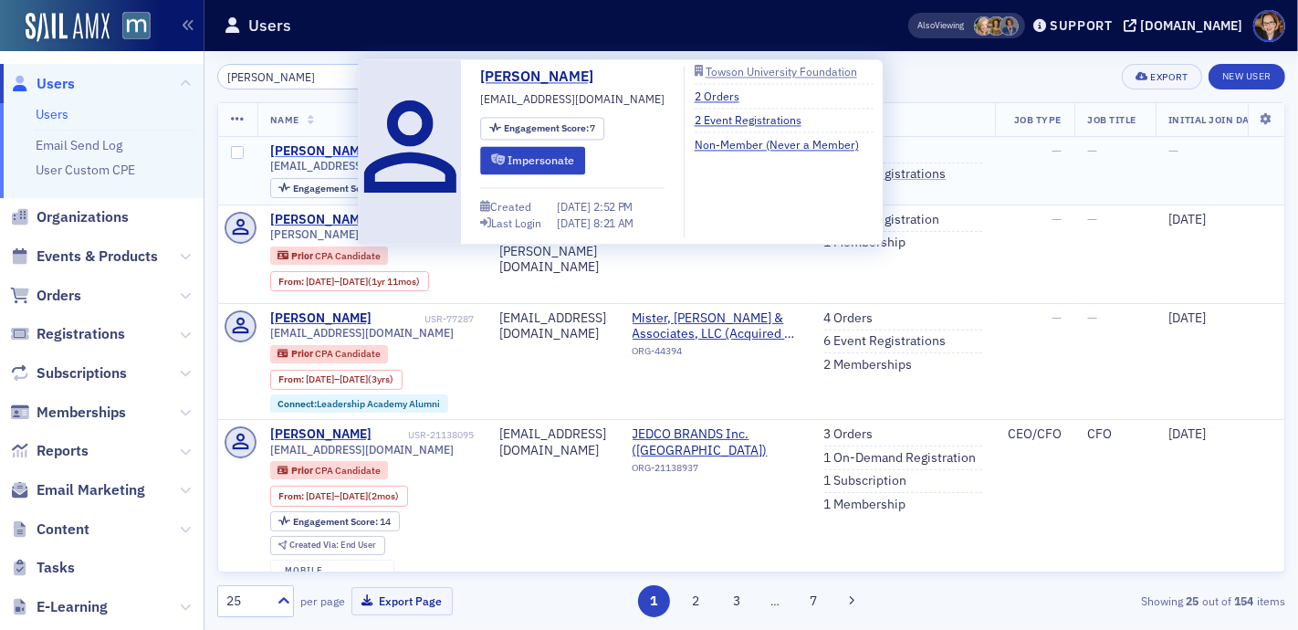
type input "[PERSON_NAME]"
click at [322, 148] on div "[PERSON_NAME]" at bounding box center [320, 151] width 101 height 16
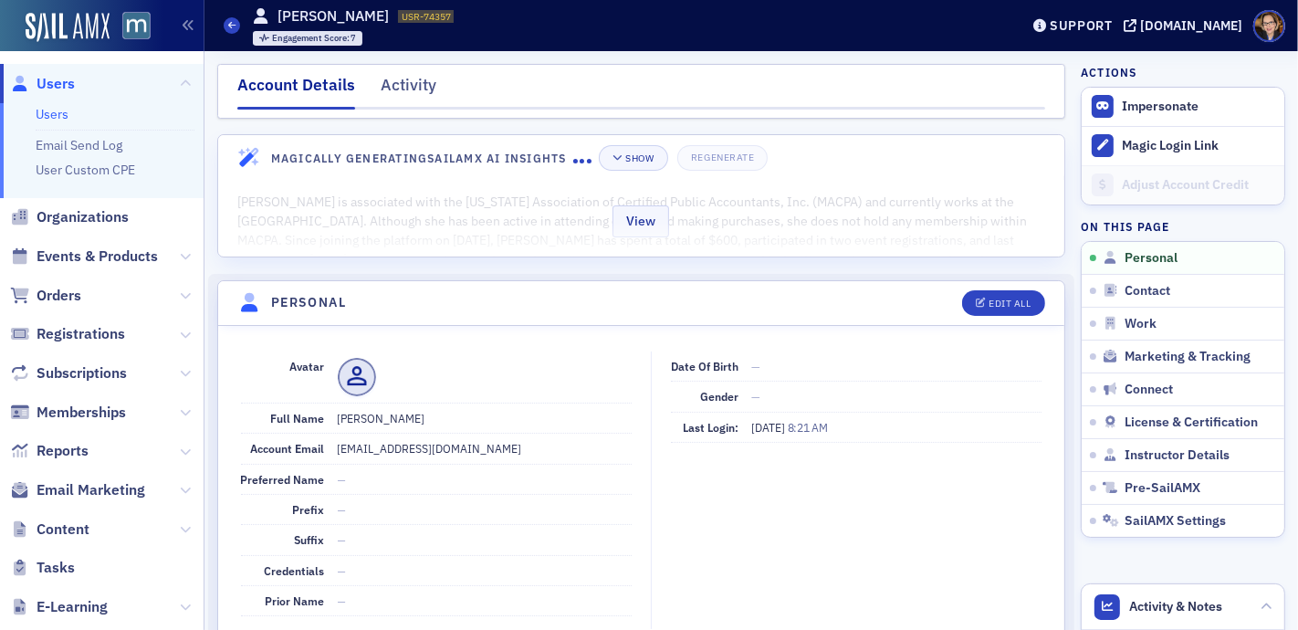
click at [584, 202] on div "View" at bounding box center [641, 218] width 846 height 77
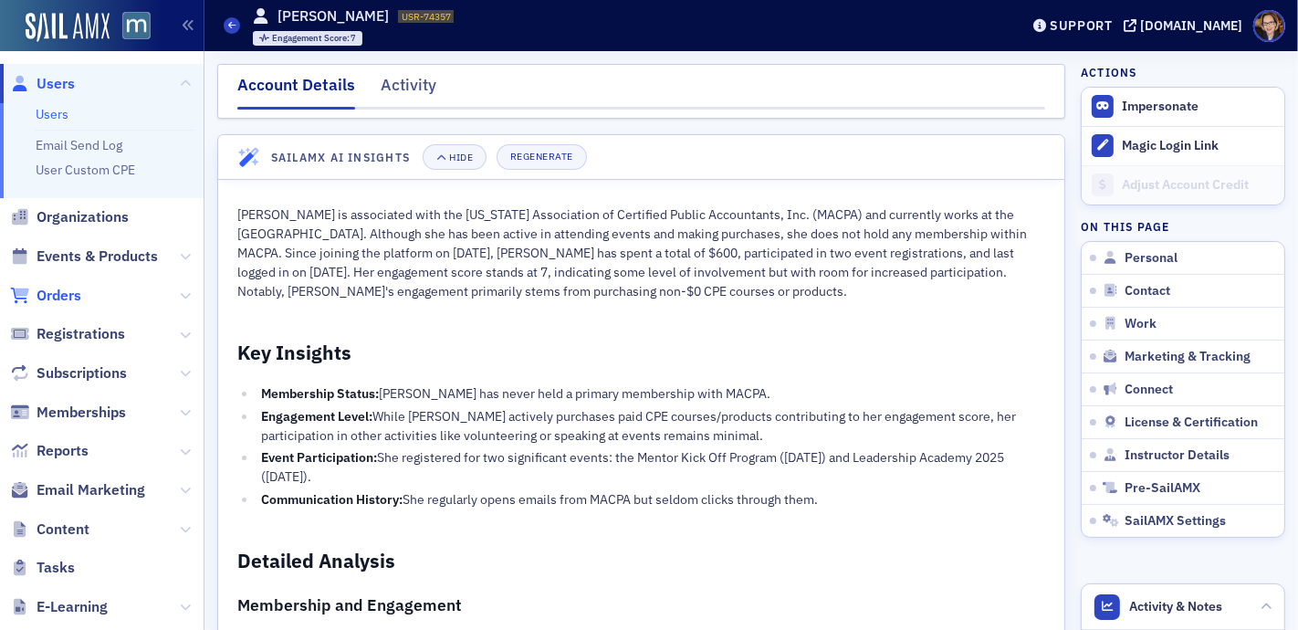
click at [65, 294] on span "Orders" at bounding box center [59, 296] width 45 height 20
click at [70, 256] on span "Events & Products" at bounding box center [97, 257] width 121 height 20
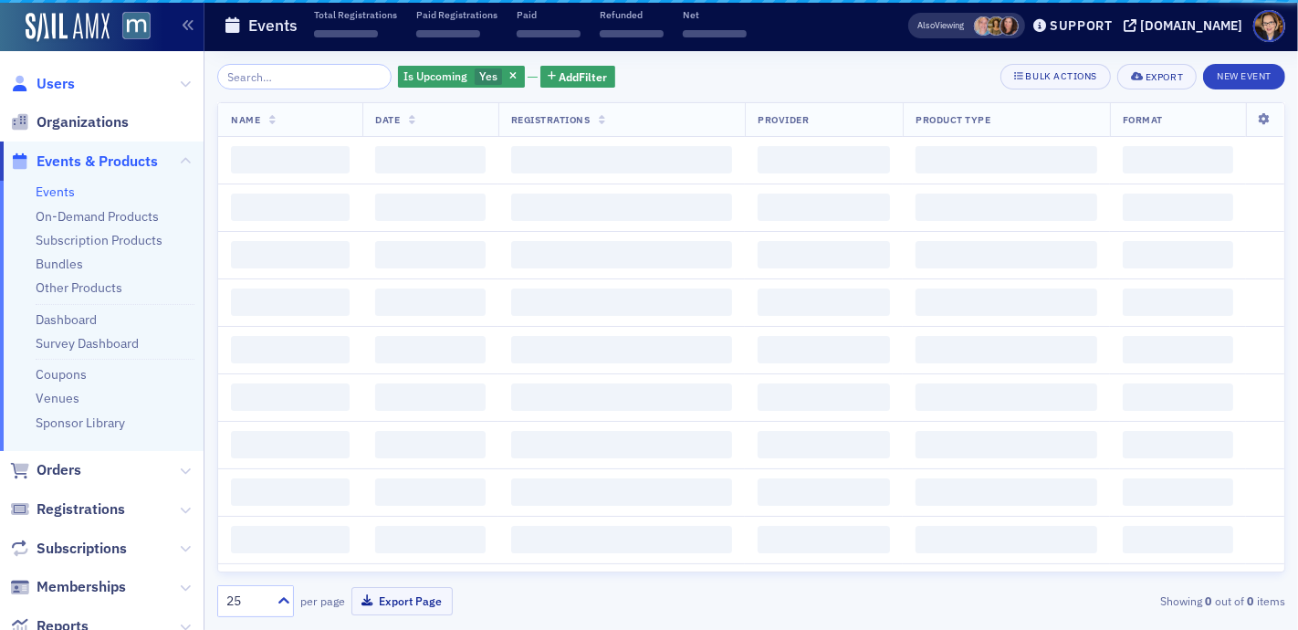
click at [54, 79] on span "Users" at bounding box center [56, 84] width 38 height 20
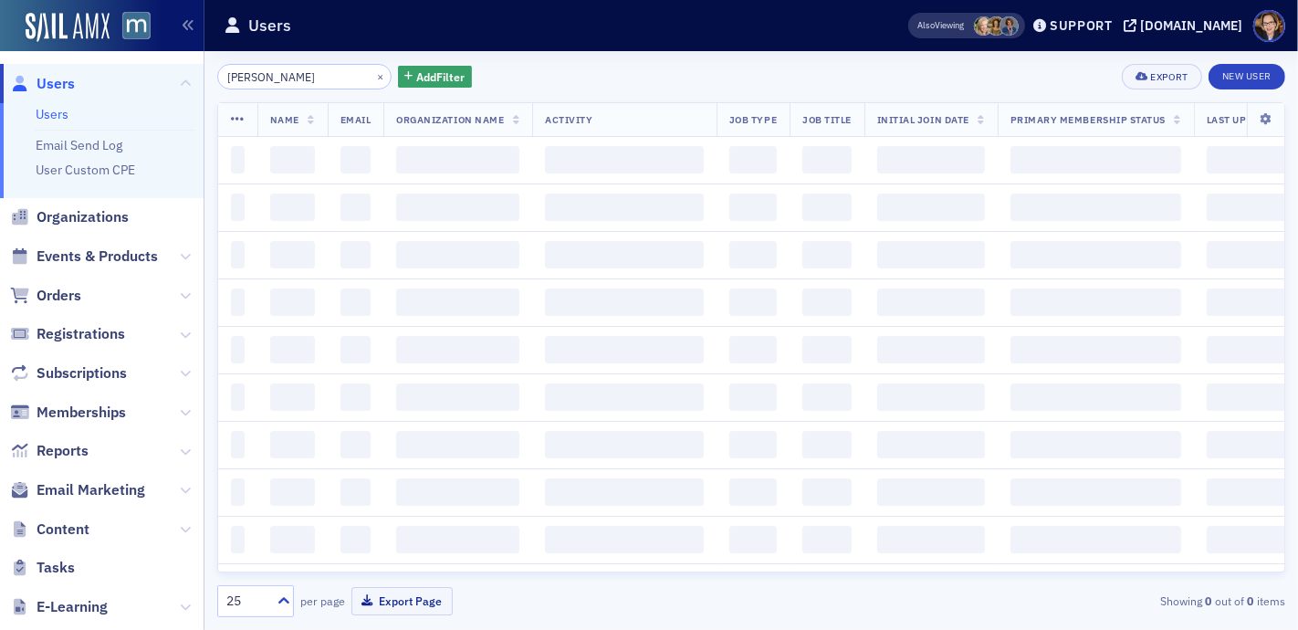
click at [54, 86] on span "Users" at bounding box center [56, 84] width 38 height 20
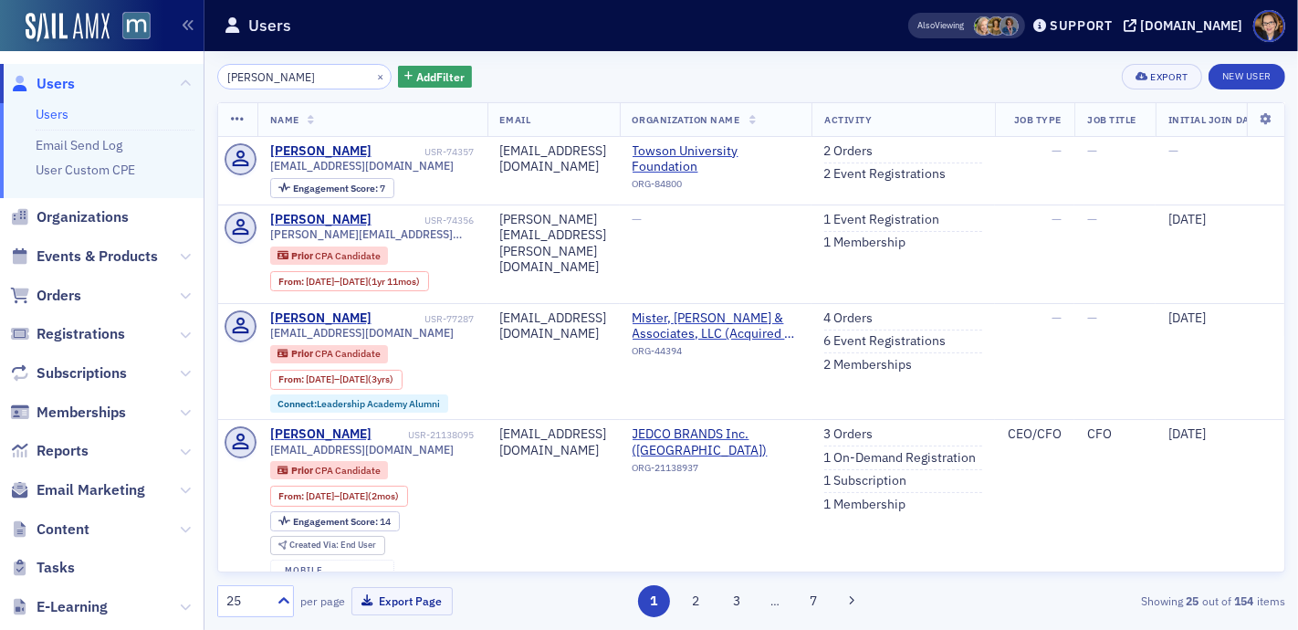
drag, startPoint x: 325, startPoint y: 79, endPoint x: 188, endPoint y: 83, distance: 137.0
click at [188, 83] on div "Users Users Email Send Log User Custom CPE Organizations Events & Products Orde…" at bounding box center [649, 315] width 1298 height 630
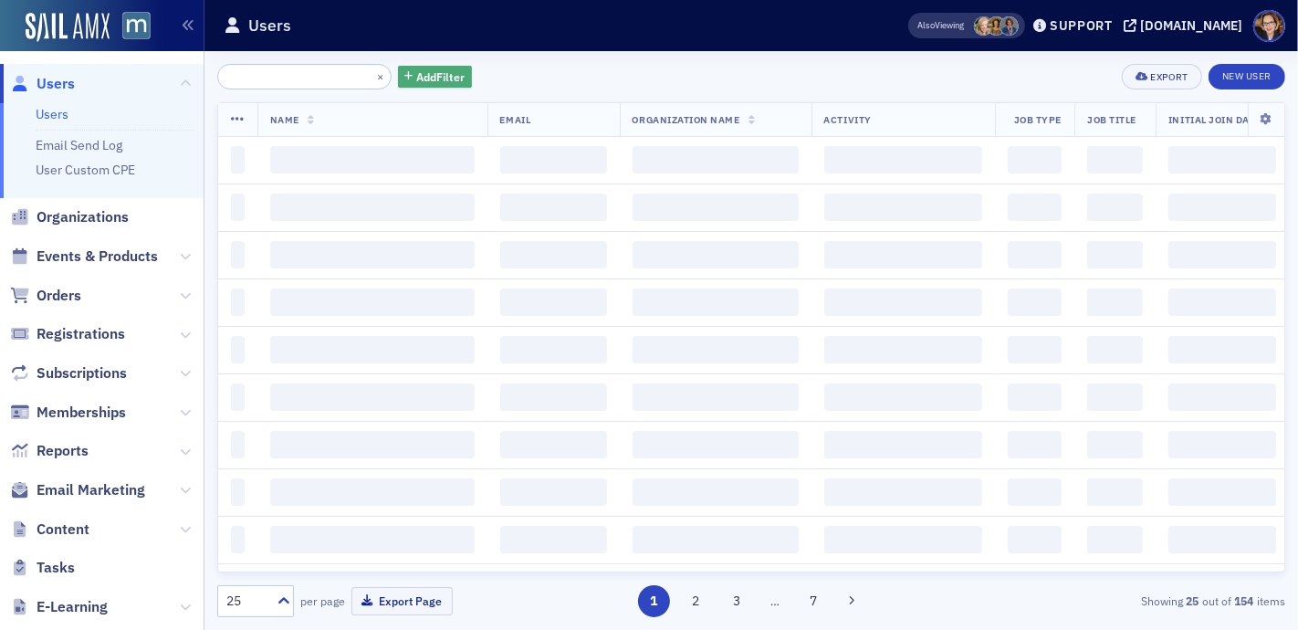
click at [426, 68] on button "Add Filter" at bounding box center [435, 77] width 75 height 23
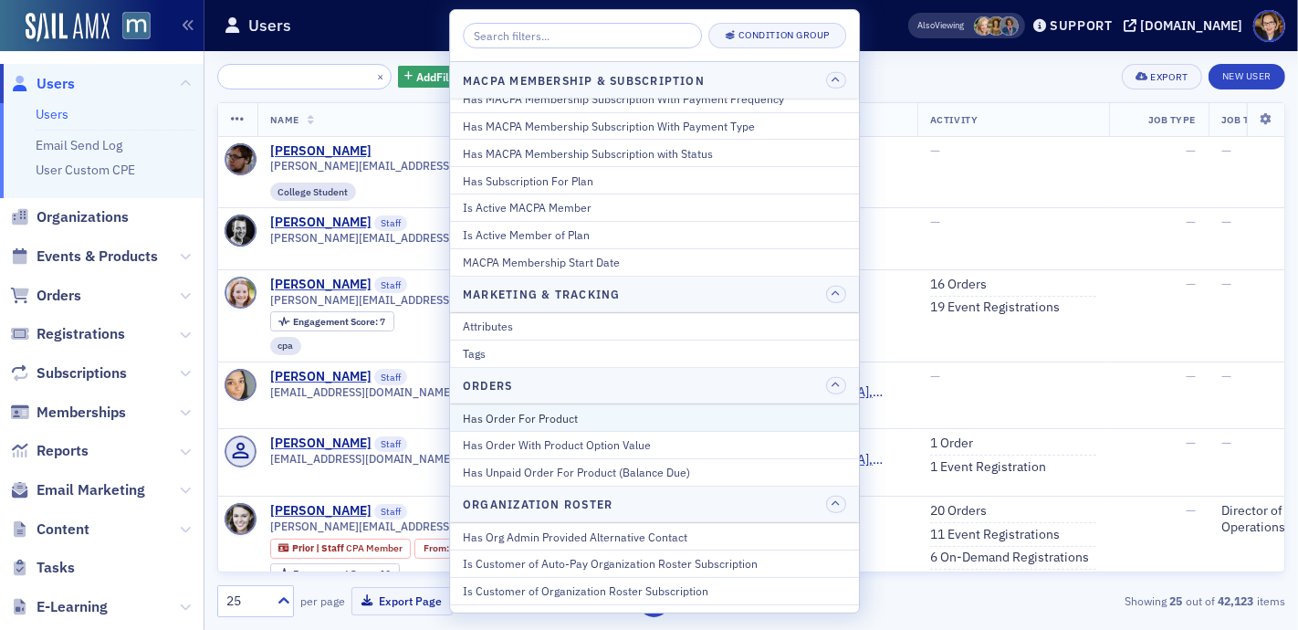
scroll to position [1385, 0]
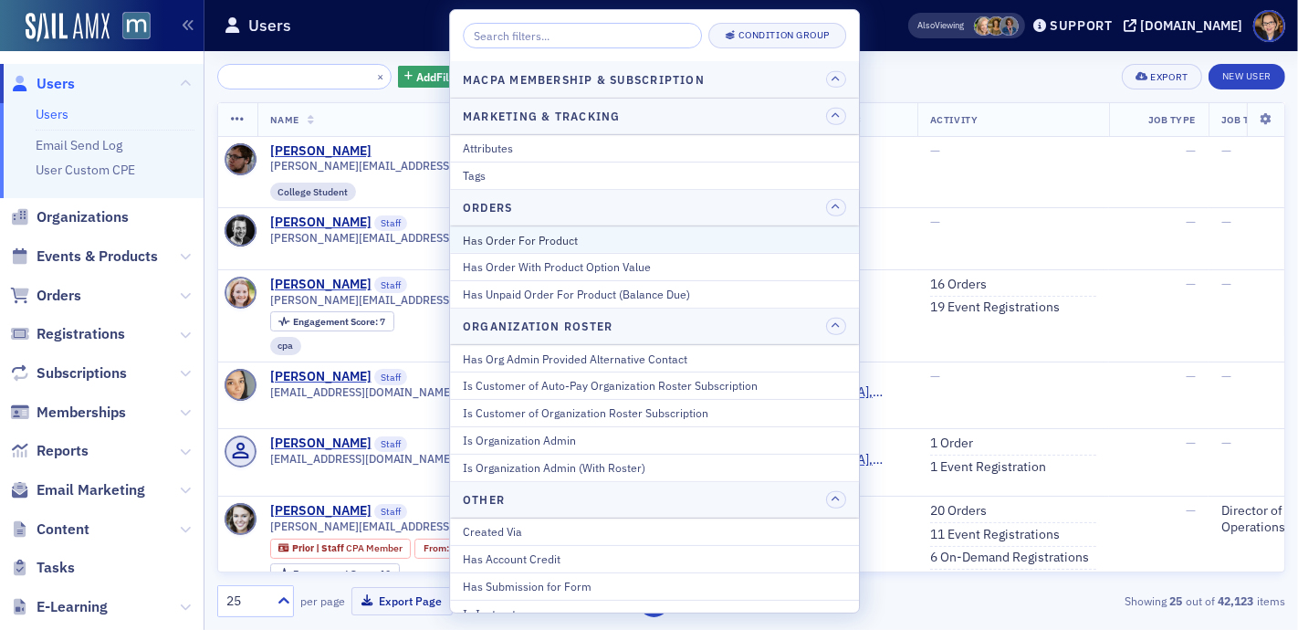
click at [546, 232] on div "Has Order For Product" at bounding box center [654, 240] width 383 height 16
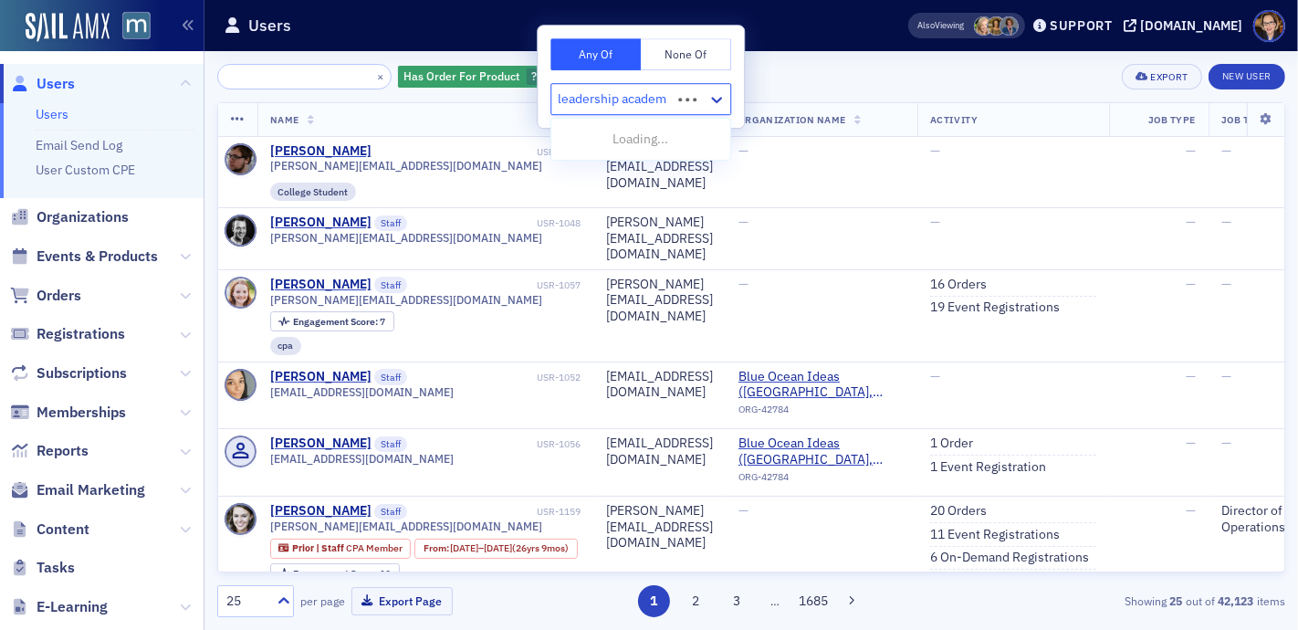
type input "leadership academy"
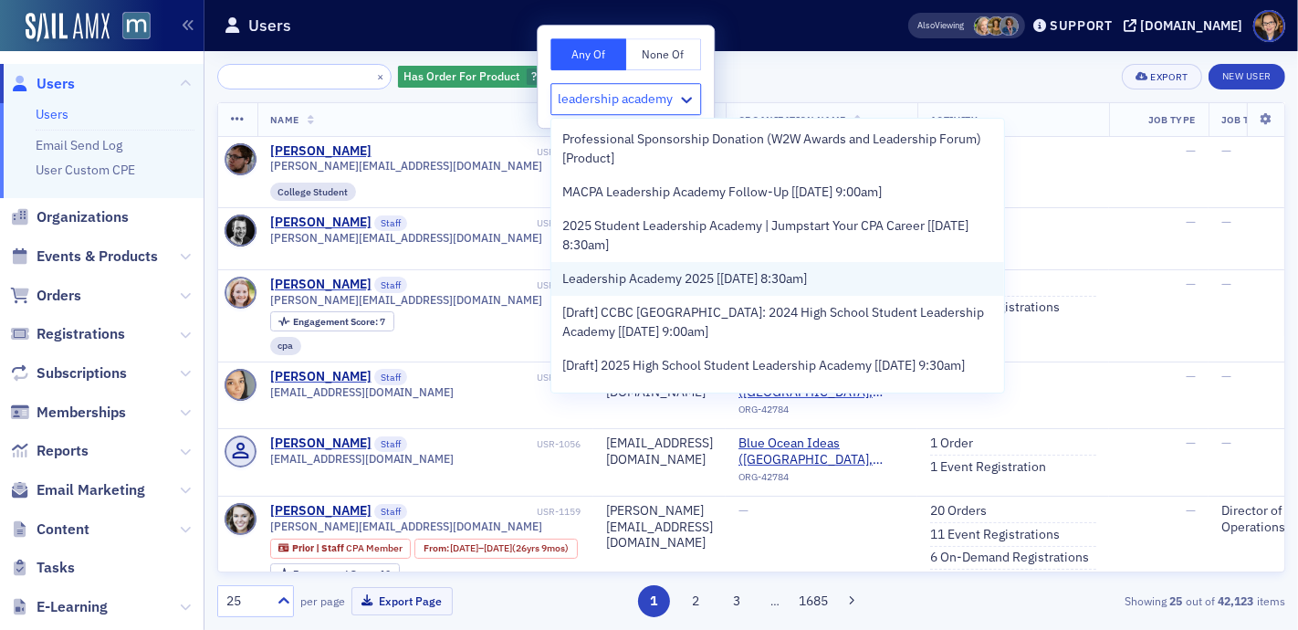
click at [678, 277] on span "Leadership Academy 2025 [[DATE] 8:30am]" at bounding box center [684, 278] width 245 height 19
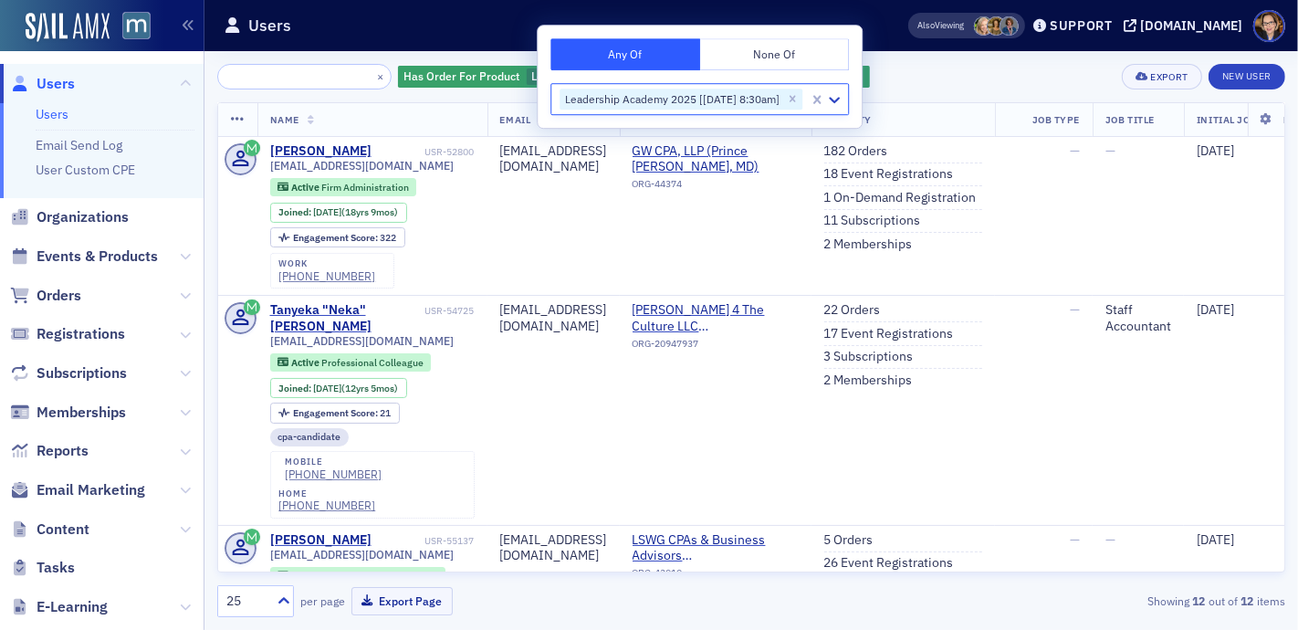
click at [938, 75] on div "× Has Order For Product Leadership Academy 2025 [[DATE] 8:30am] Add Filter Expo…" at bounding box center [751, 77] width 1068 height 26
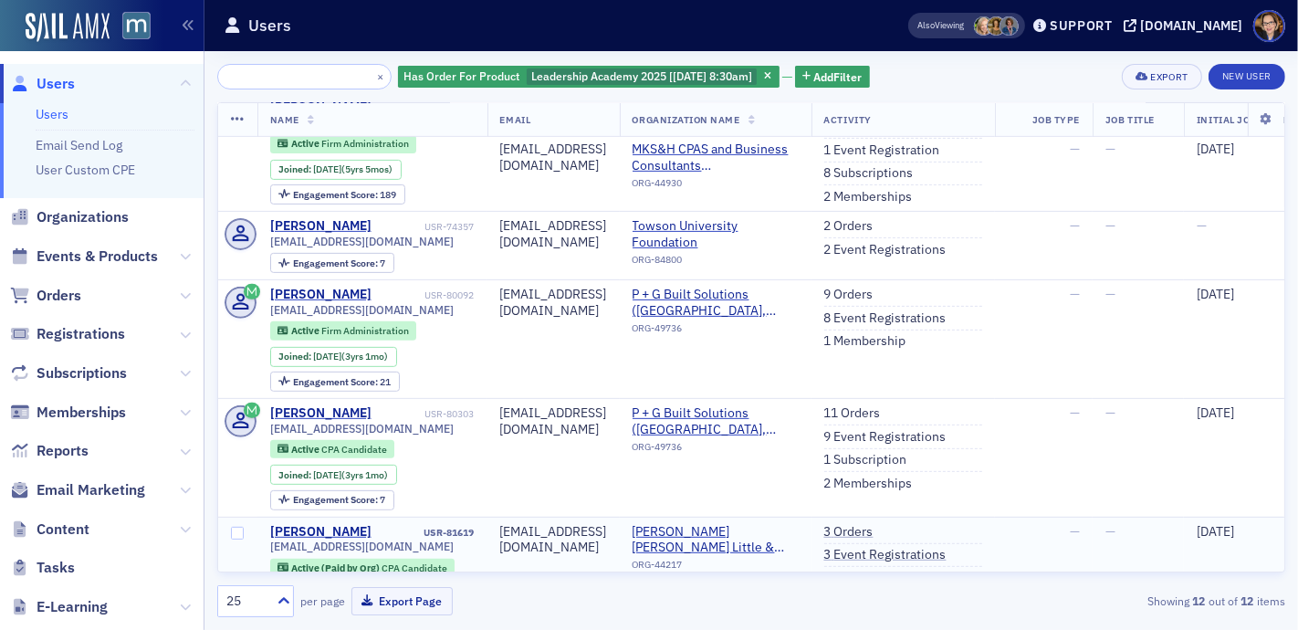
scroll to position [602, 0]
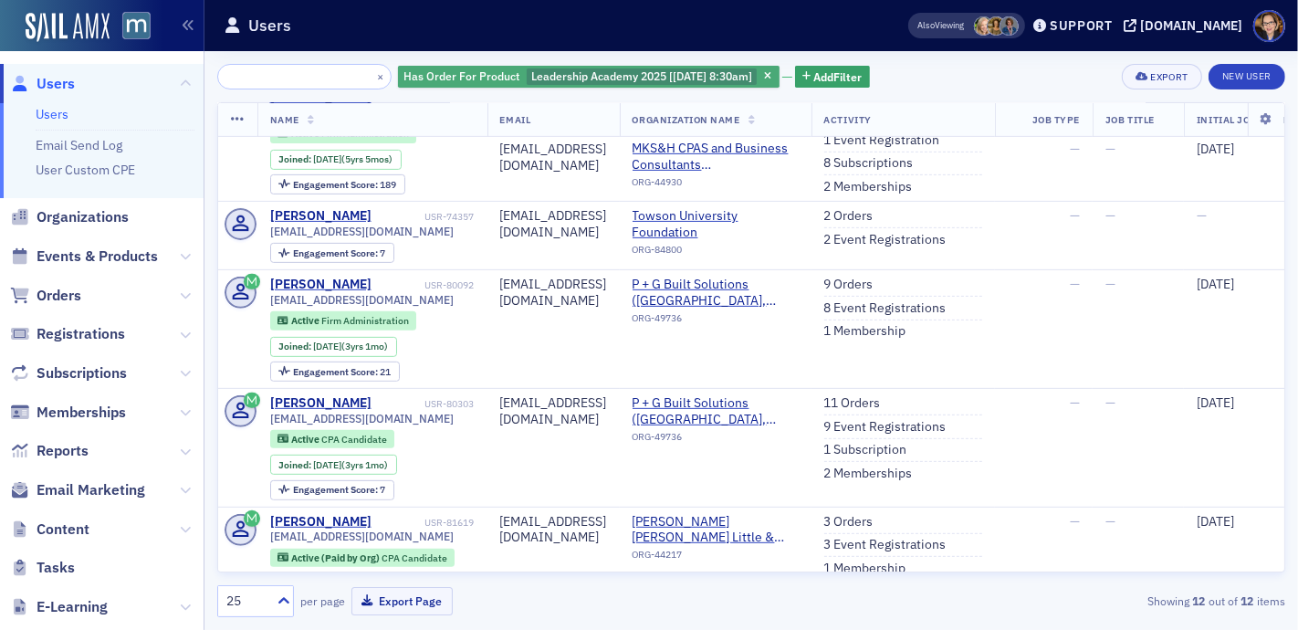
drag, startPoint x: 767, startPoint y: 76, endPoint x: 642, endPoint y: 80, distance: 125.2
click at [642, 80] on div "Has Order For Product Leadership Academy 2025 [[DATE] 8:30am]" at bounding box center [589, 77] width 382 height 23
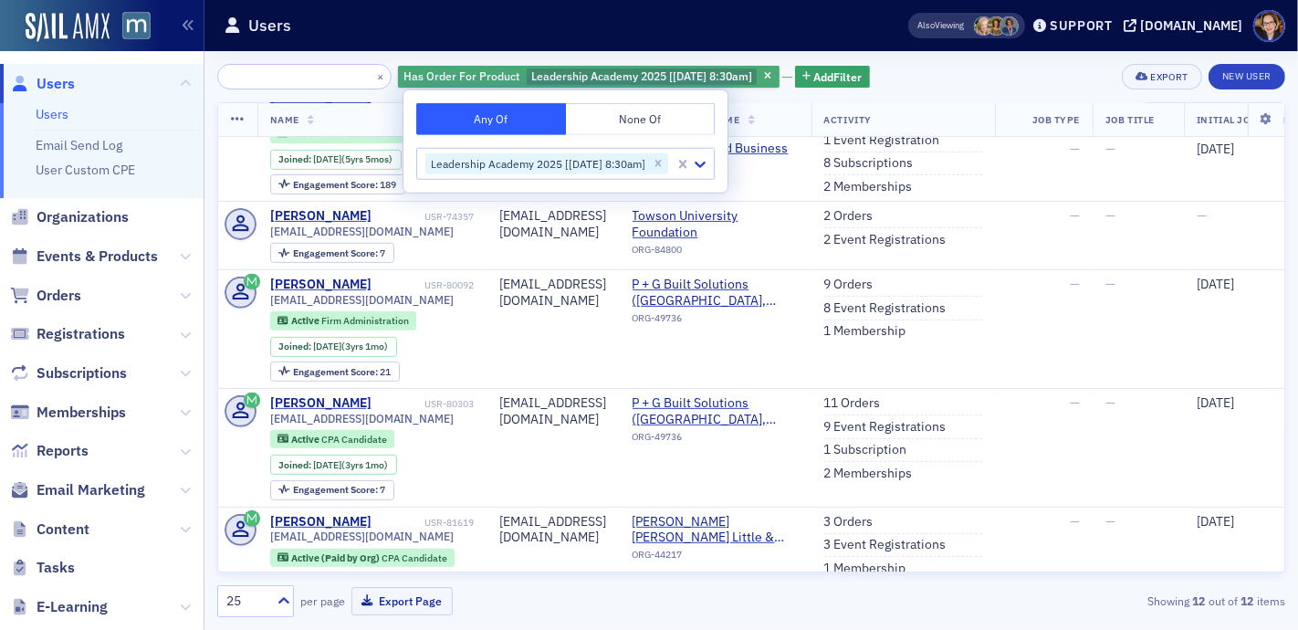
click at [636, 74] on span "Leadership Academy 2025 [[DATE] 8:30am]" at bounding box center [641, 75] width 221 height 15
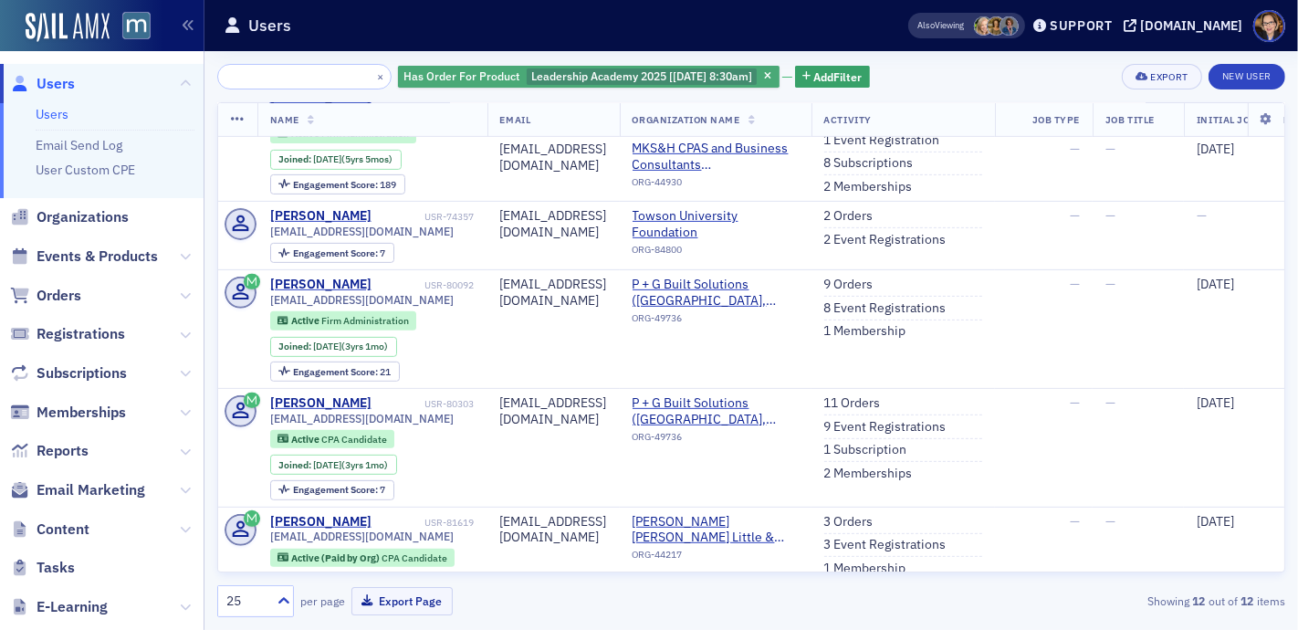
click at [636, 74] on span "Leadership Academy 2025 [[DATE] 8:30am]" at bounding box center [641, 75] width 221 height 15
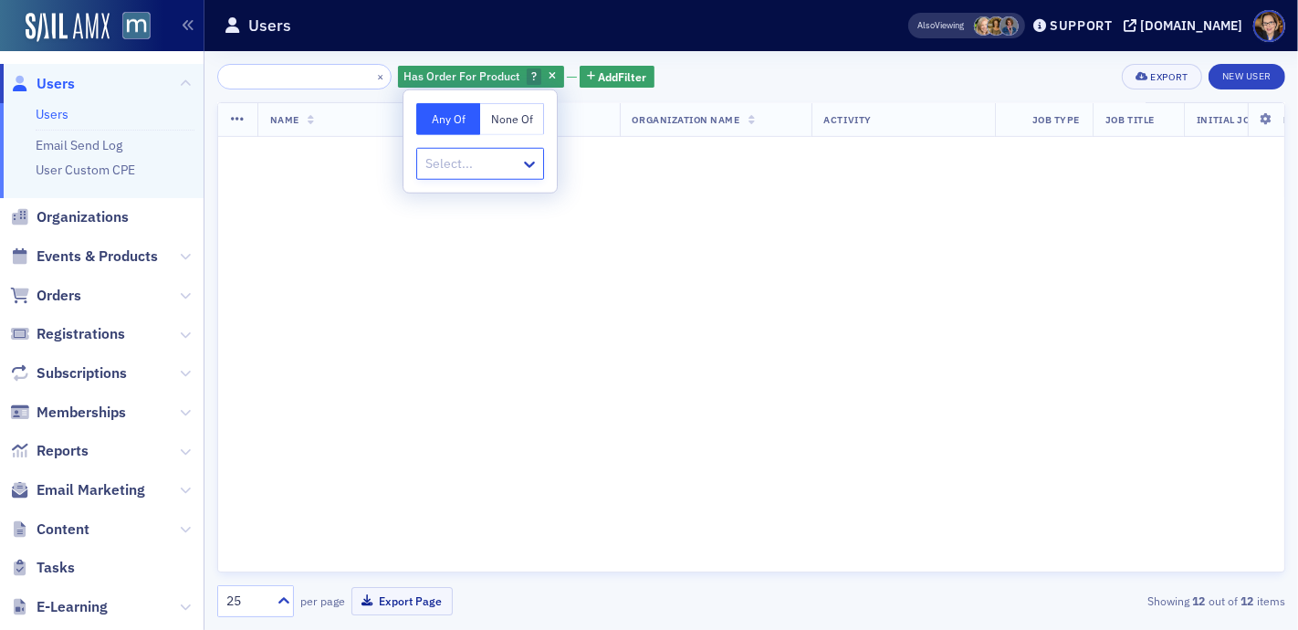
scroll to position [1164, 0]
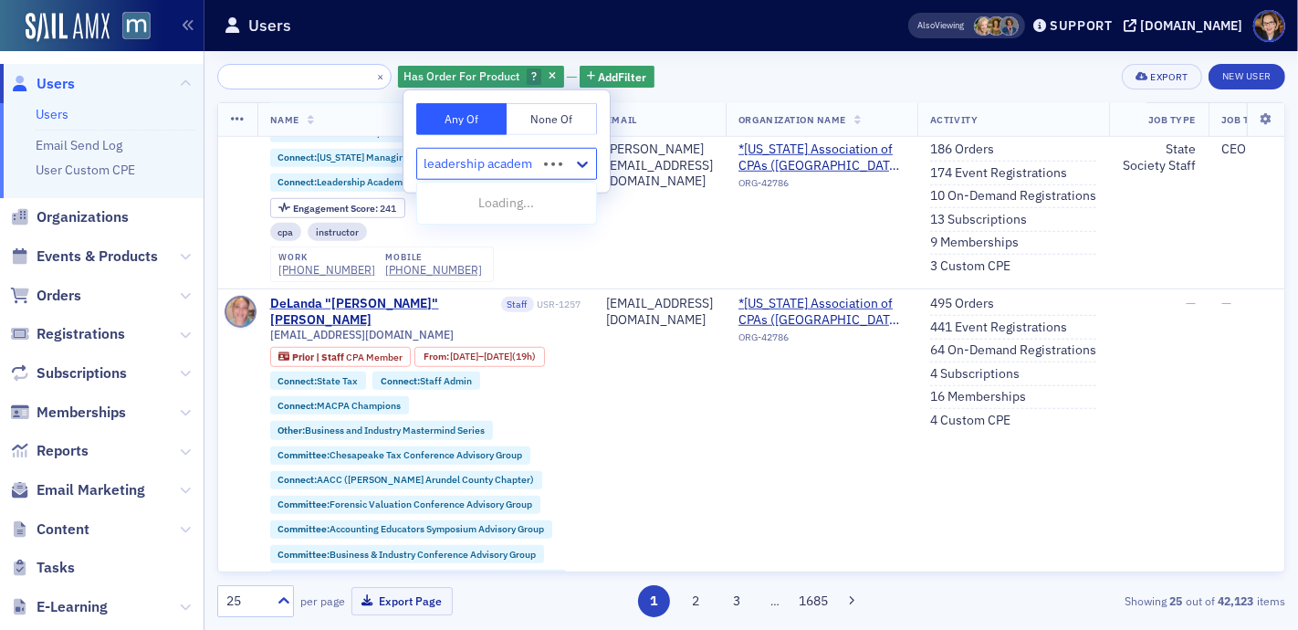
type input "leadership academy"
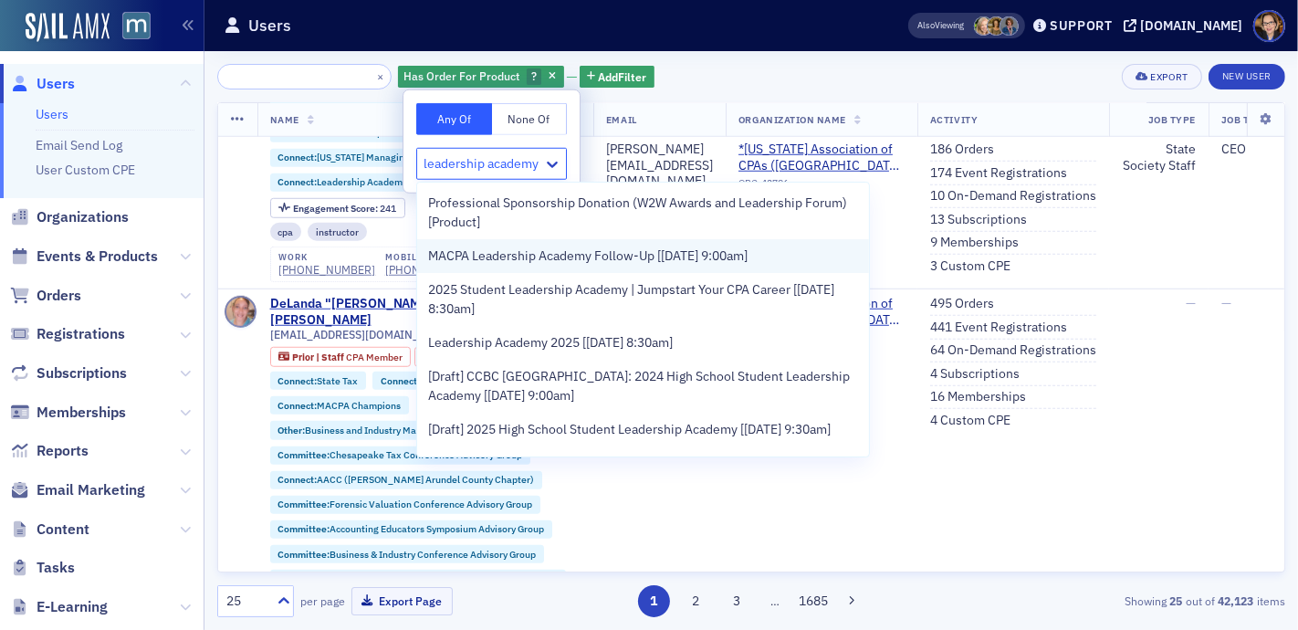
click at [567, 257] on span "MACPA Leadership Academy Follow-Up [[DATE] 9:00am]" at bounding box center [588, 256] width 320 height 19
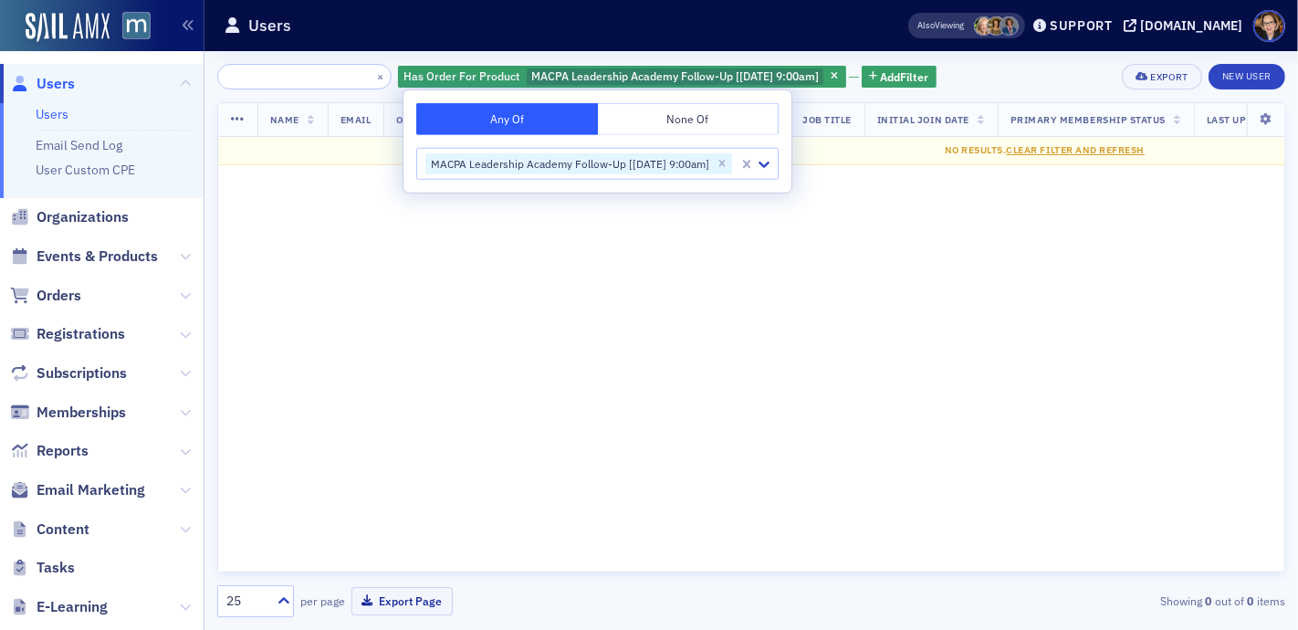
click at [1048, 66] on div "× Has Order For Product MACPA Leadership Academy Follow-Up [[DATE] 9:00am] Add …" at bounding box center [751, 77] width 1068 height 26
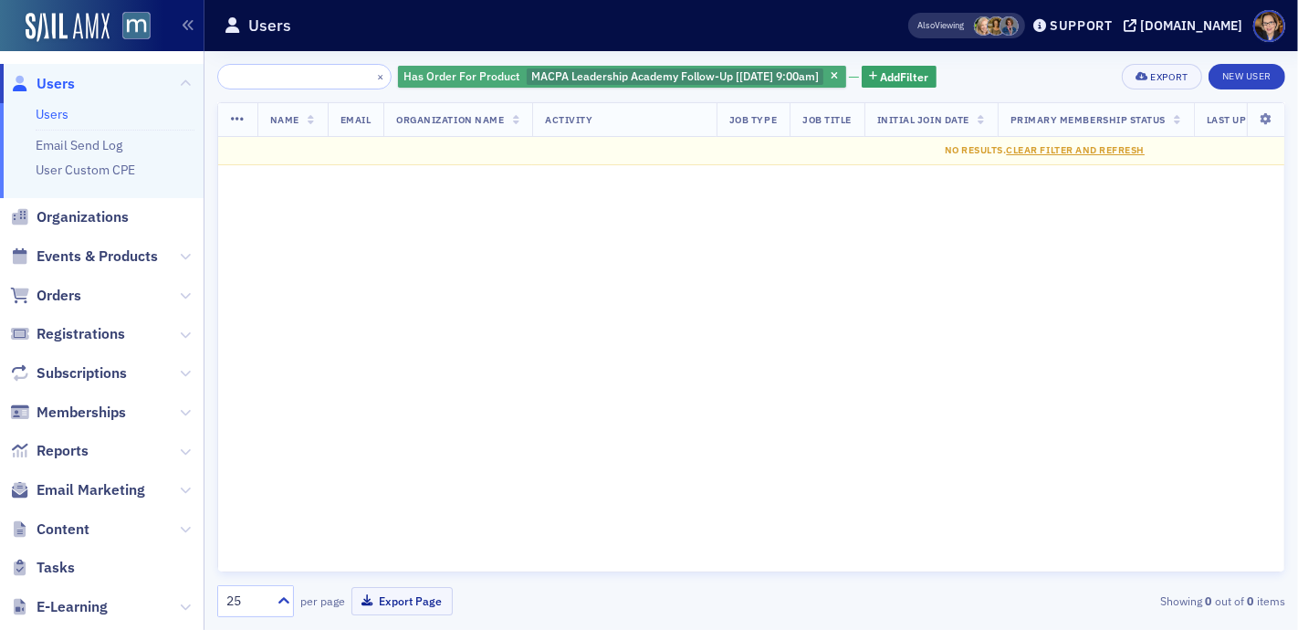
click at [581, 77] on span "MACPA Leadership Academy Follow-Up [[DATE] 9:00am]" at bounding box center [675, 75] width 288 height 15
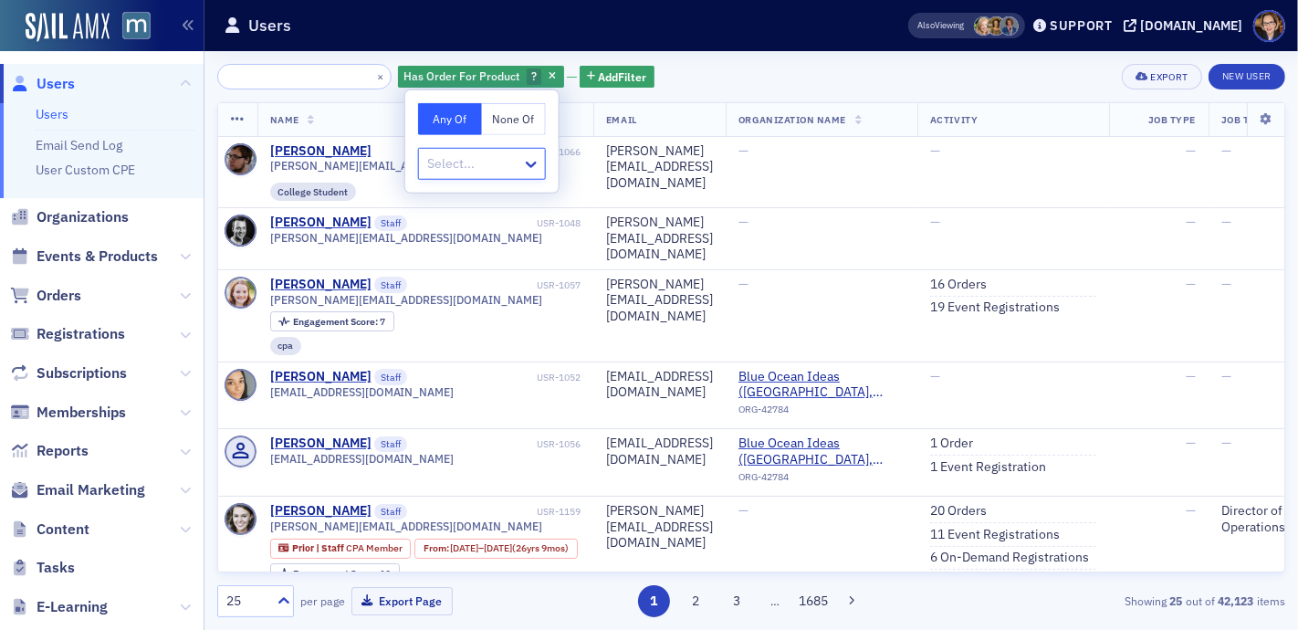
click at [732, 72] on div "× Has Order For Product ? Add Filter Export New User" at bounding box center [751, 77] width 1068 height 26
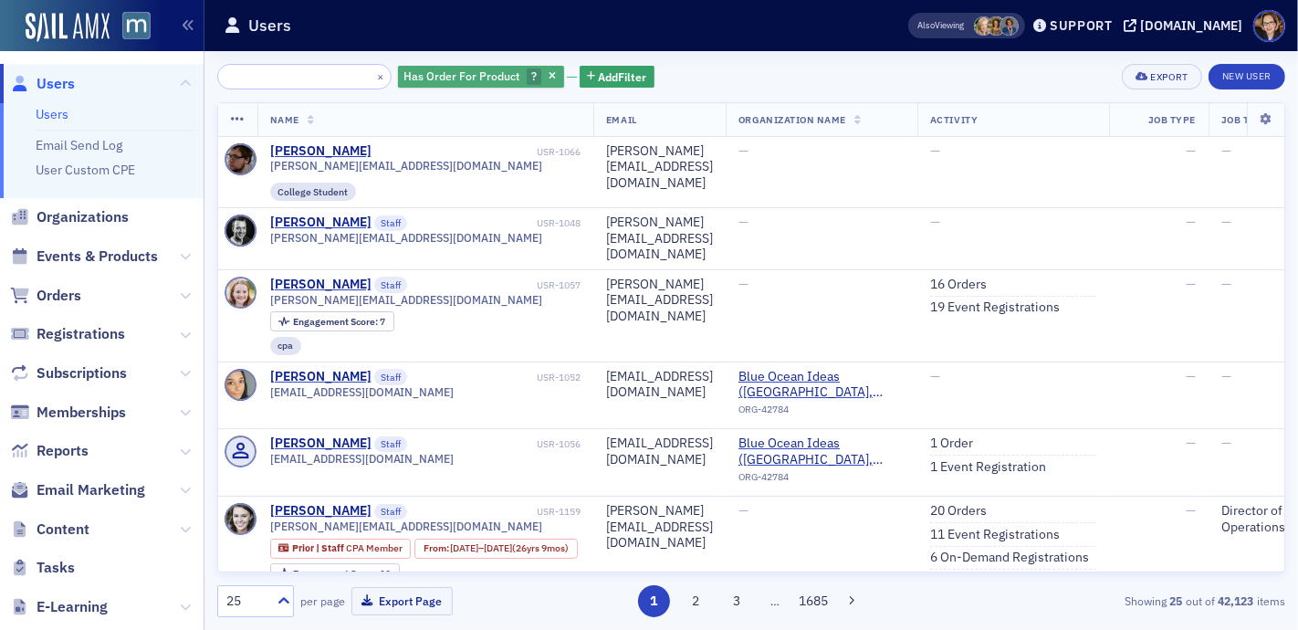
click at [406, 78] on span "Has Order For Product" at bounding box center [462, 75] width 116 height 15
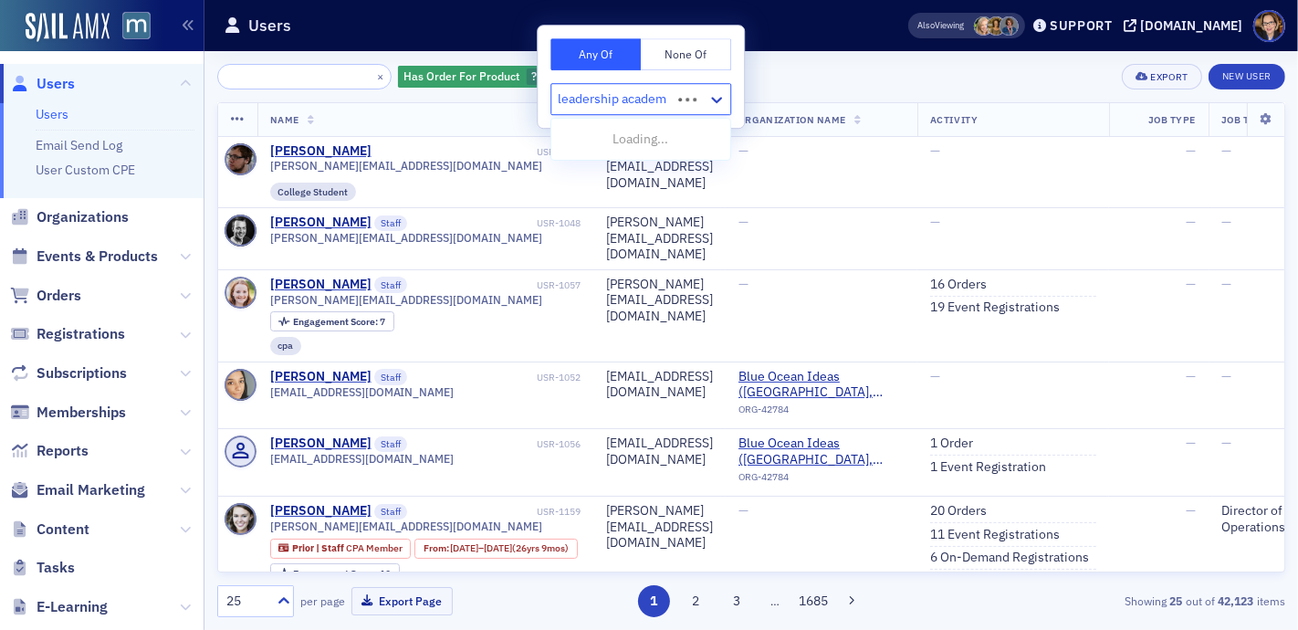
type input "leadership academy"
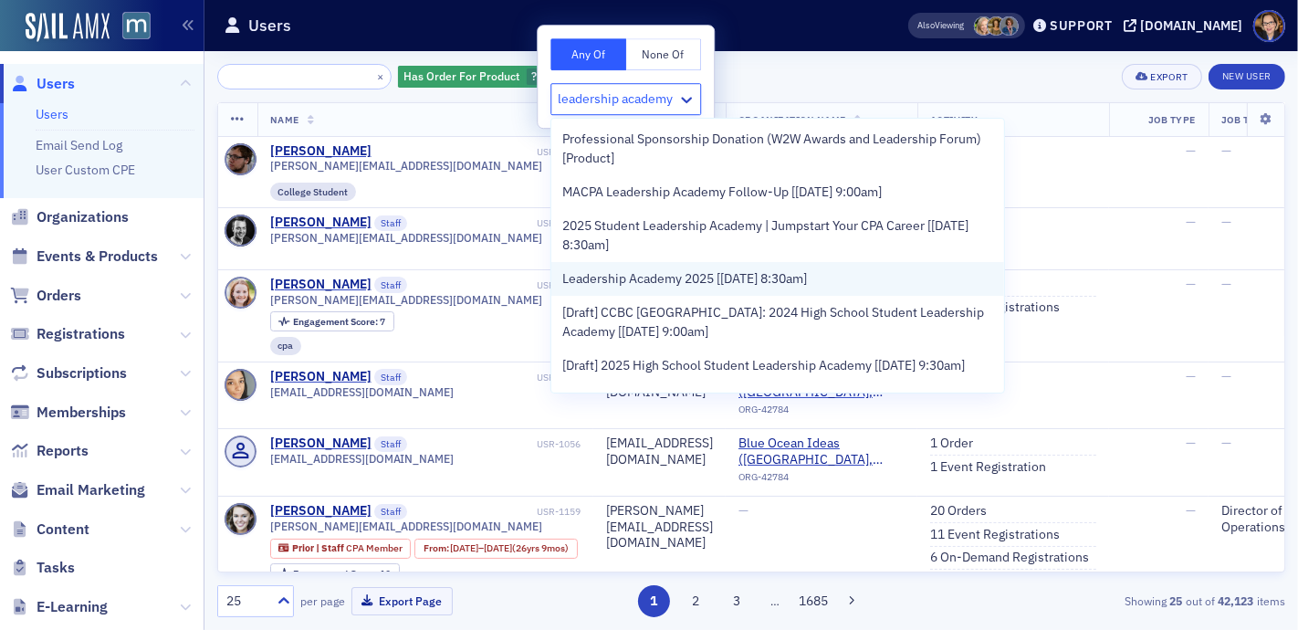
click at [637, 281] on span "Leadership Academy 2025 [[DATE] 8:30am]" at bounding box center [684, 278] width 245 height 19
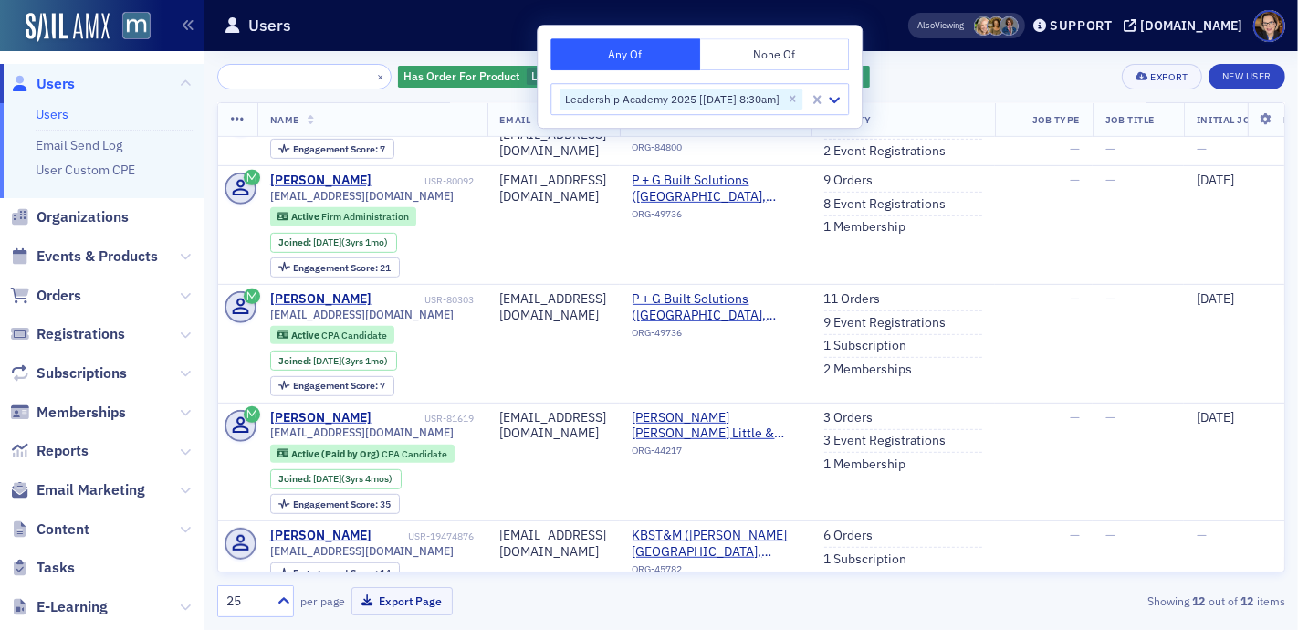
scroll to position [1082, 0]
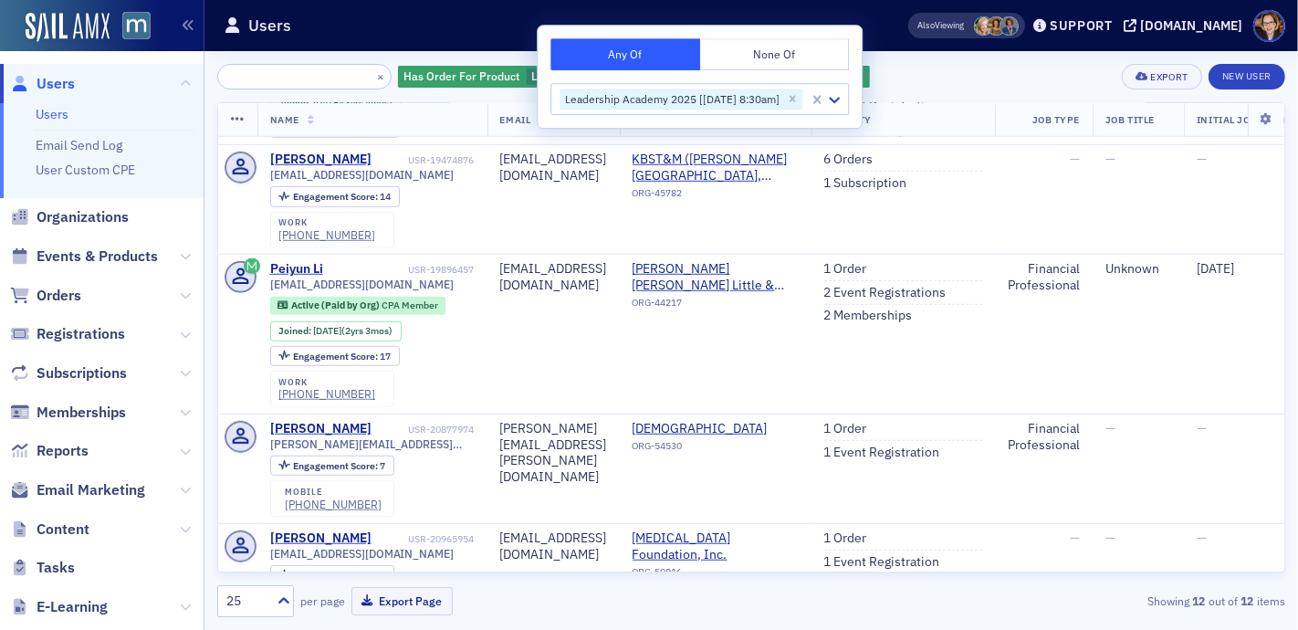
click at [966, 78] on div "× Has Order For Product Leadership Academy 2025 [[DATE] 8:30am] Add Filter Expo…" at bounding box center [751, 77] width 1068 height 26
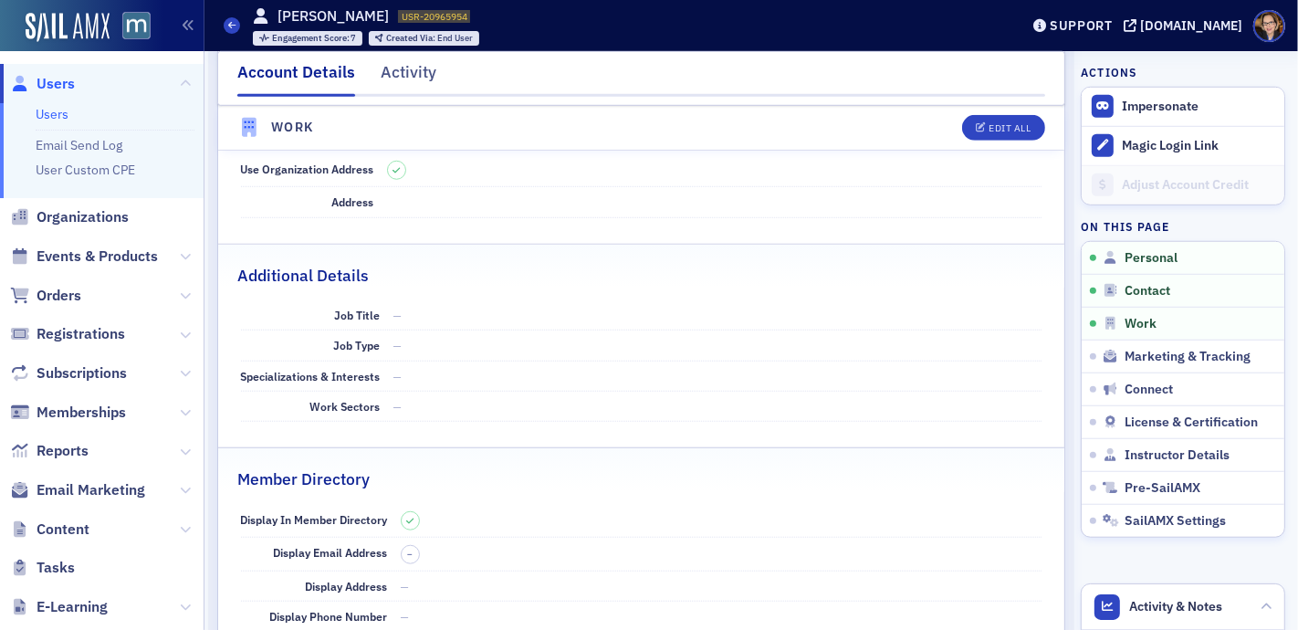
scroll to position [666, 0]
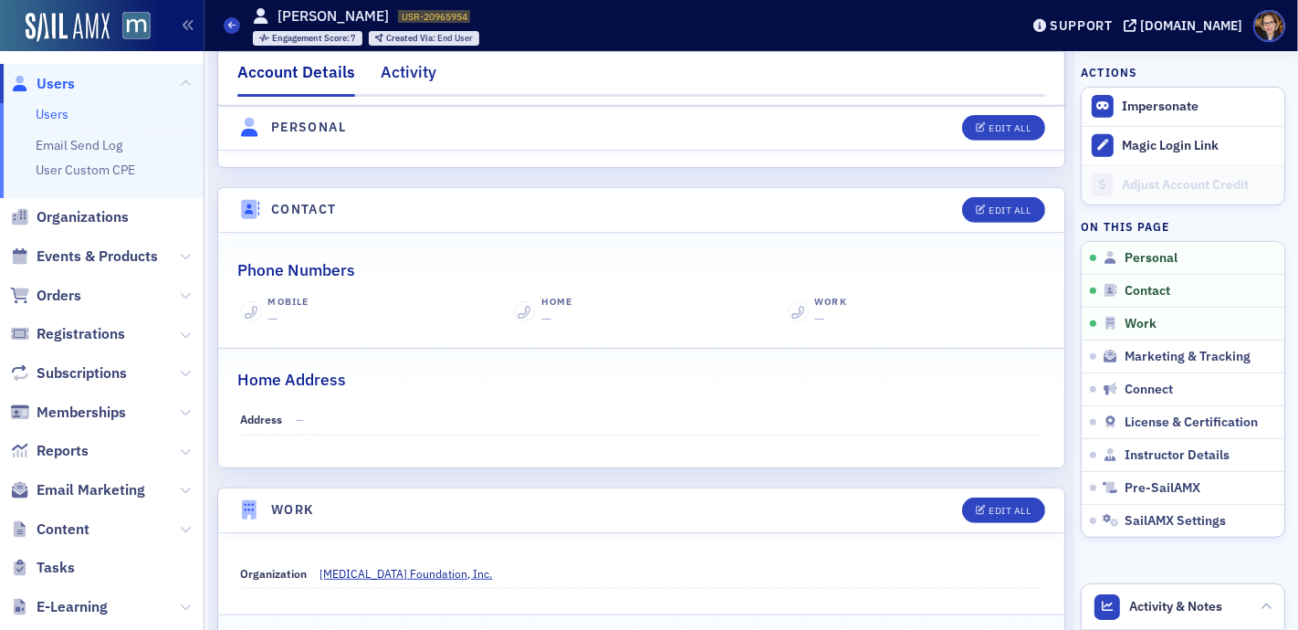
click at [410, 74] on div "Activity" at bounding box center [409, 77] width 56 height 34
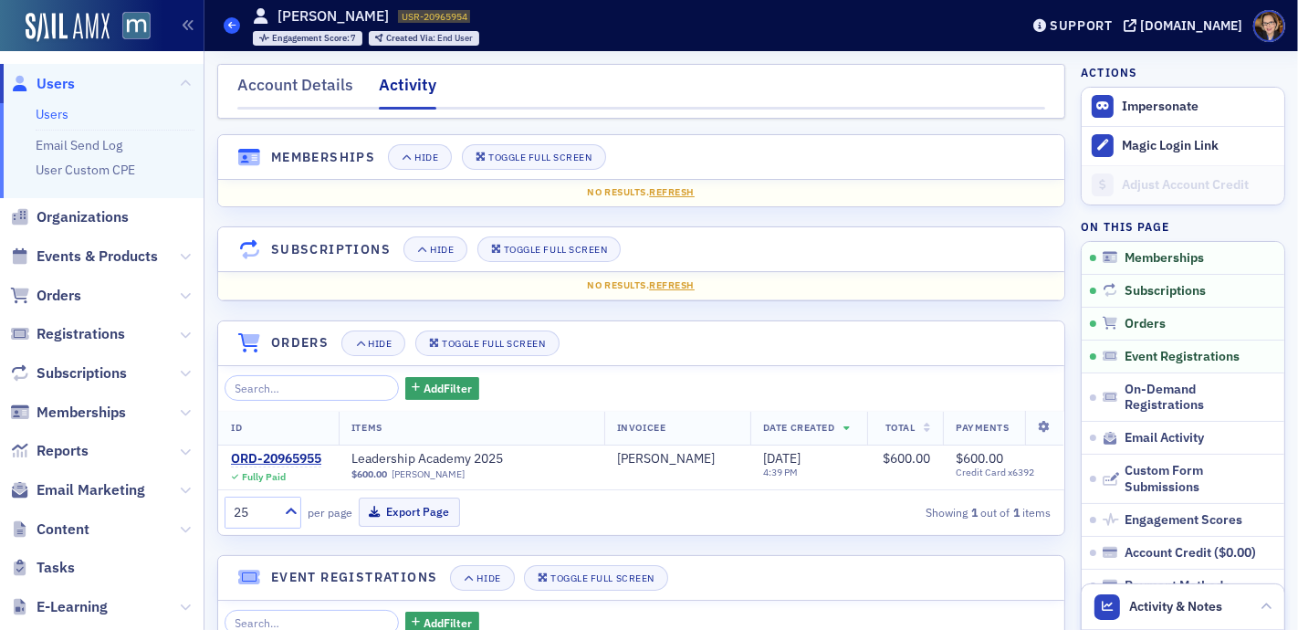
click at [229, 25] on icon at bounding box center [231, 25] width 7 height 8
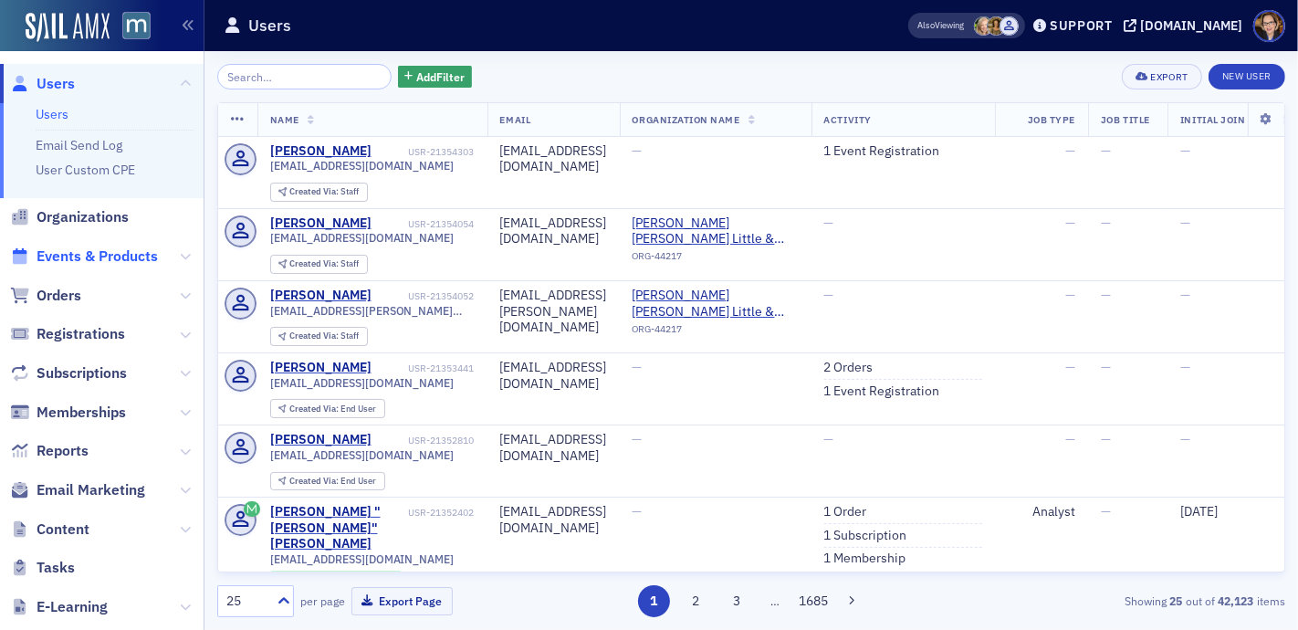
click at [103, 255] on span "Events & Products" at bounding box center [97, 257] width 121 height 20
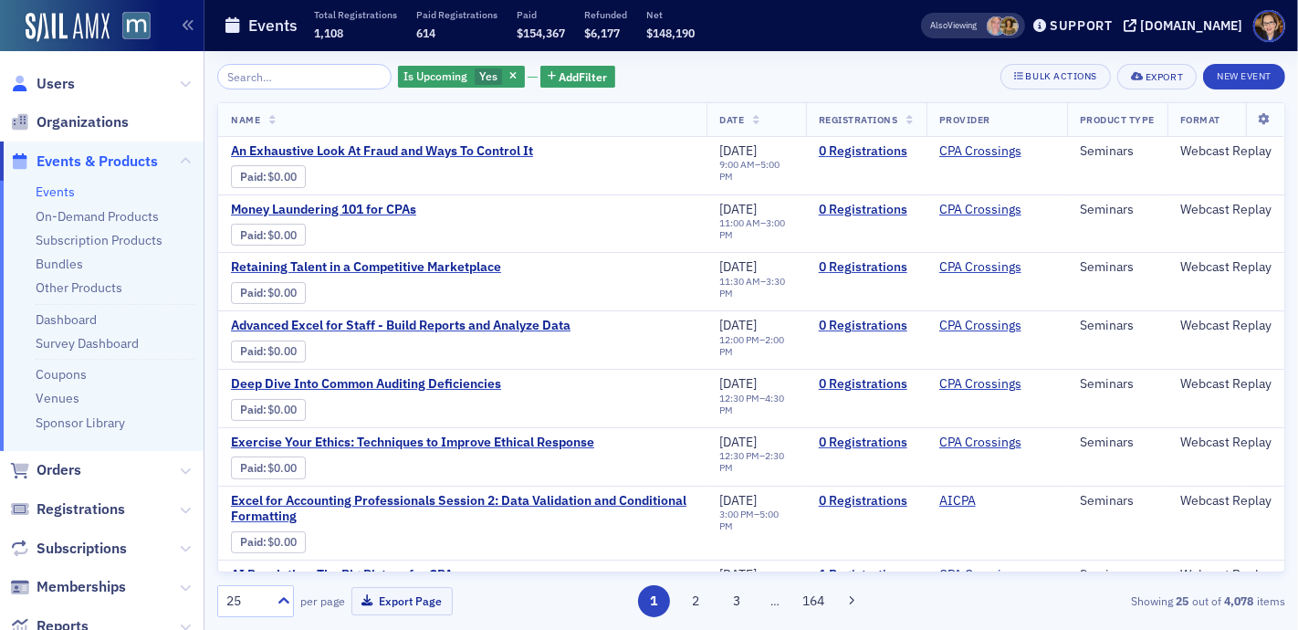
click at [34, 83] on link "Users" at bounding box center [42, 84] width 65 height 20
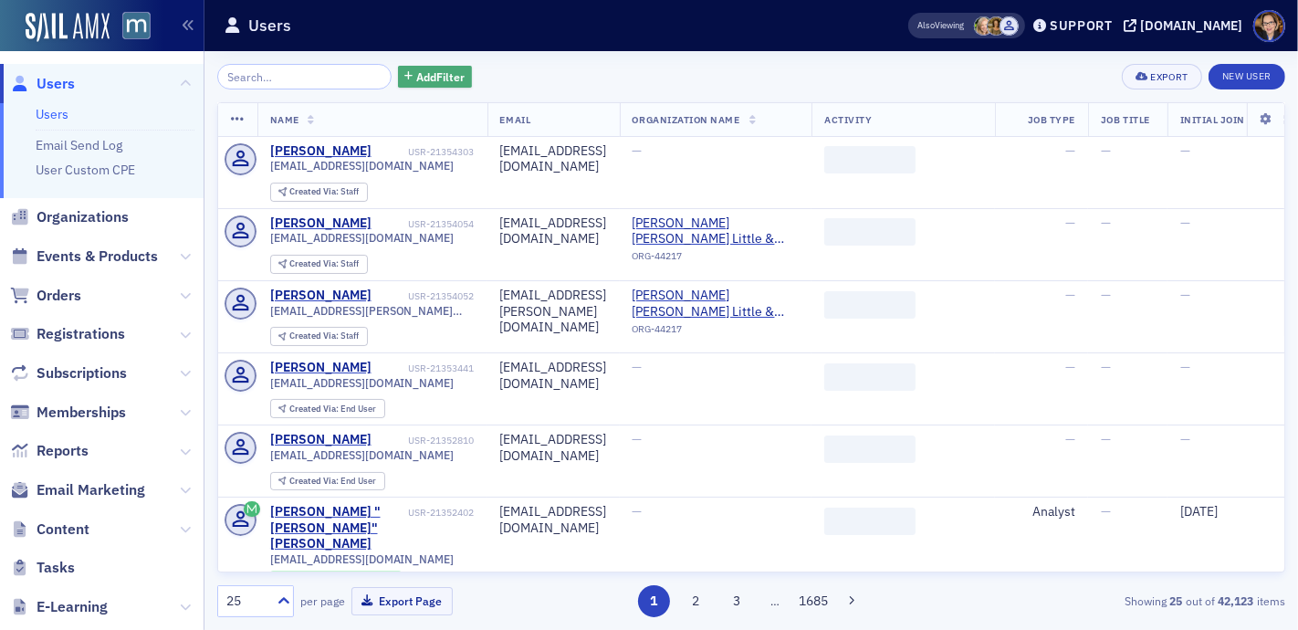
click at [429, 79] on span "Add Filter" at bounding box center [440, 76] width 48 height 16
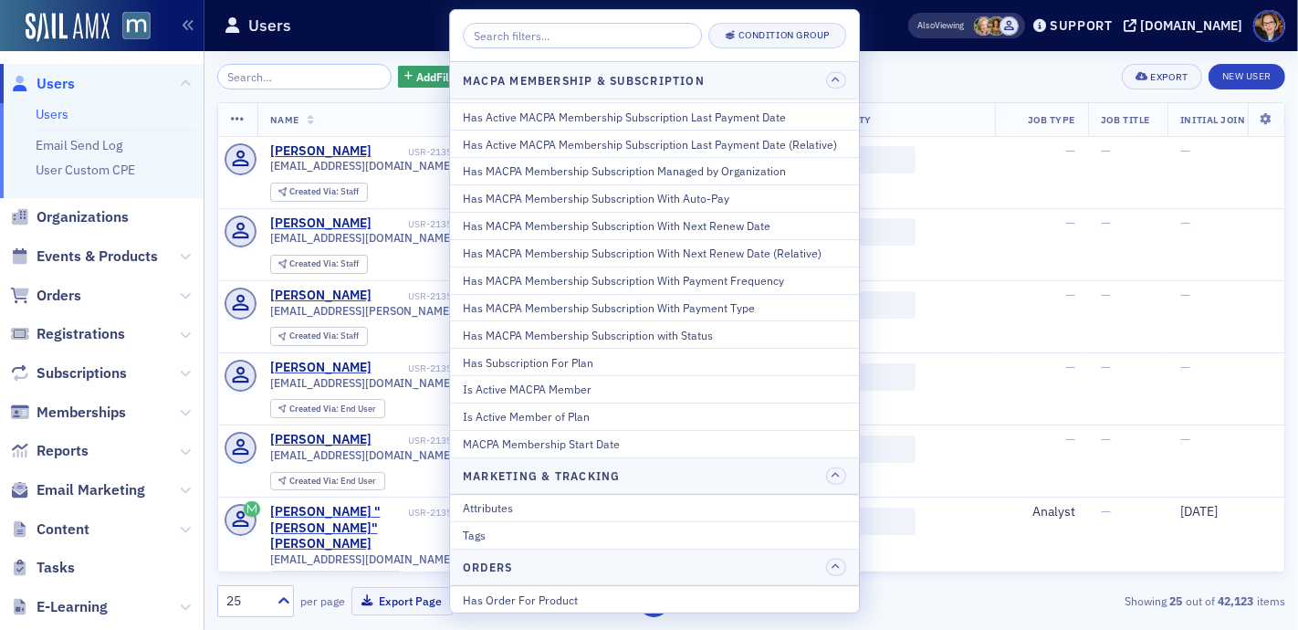
scroll to position [2083, 0]
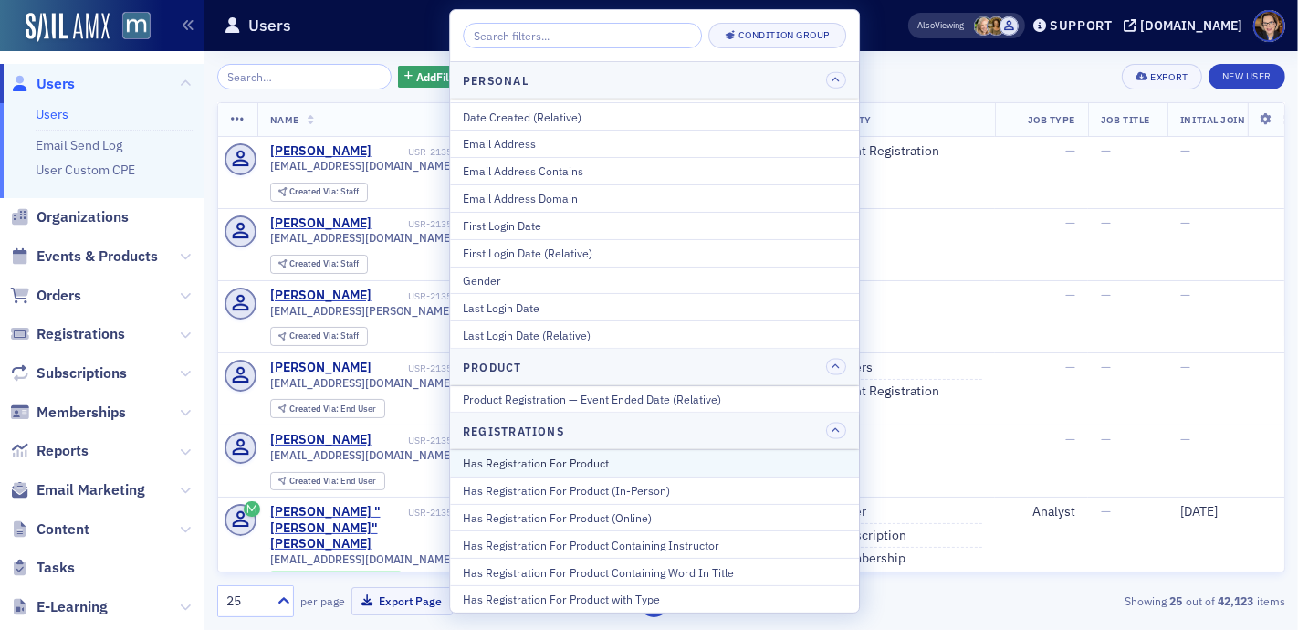
drag, startPoint x: 657, startPoint y: 452, endPoint x: 653, endPoint y: 421, distance: 31.4
click at [653, 450] on div "Has Registration For Product Has Registration For Product (In-Person) Has Regis…" at bounding box center [654, 545] width 409 height 190
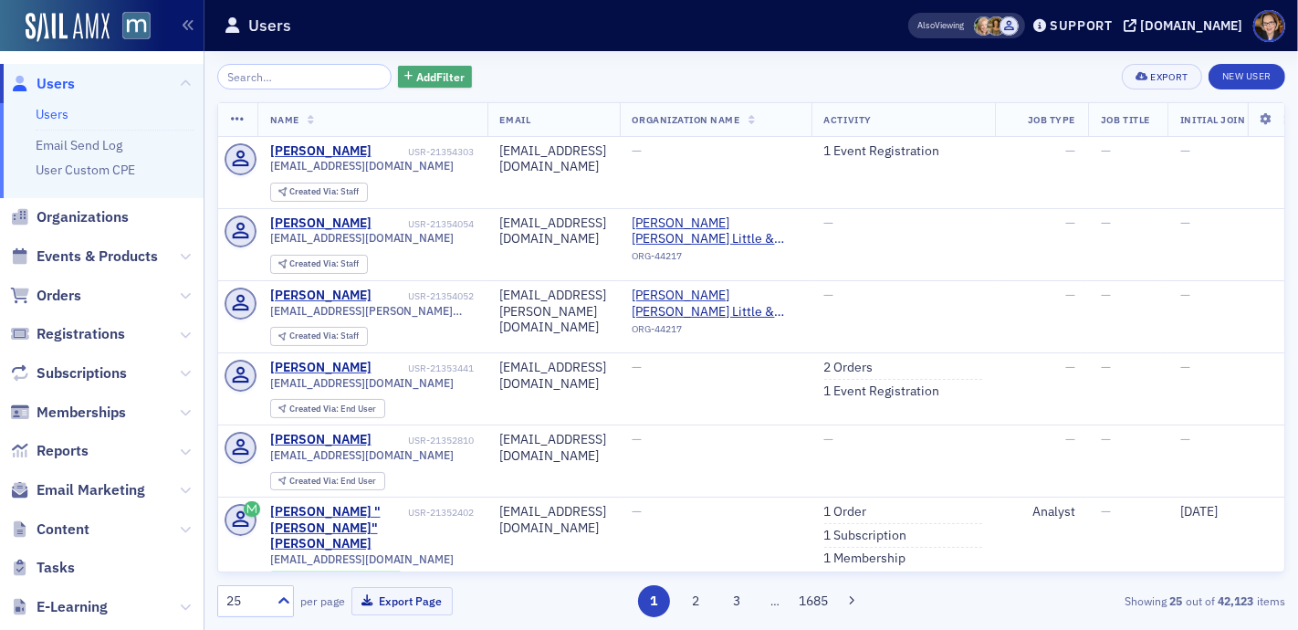
click at [416, 79] on span "Add Filter" at bounding box center [440, 76] width 48 height 16
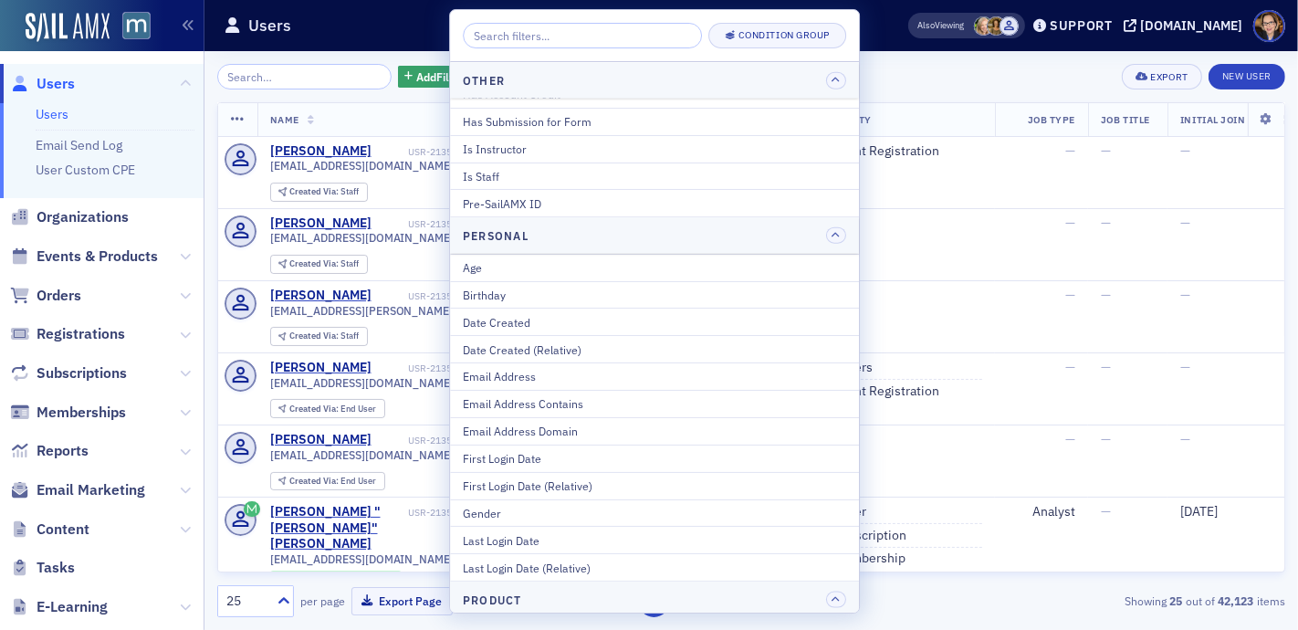
scroll to position [2039, 0]
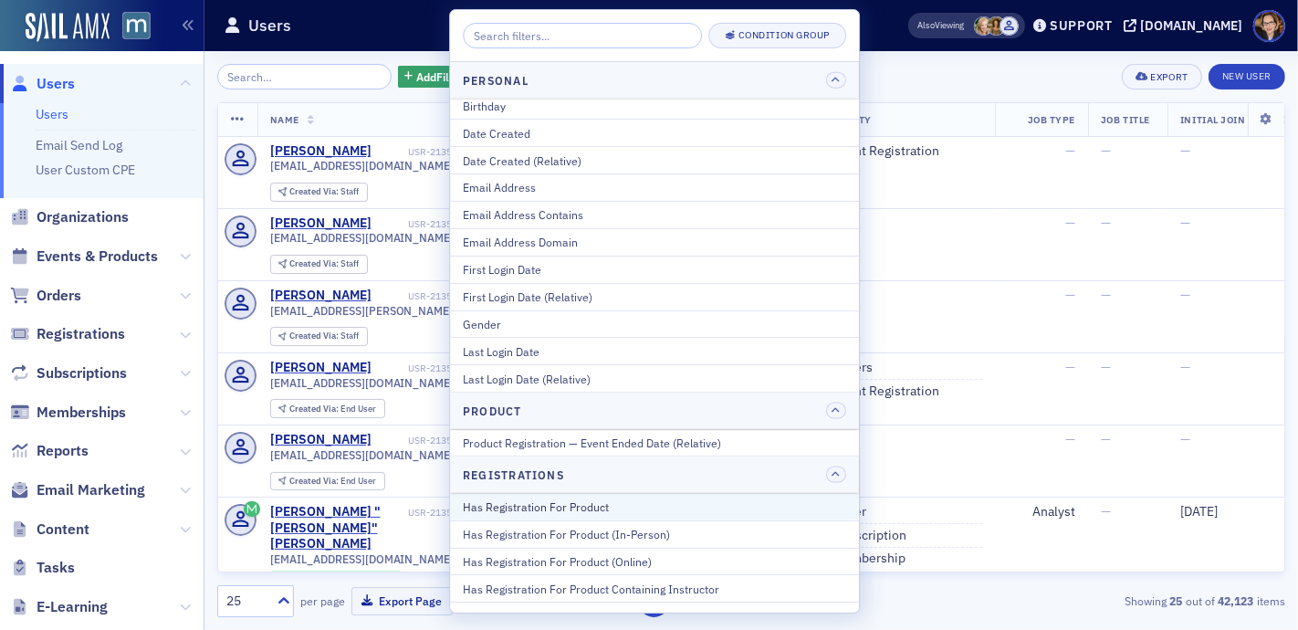
click at [594, 499] on div "Has Registration For Product" at bounding box center [654, 507] width 383 height 16
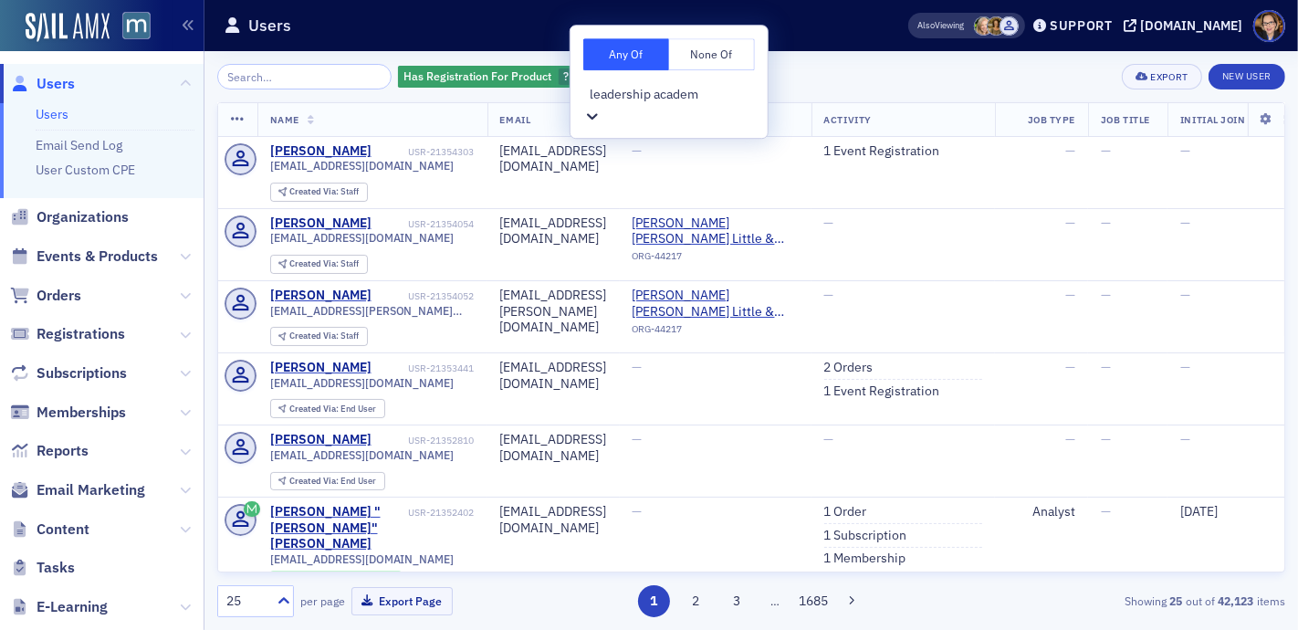
type input "leadership academy"
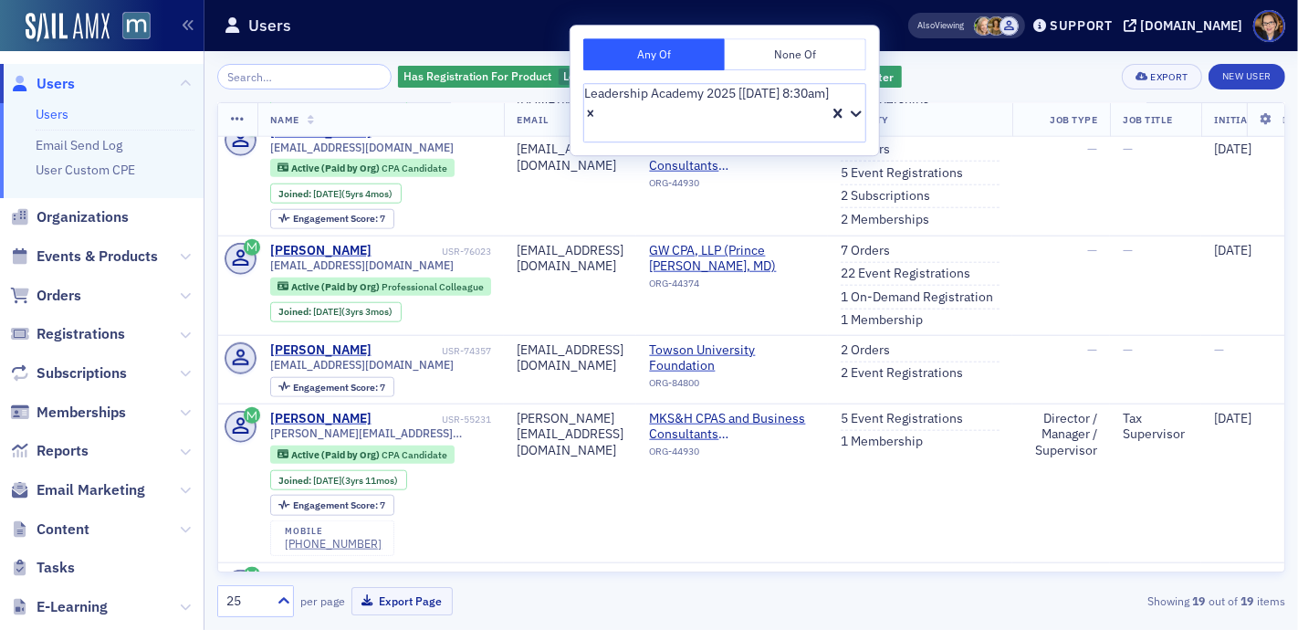
scroll to position [1518, 0]
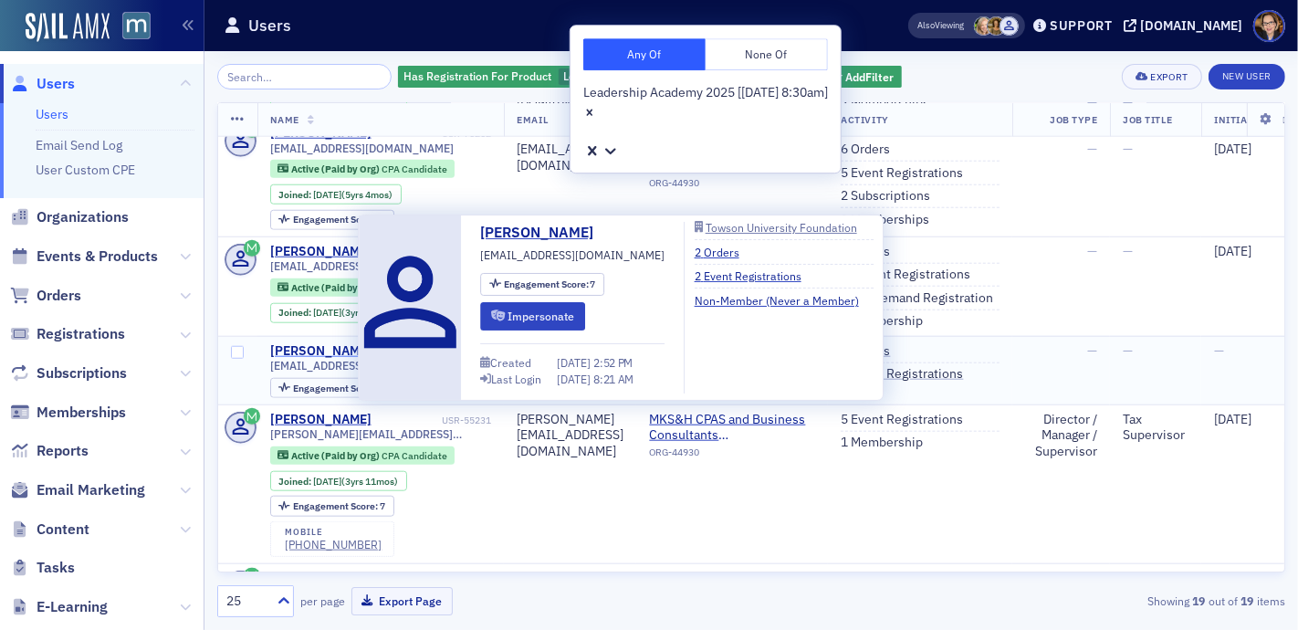
click at [304, 343] on div "[PERSON_NAME]" at bounding box center [320, 351] width 101 height 16
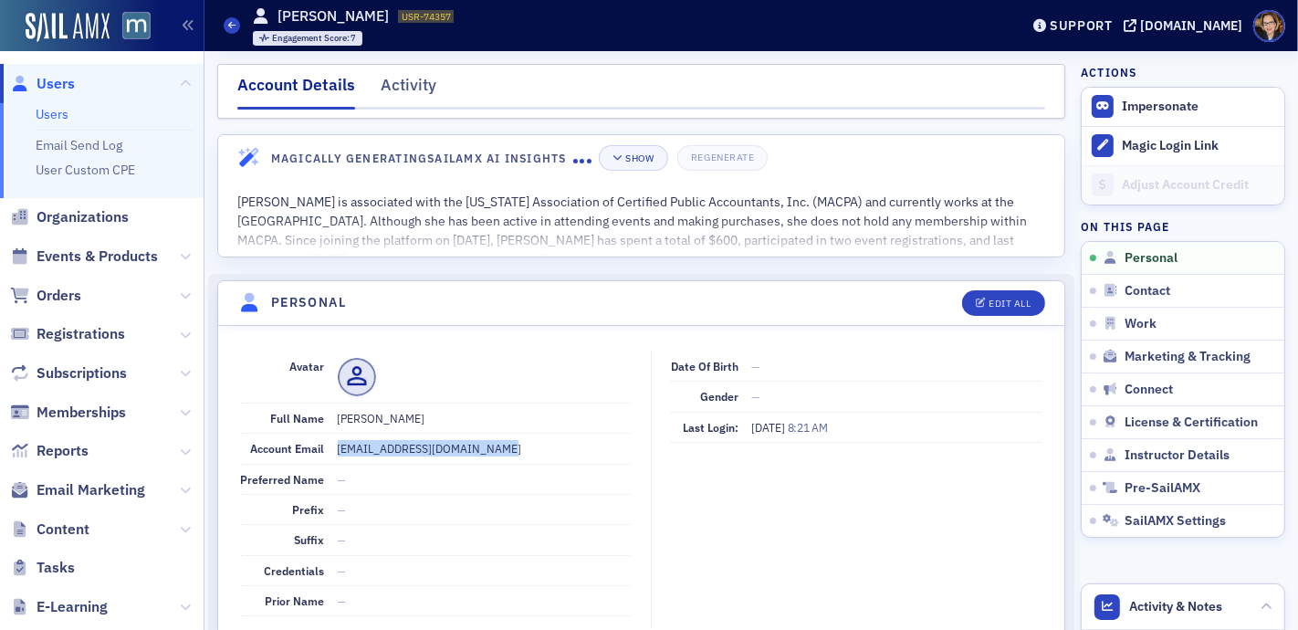
drag, startPoint x: 332, startPoint y: 447, endPoint x: 498, endPoint y: 452, distance: 165.4
click at [498, 452] on div "Account Email rachelhertawagner@gmail.com" at bounding box center [436, 449] width 391 height 30
copy dd "[EMAIL_ADDRESS][DOMAIN_NAME]"
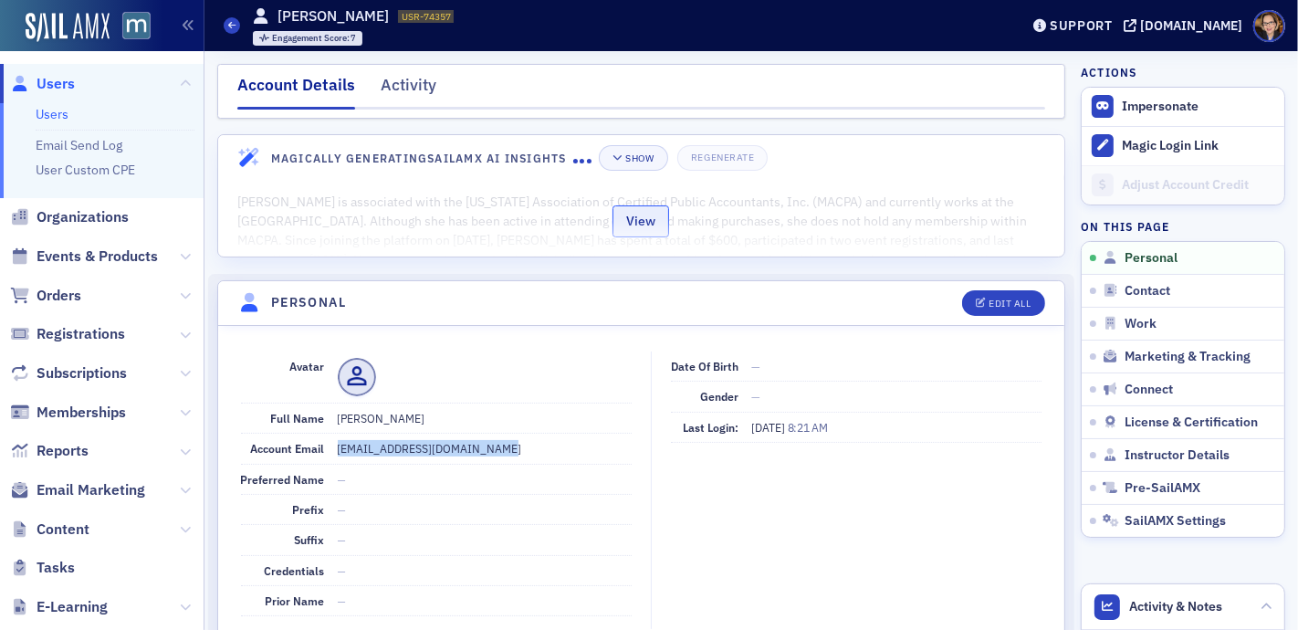
click at [648, 218] on button "View" at bounding box center [641, 221] width 57 height 32
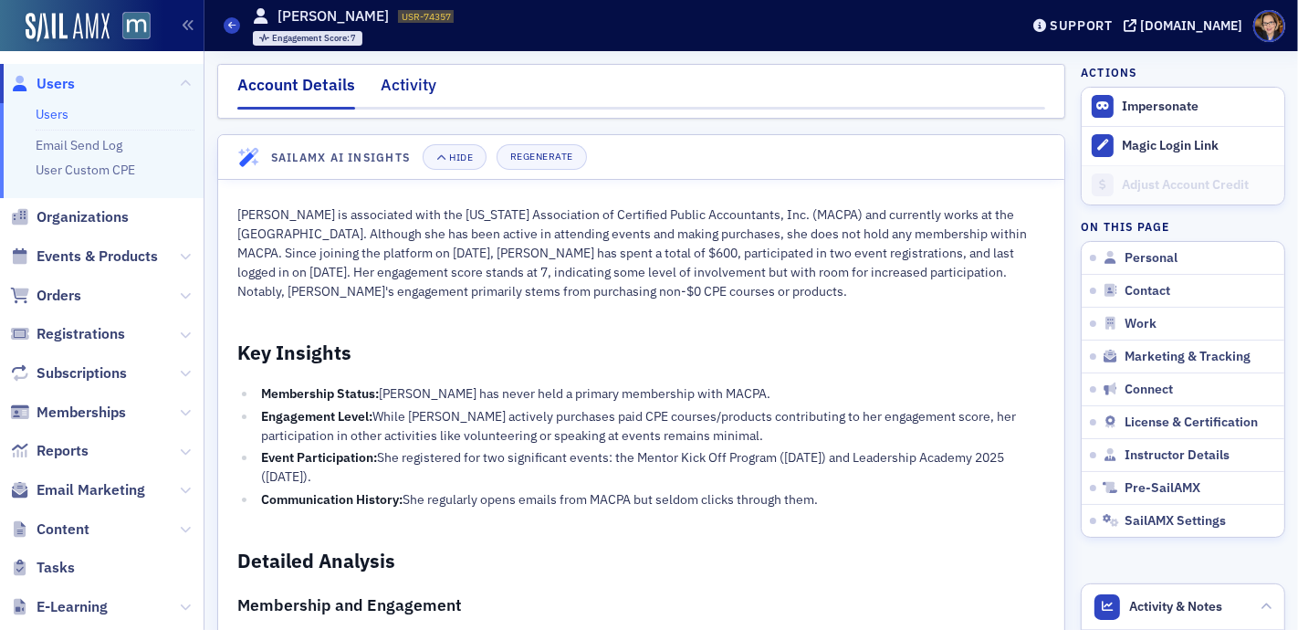
click at [404, 77] on div "Activity" at bounding box center [409, 90] width 56 height 34
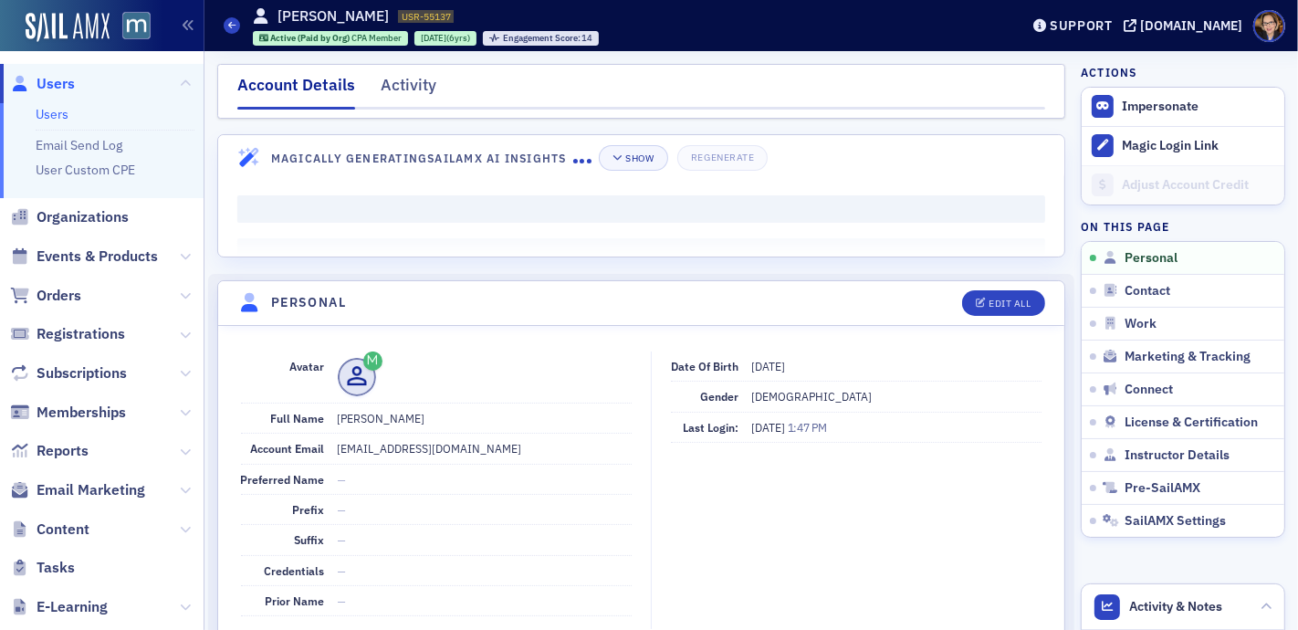
scroll to position [169, 0]
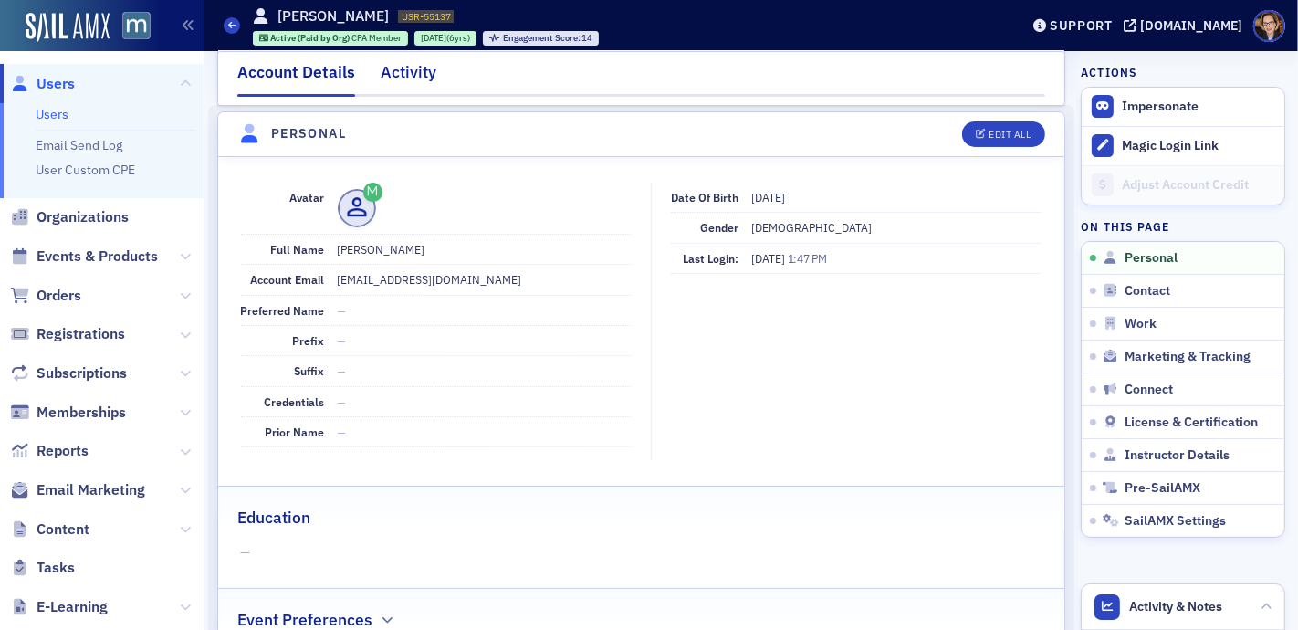
click at [414, 70] on div "Activity" at bounding box center [409, 77] width 56 height 34
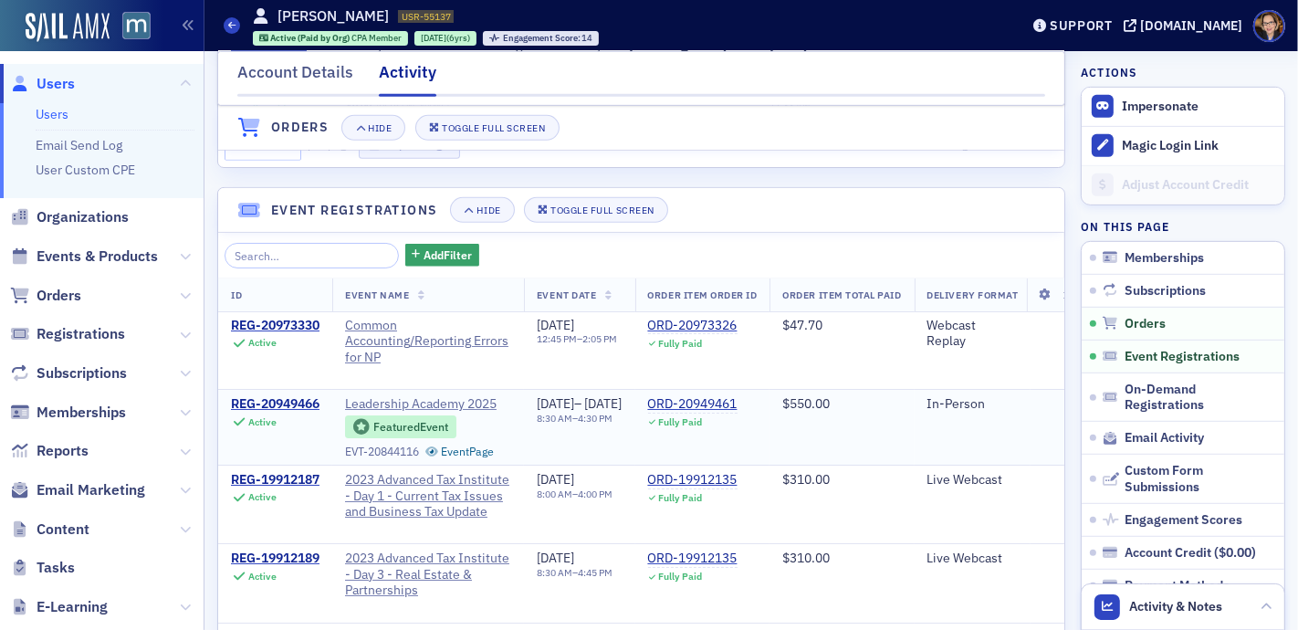
scroll to position [769, 0]
click at [282, 268] on input "search" at bounding box center [312, 255] width 174 height 26
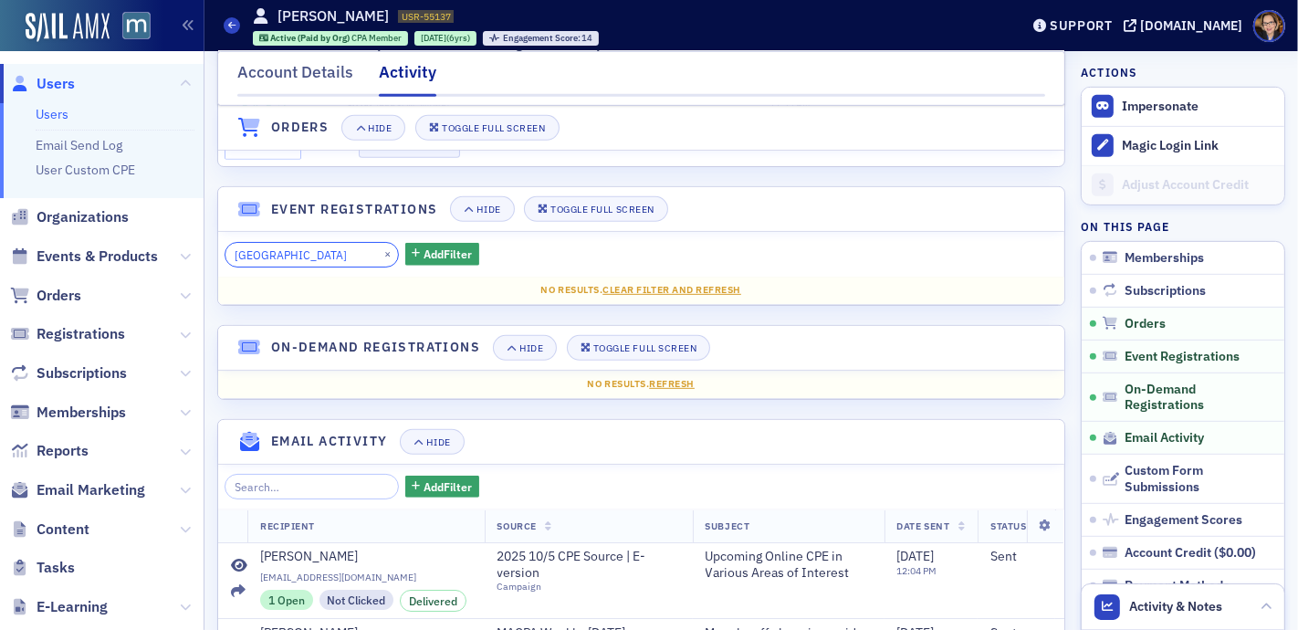
scroll to position [0, 0]
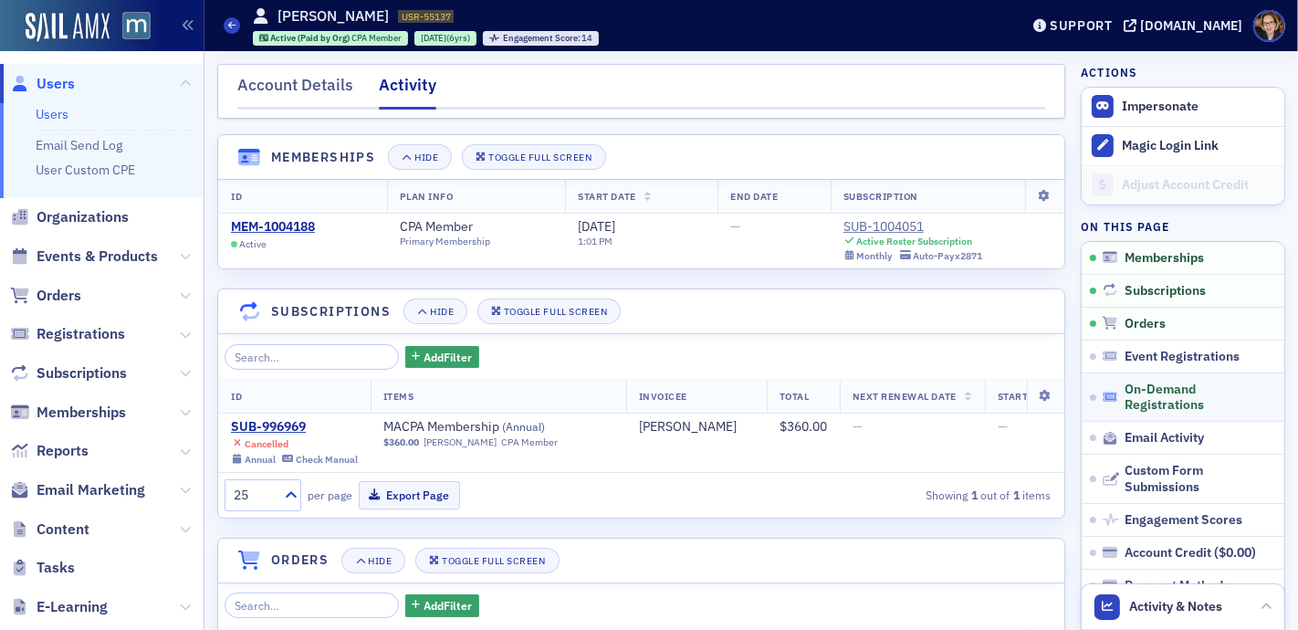
type input "[GEOGRAPHIC_DATA]"
click at [290, 85] on div "Account Details" at bounding box center [295, 90] width 116 height 34
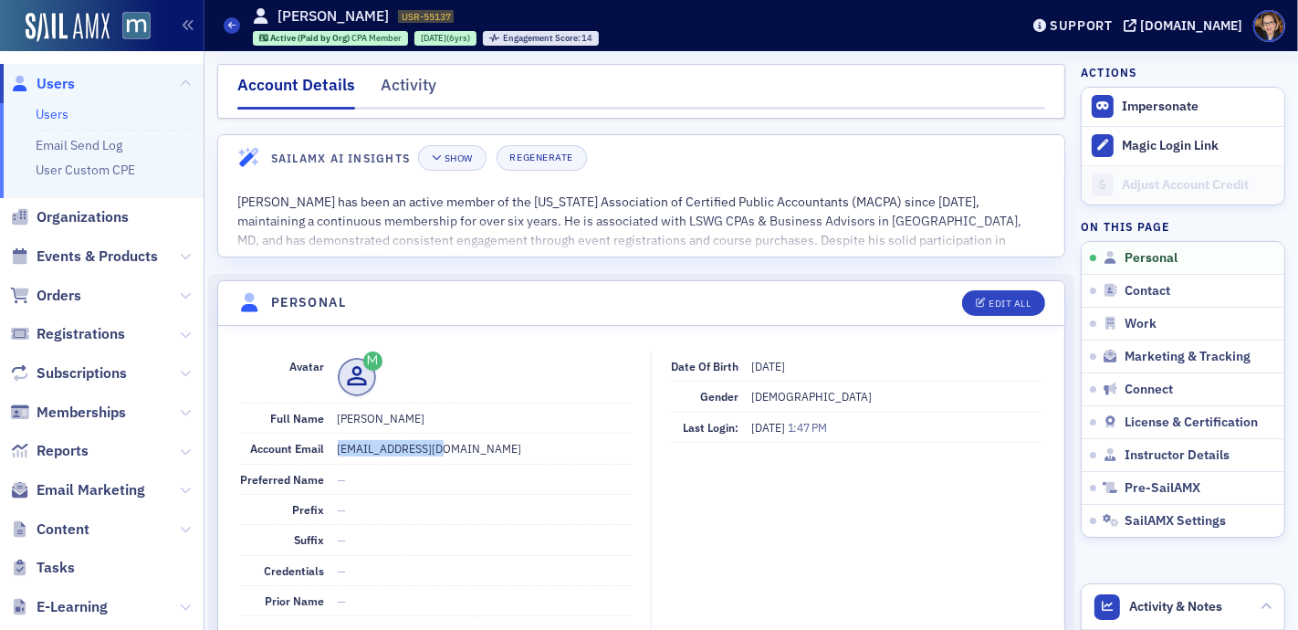
drag, startPoint x: 460, startPoint y: 444, endPoint x: 338, endPoint y: 447, distance: 122.4
click at [338, 447] on dd "[EMAIL_ADDRESS][DOMAIN_NAME]" at bounding box center [485, 448] width 294 height 29
copy dd "[EMAIL_ADDRESS][DOMAIN_NAME]"
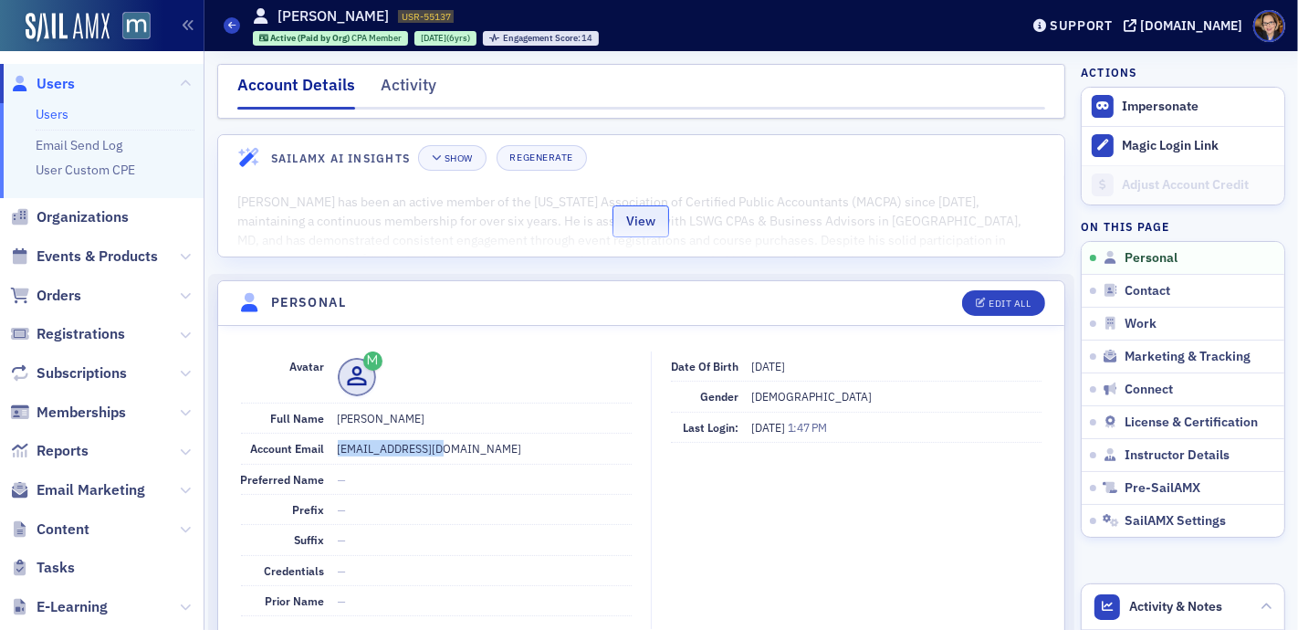
click at [636, 222] on button "View" at bounding box center [641, 221] width 57 height 32
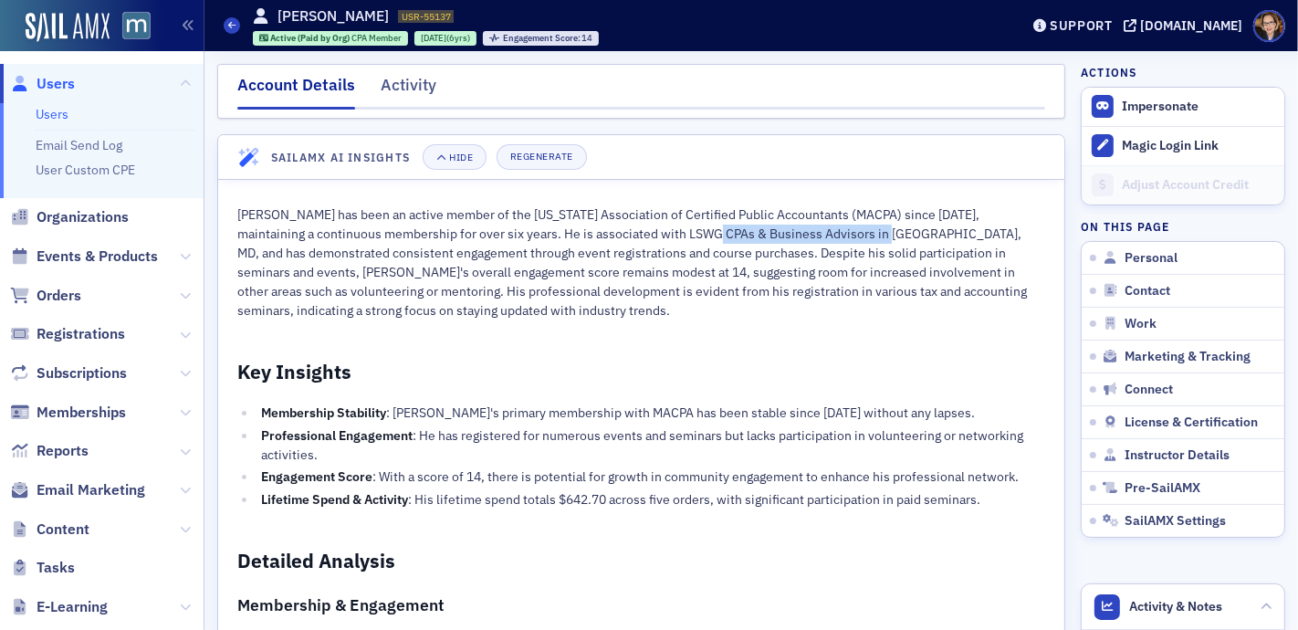
drag, startPoint x: 688, startPoint y: 235, endPoint x: 873, endPoint y: 239, distance: 184.5
click at [873, 239] on p "David Wolford has been an active member of the Maryland Association of Certifie…" at bounding box center [641, 262] width 808 height 115
copy p "LSWG CPAs & Business Advisors"
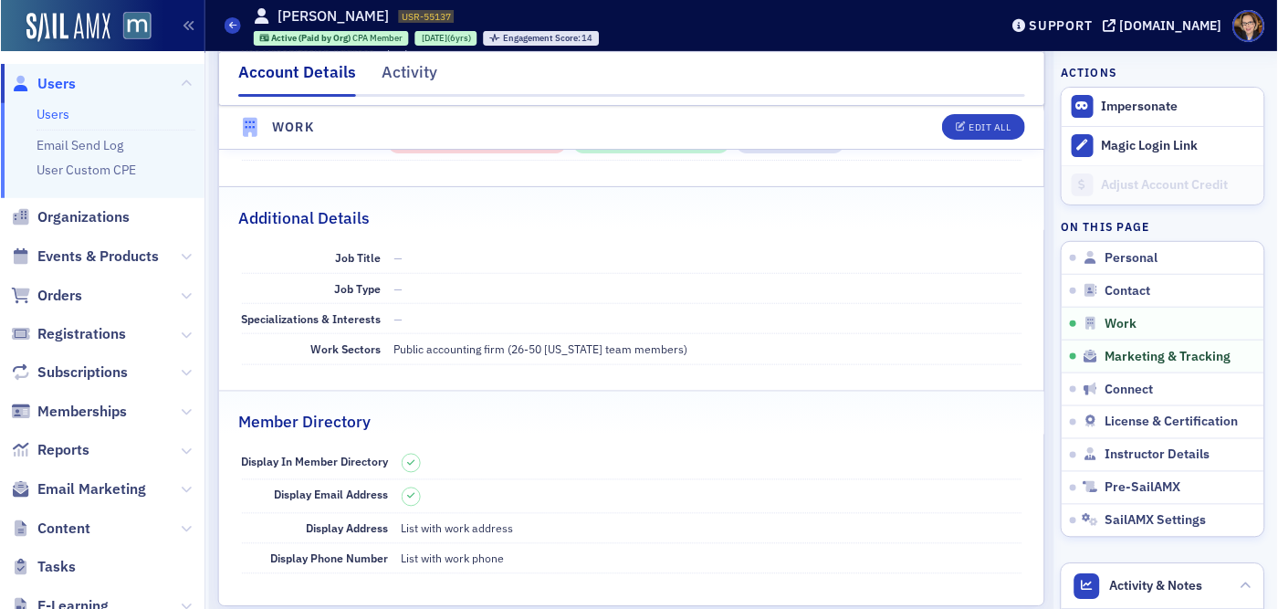
scroll to position [2411, 0]
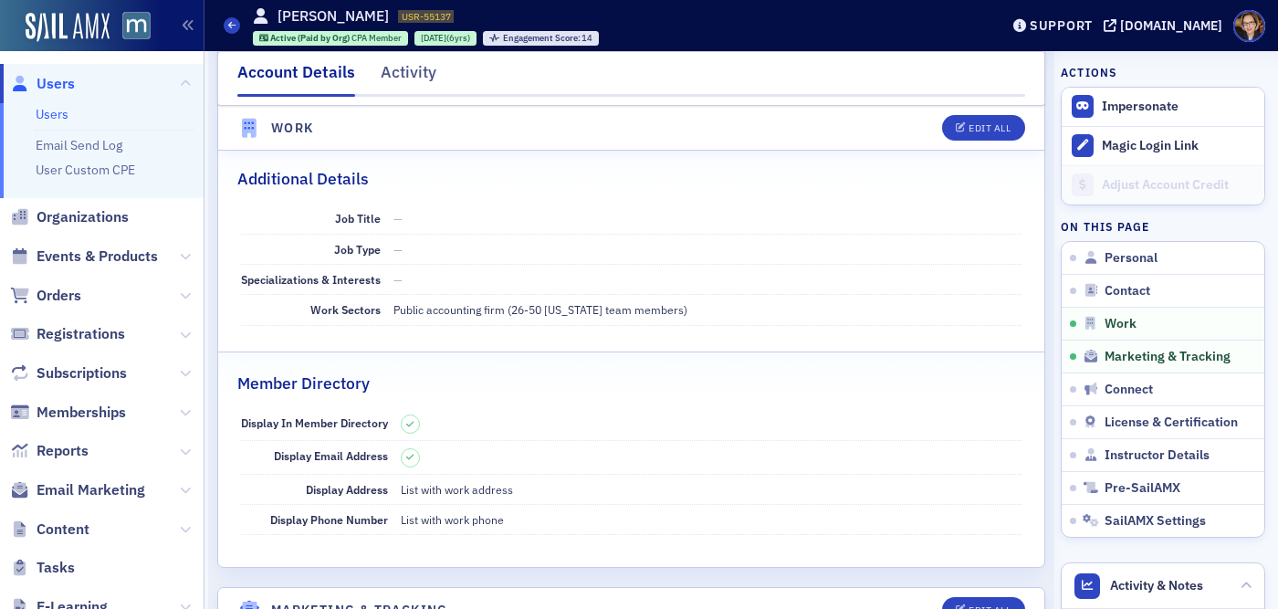
click at [58, 81] on span "Users" at bounding box center [56, 84] width 38 height 20
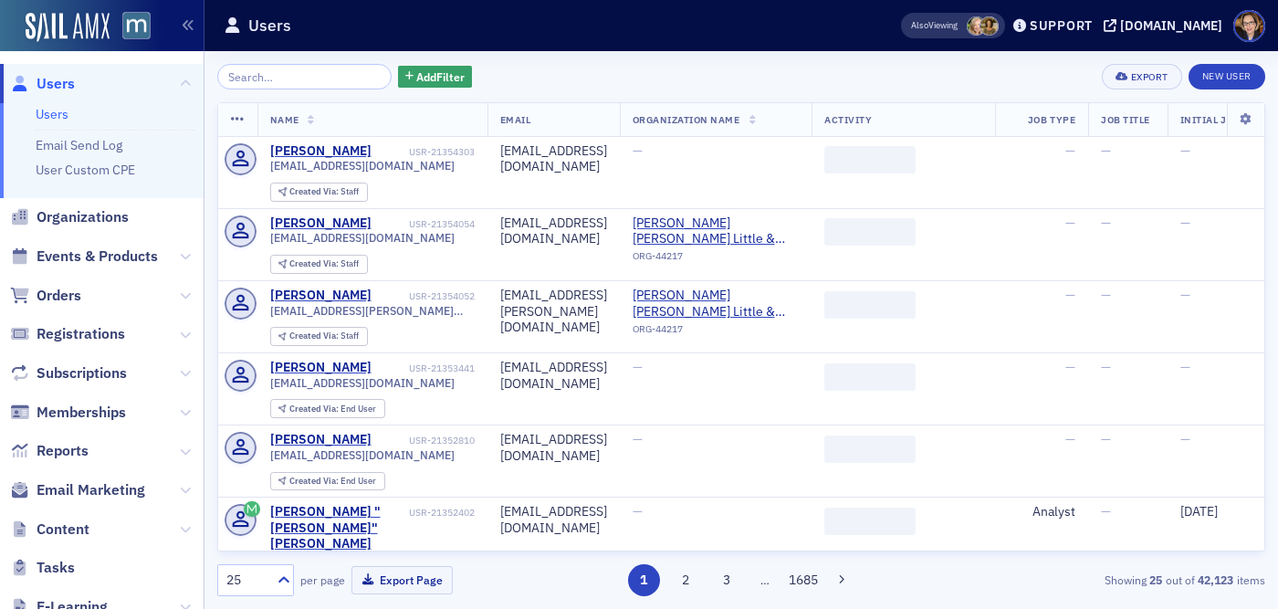
click at [266, 66] on input "search" at bounding box center [304, 77] width 174 height 26
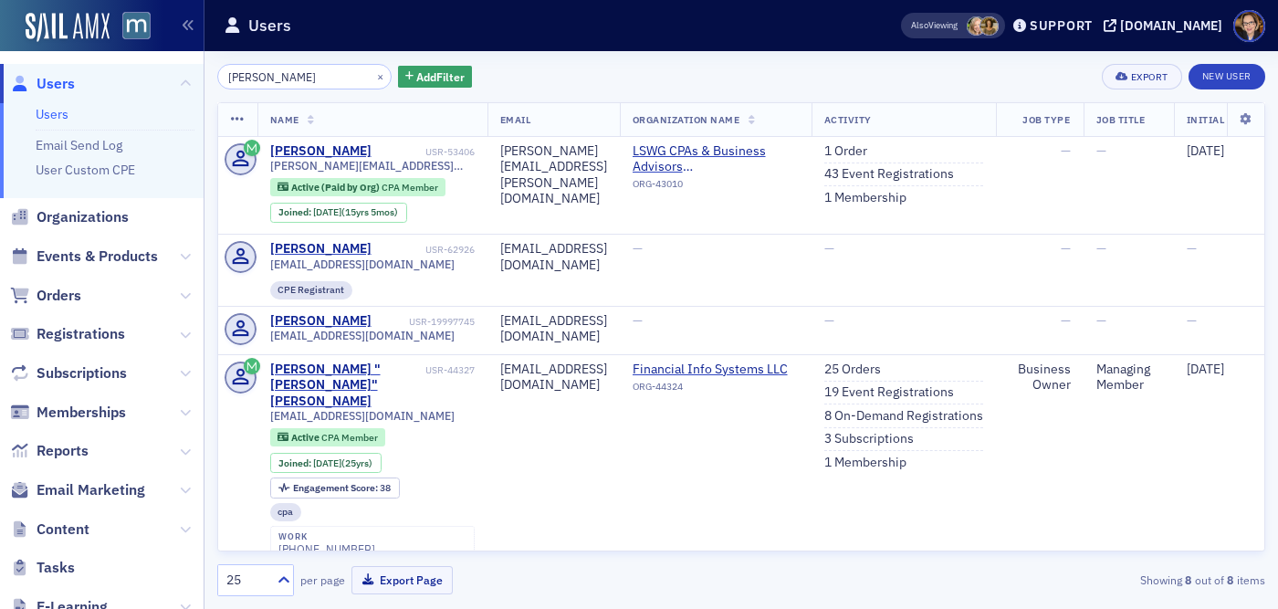
type input "dwight baumg"
